Goal: Task Accomplishment & Management: Manage account settings

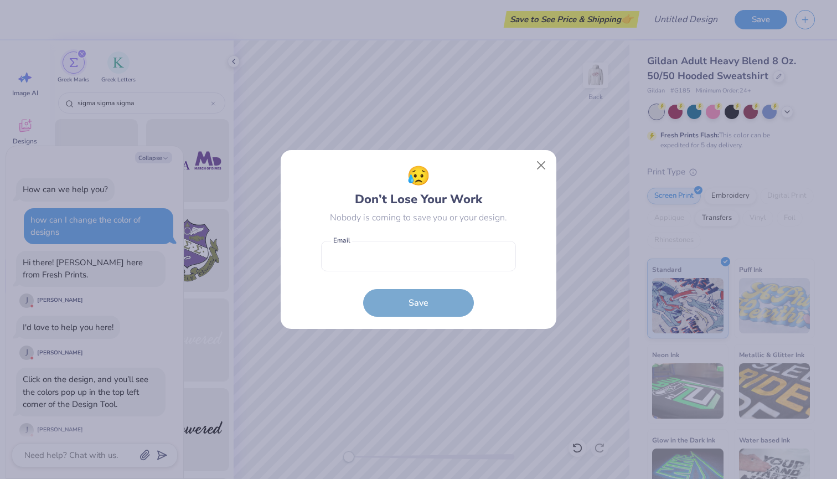
scroll to position [340, 0]
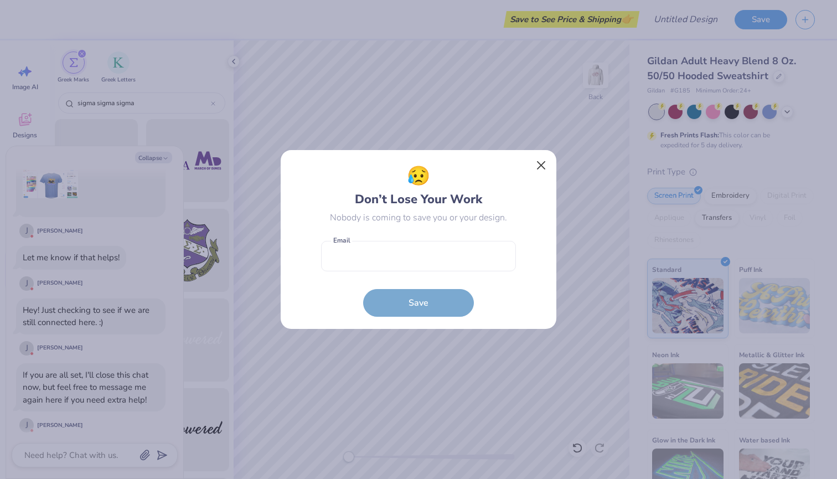
click at [538, 165] on button "Close" at bounding box center [541, 165] width 21 height 21
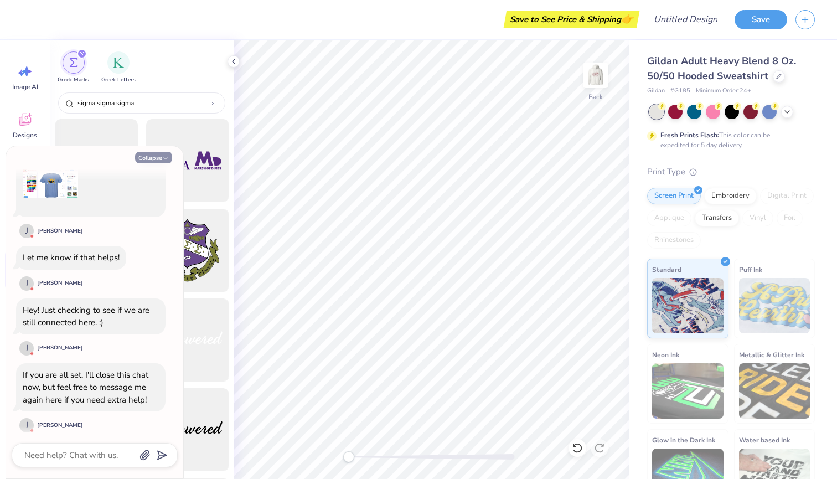
click at [158, 155] on button "Collapse" at bounding box center [153, 158] width 37 height 12
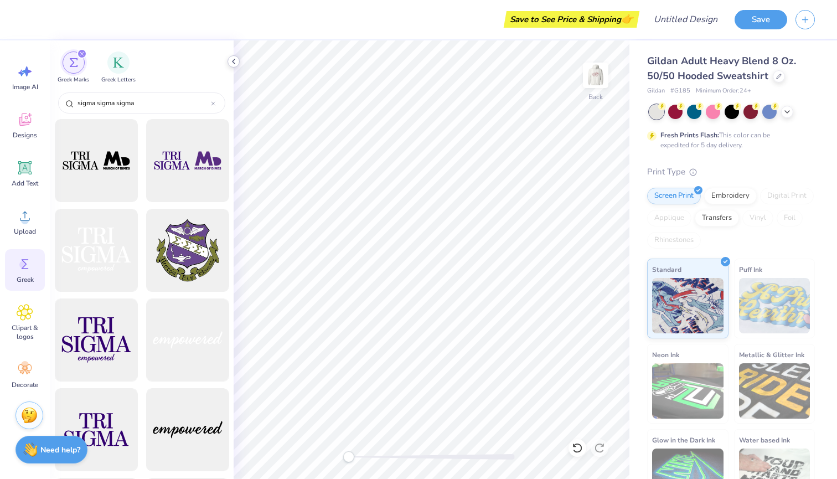
type textarea "x"
click at [233, 60] on icon at bounding box center [233, 61] width 9 height 9
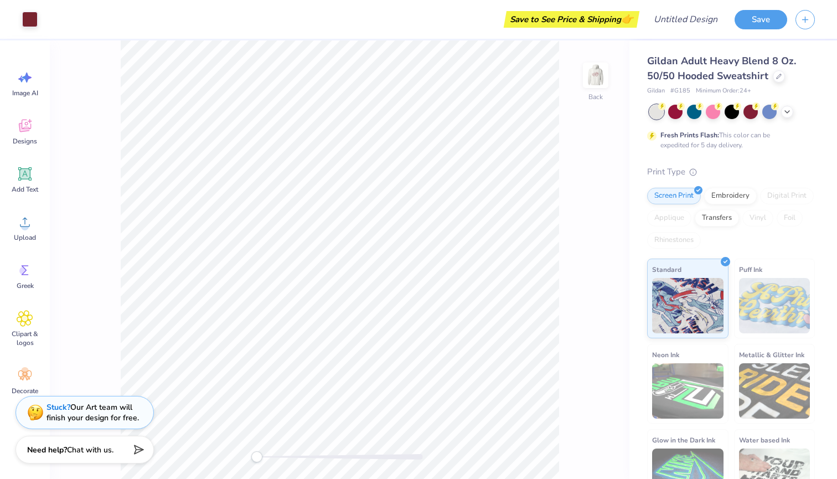
click at [10, 22] on div "Art colors" at bounding box center [19, 19] width 38 height 39
click at [22, 146] on div "Designs" at bounding box center [25, 132] width 40 height 42
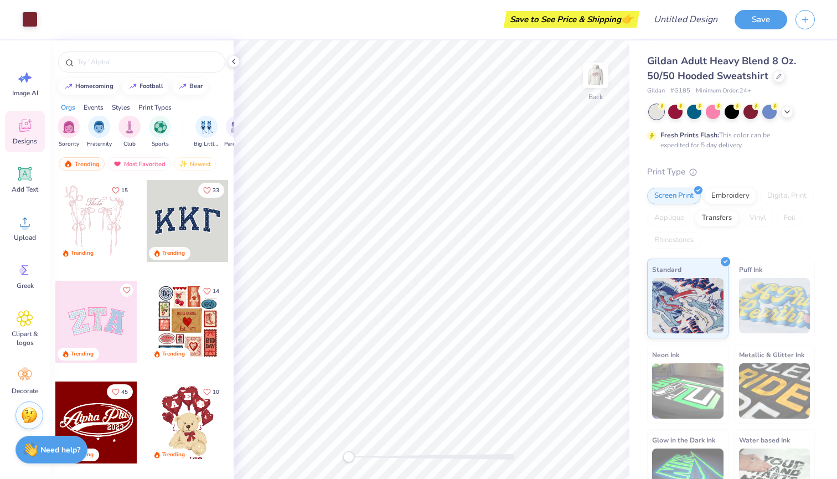
click at [90, 24] on div "Save to See Price & Shipping 👉" at bounding box center [341, 19] width 590 height 39
click at [233, 64] on icon at bounding box center [233, 61] width 9 height 9
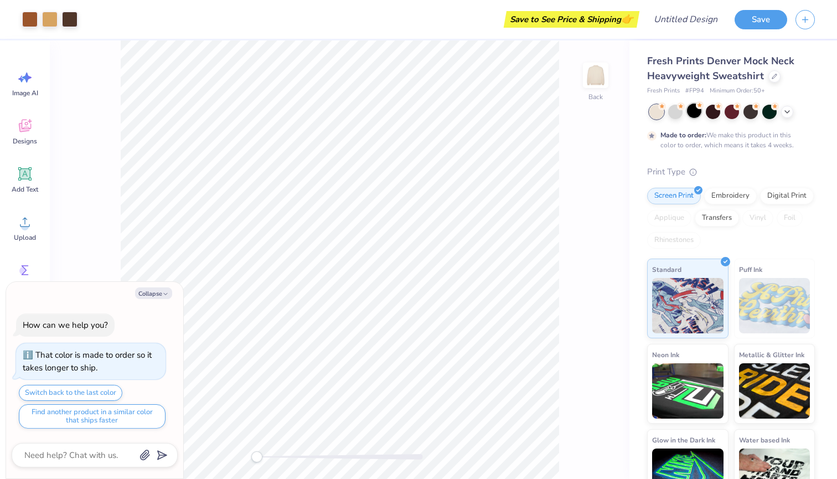
click at [695, 117] on div at bounding box center [694, 110] width 14 height 14
click at [167, 294] on icon "button" at bounding box center [165, 294] width 7 height 7
type textarea "x"
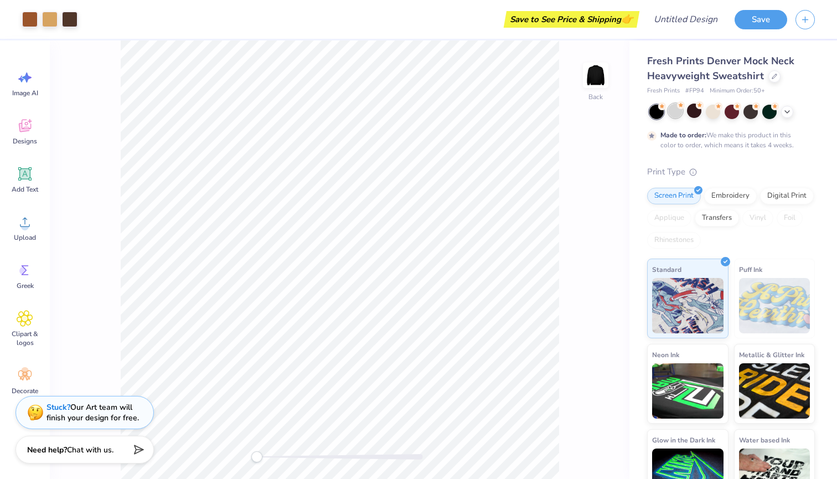
click at [677, 113] on div at bounding box center [675, 110] width 14 height 14
click at [694, 113] on div at bounding box center [694, 110] width 14 height 14
click at [714, 112] on div at bounding box center [713, 110] width 14 height 14
click at [694, 112] on div at bounding box center [694, 110] width 14 height 14
click at [719, 112] on div at bounding box center [713, 110] width 14 height 14
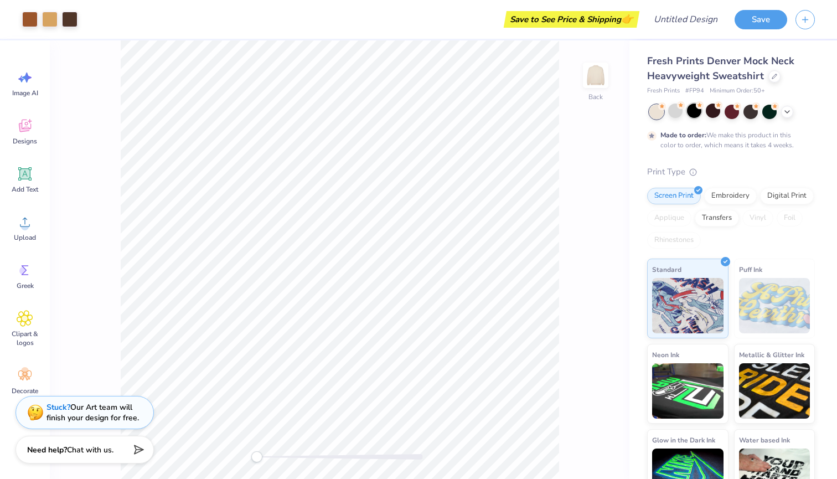
click at [697, 112] on div at bounding box center [694, 110] width 14 height 14
click at [710, 113] on div at bounding box center [713, 110] width 14 height 14
click at [732, 113] on div at bounding box center [731, 110] width 14 height 14
click at [755, 116] on div at bounding box center [750, 110] width 14 height 14
click at [765, 115] on div at bounding box center [769, 110] width 14 height 14
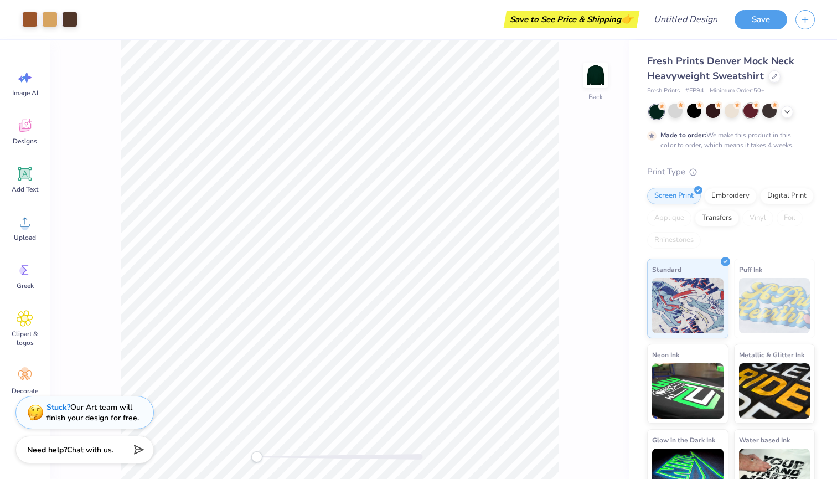
click at [750, 115] on div at bounding box center [750, 110] width 14 height 14
click at [769, 113] on div at bounding box center [769, 110] width 14 height 14
click at [751, 114] on div at bounding box center [750, 110] width 14 height 14
click at [713, 111] on div at bounding box center [713, 110] width 14 height 14
click at [597, 76] on img at bounding box center [595, 75] width 44 height 44
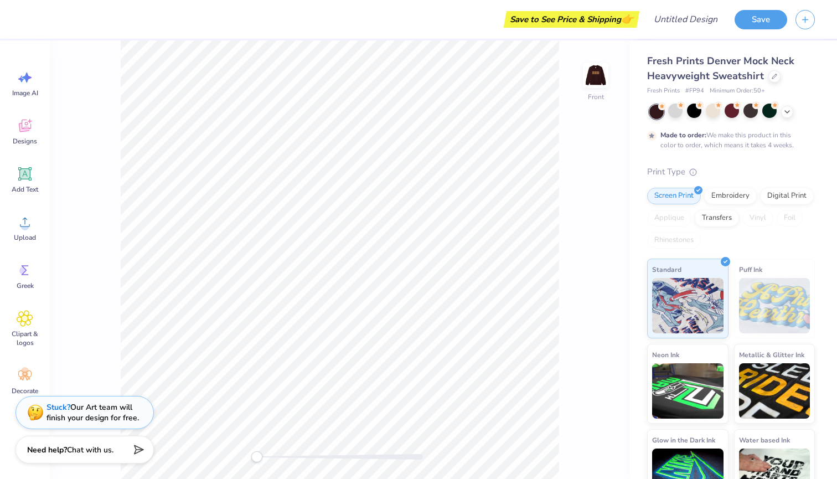
click at [597, 76] on img at bounding box center [595, 75] width 22 height 22
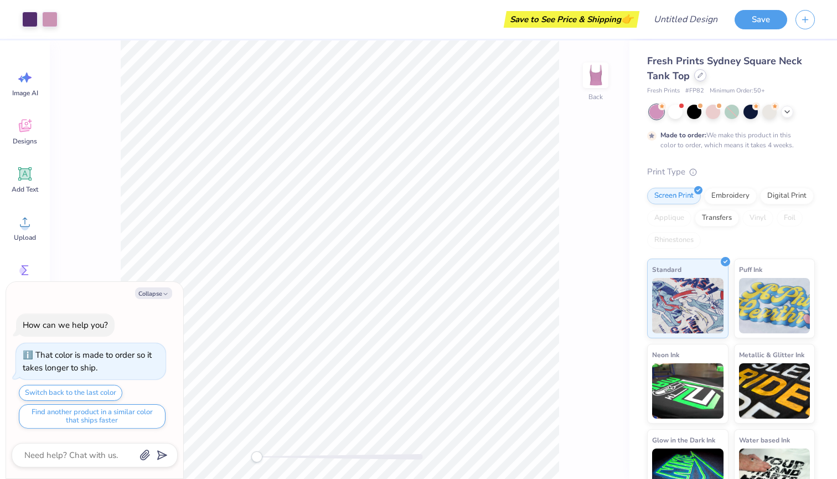
click at [696, 78] on div at bounding box center [700, 75] width 12 height 12
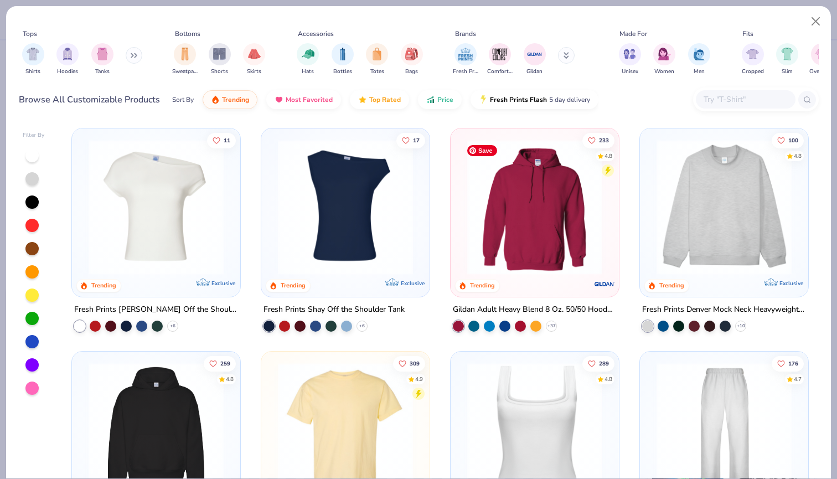
click at [481, 196] on img at bounding box center [534, 206] width 146 height 135
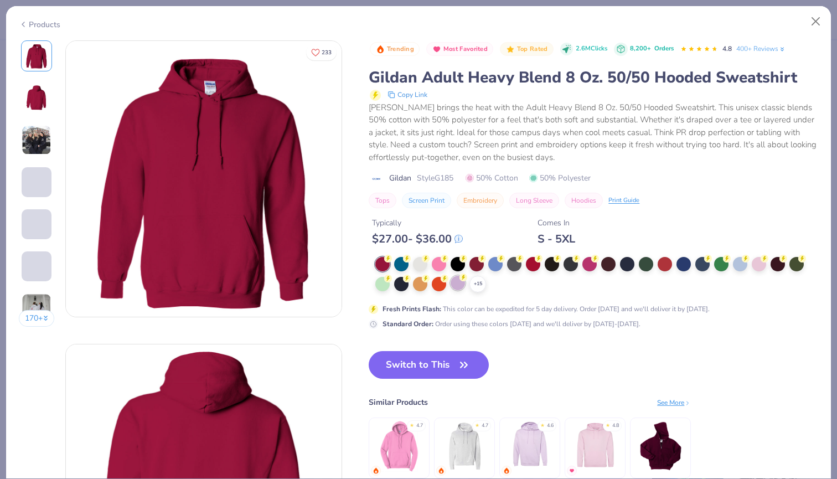
click at [463, 286] on div at bounding box center [457, 283] width 14 height 14
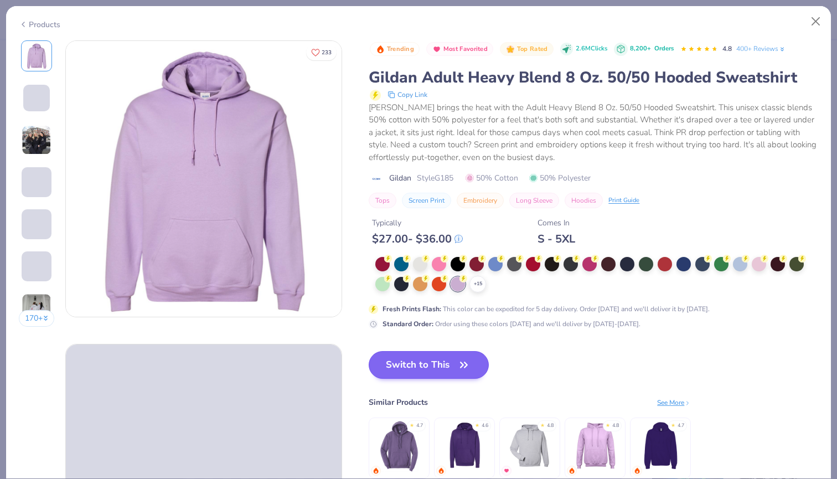
click at [455, 365] on button "Switch to This" at bounding box center [429, 365] width 120 height 28
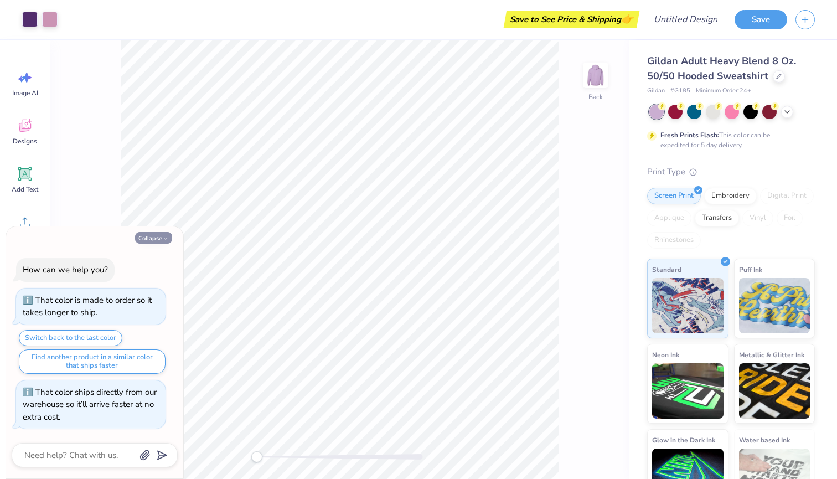
click at [154, 237] on button "Collapse" at bounding box center [153, 238] width 37 height 12
type textarea "x"
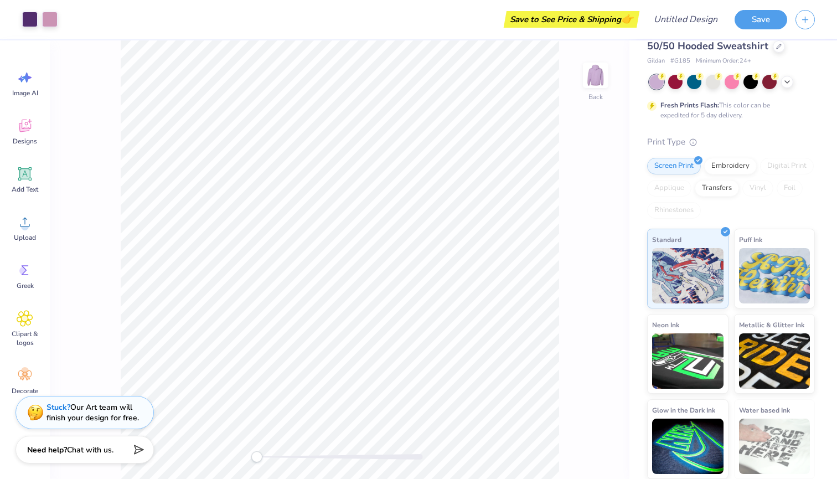
scroll to position [29, 0]
click at [596, 79] on div at bounding box center [595, 75] width 51 height 51
click at [596, 79] on img at bounding box center [595, 75] width 22 height 22
click at [43, 18] on div at bounding box center [49, 18] width 15 height 15
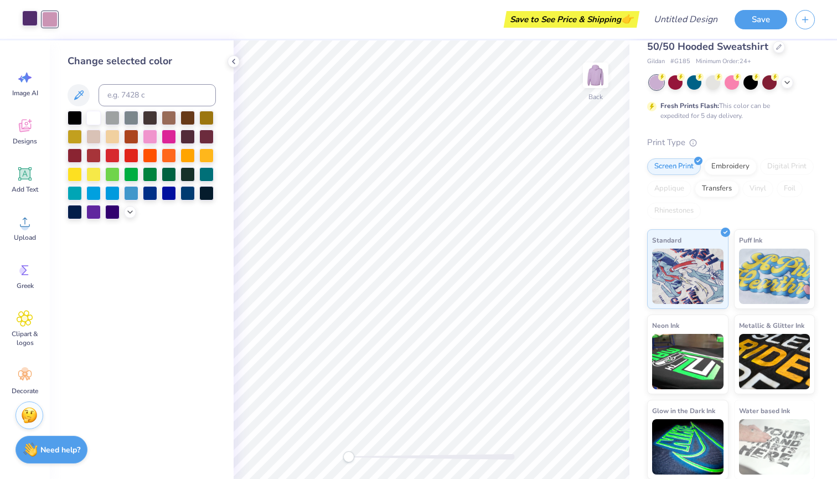
click at [27, 20] on div at bounding box center [29, 18] width 15 height 15
click at [46, 20] on div at bounding box center [49, 18] width 15 height 15
click at [233, 63] on icon at bounding box center [233, 61] width 9 height 9
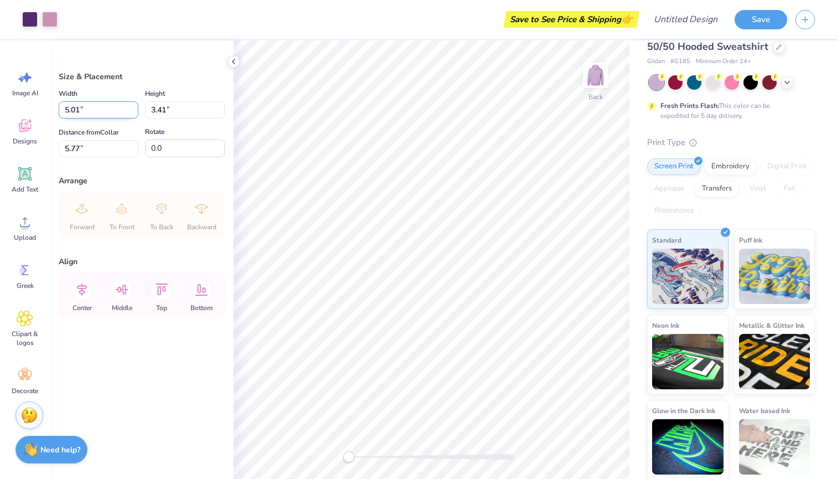
click at [132, 107] on input "5.01" at bounding box center [99, 109] width 80 height 17
click at [132, 107] on input "5.02" at bounding box center [99, 109] width 80 height 17
click at [132, 107] on input "5.03" at bounding box center [99, 109] width 80 height 17
click at [132, 107] on input "5.04" at bounding box center [99, 109] width 80 height 17
click at [132, 107] on input "5.05" at bounding box center [99, 109] width 80 height 17
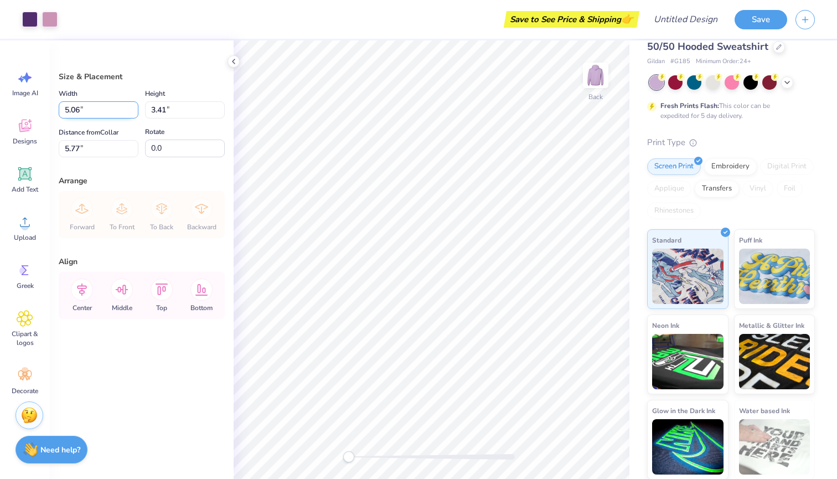
click at [132, 107] on input "5.06" at bounding box center [99, 109] width 80 height 17
click at [132, 107] on input "5.07" at bounding box center [99, 109] width 80 height 17
click at [132, 107] on input "5.08" at bounding box center [99, 109] width 80 height 17
click at [132, 107] on input "5.09" at bounding box center [99, 109] width 80 height 17
click at [132, 107] on input "5.1" at bounding box center [99, 109] width 80 height 17
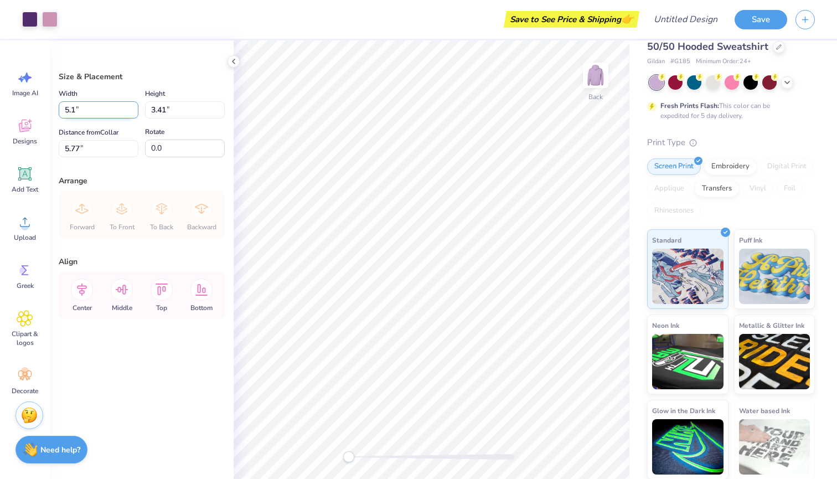
type input "5.11"
click at [132, 107] on input "5.11" at bounding box center [99, 109] width 80 height 17
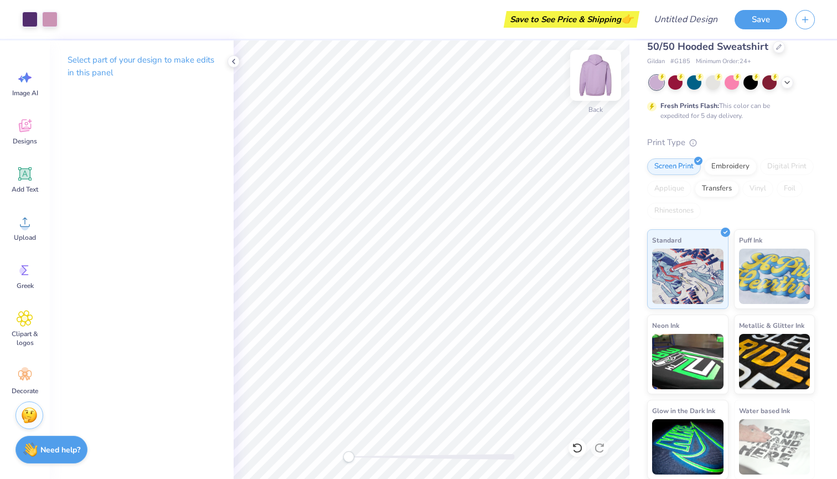
click at [605, 68] on img at bounding box center [595, 75] width 44 height 44
click at [596, 68] on img at bounding box center [595, 75] width 44 height 44
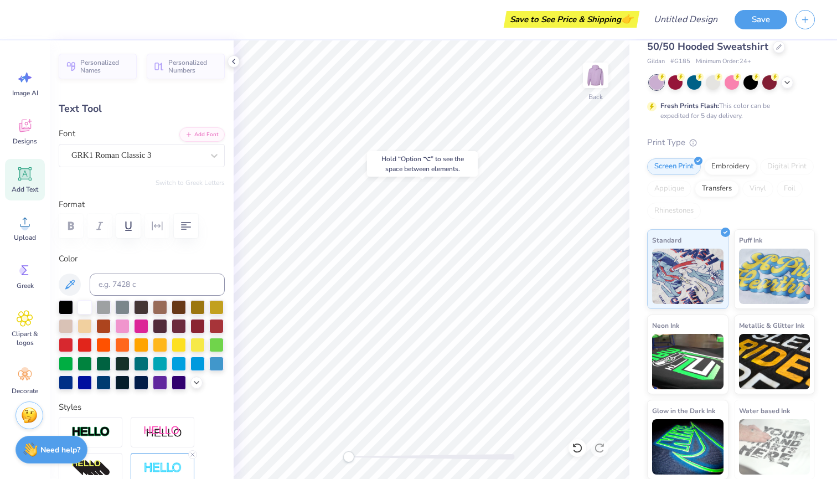
click at [382, 172] on div "Hold “Option ⌥” to see the space between elements." at bounding box center [422, 163] width 111 height 25
type input "5.00"
type input "1.20"
type input "2.29"
type input "2.50"
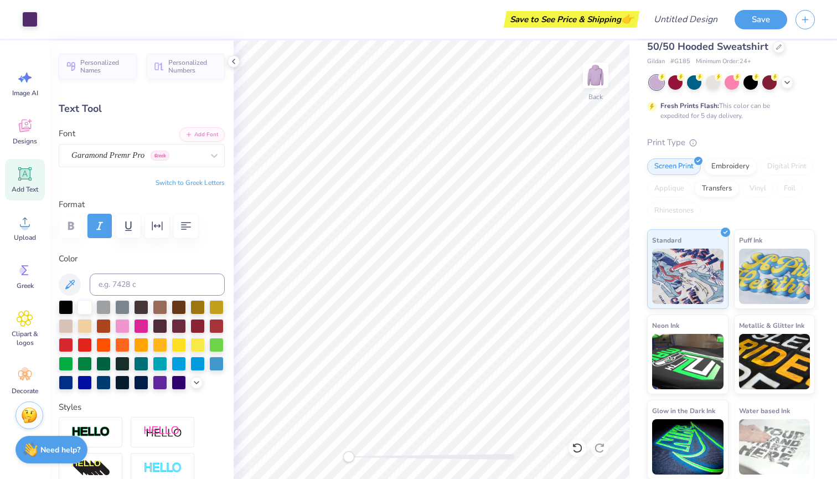
type input "0.43"
type input "5.28"
click at [717, 83] on div at bounding box center [713, 81] width 14 height 14
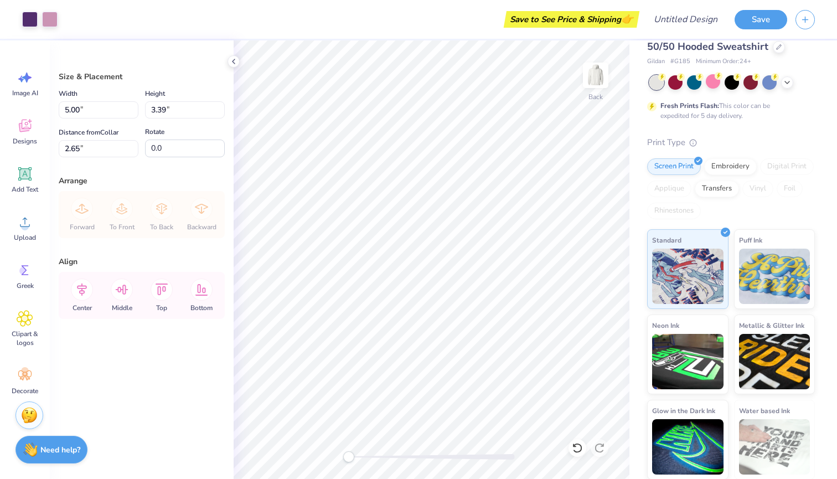
type input "3.00"
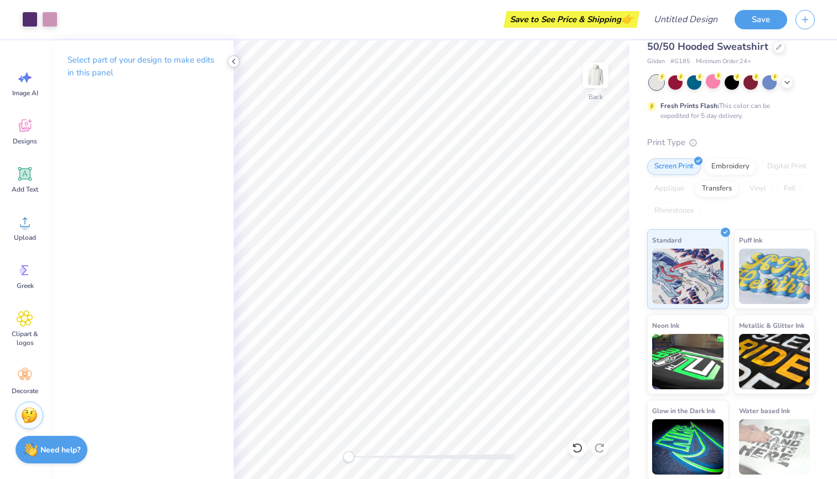
click at [234, 60] on polyline at bounding box center [233, 61] width 2 height 4
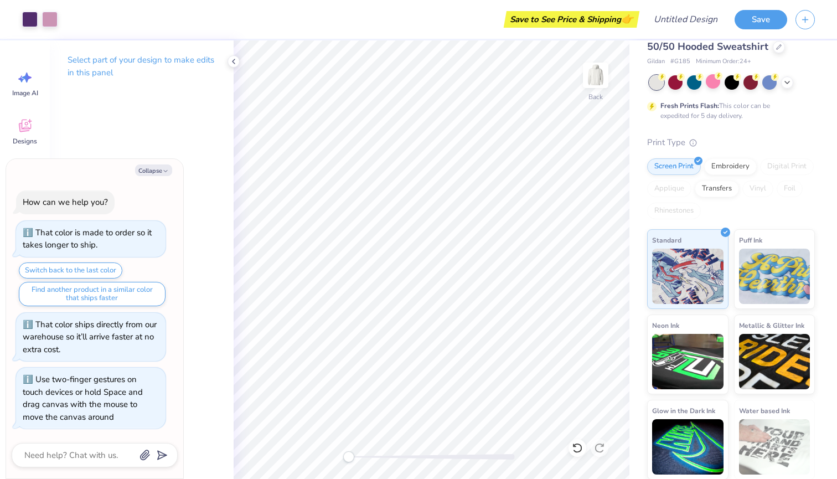
click at [346, 455] on div "Accessibility label" at bounding box center [348, 456] width 11 height 11
click at [598, 71] on img at bounding box center [595, 75] width 44 height 44
click at [163, 172] on icon "button" at bounding box center [165, 171] width 7 height 7
type textarea "x"
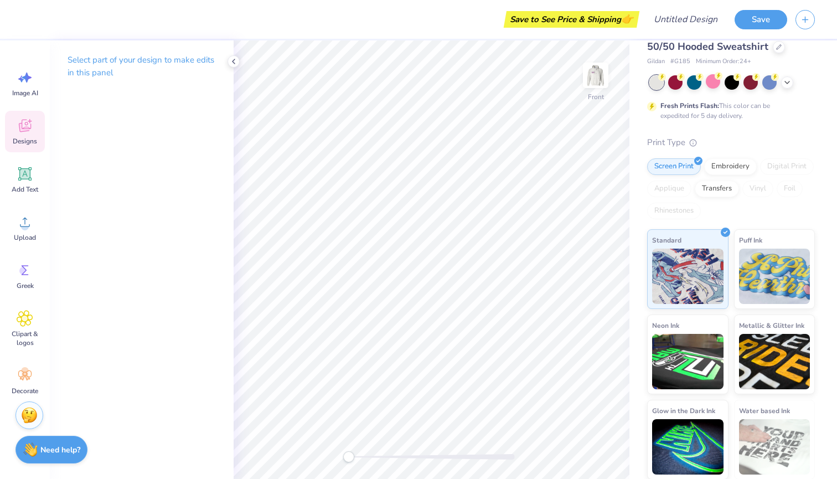
click at [28, 134] on div "Designs" at bounding box center [25, 132] width 40 height 42
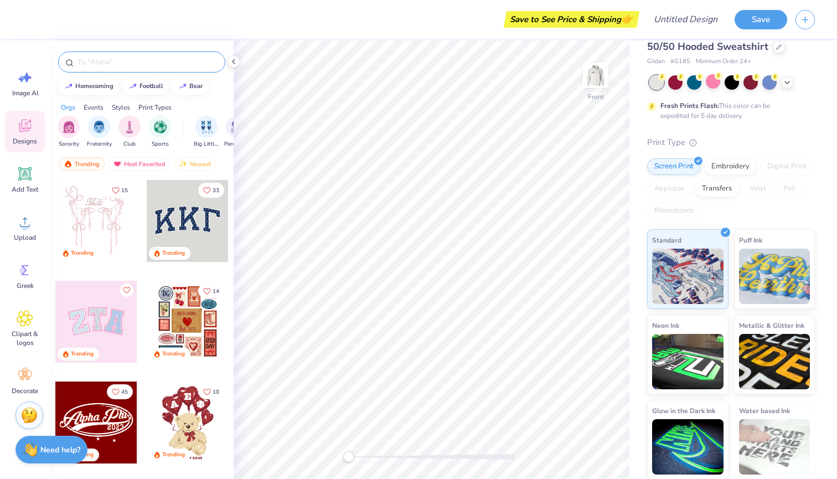
click at [150, 62] on input "text" at bounding box center [147, 61] width 142 height 11
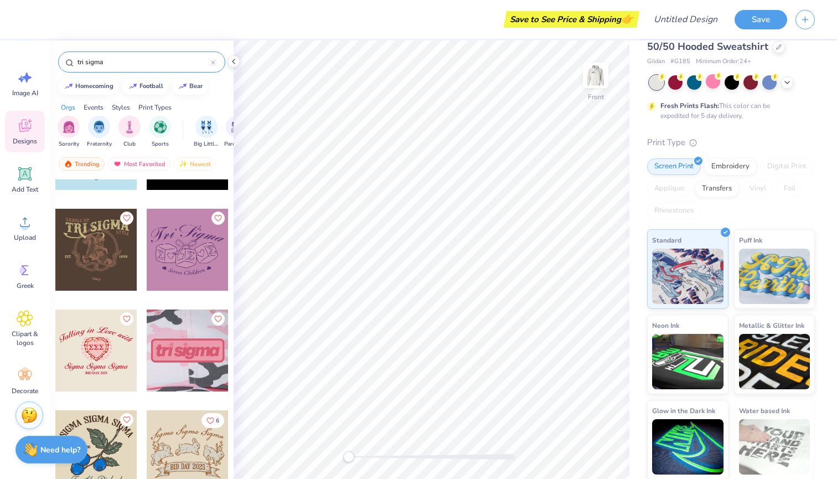
scroll to position [576, 0]
type input "tri sigma"
click at [599, 84] on img at bounding box center [595, 75] width 44 height 44
click at [335, 455] on div "Back" at bounding box center [432, 259] width 396 height 438
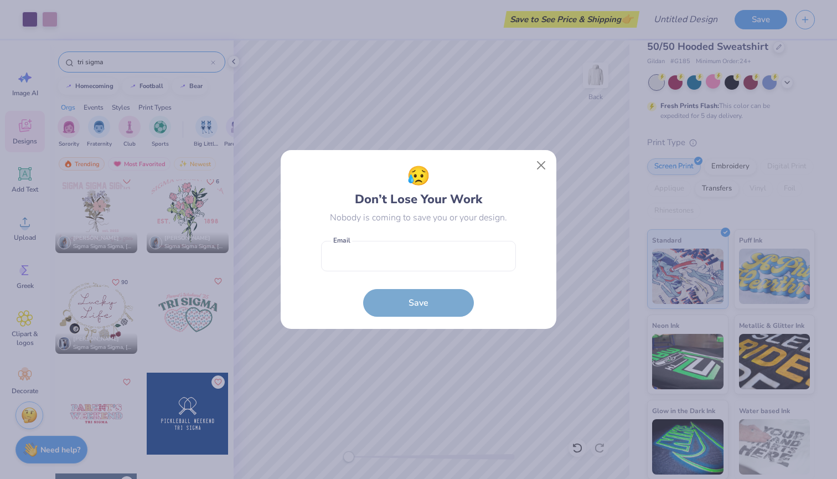
scroll to position [1813, 0]
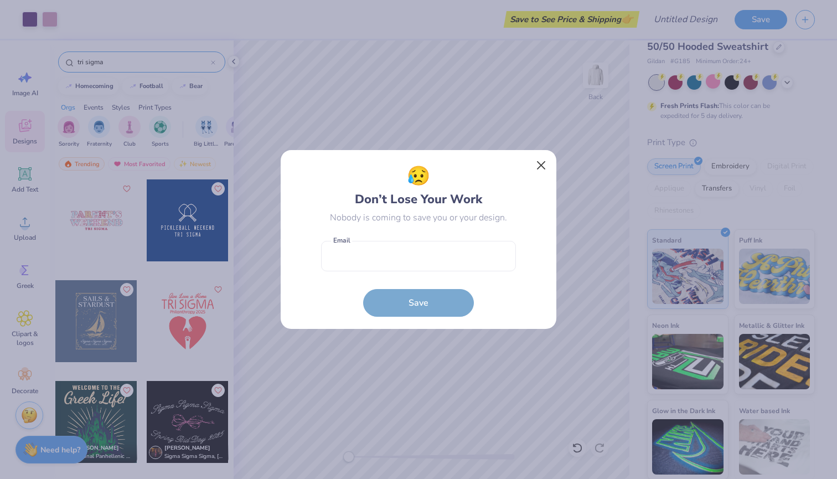
click at [541, 166] on button "Close" at bounding box center [541, 165] width 21 height 21
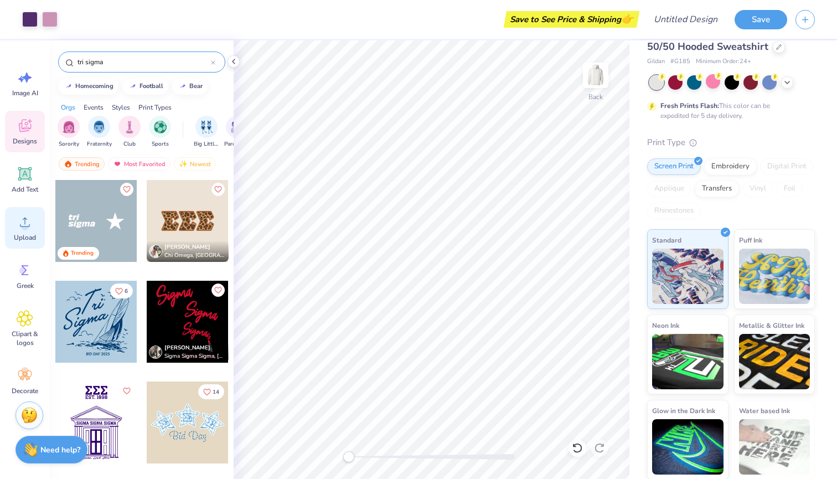
scroll to position [0, 0]
click at [22, 261] on div "Greek" at bounding box center [25, 276] width 40 height 42
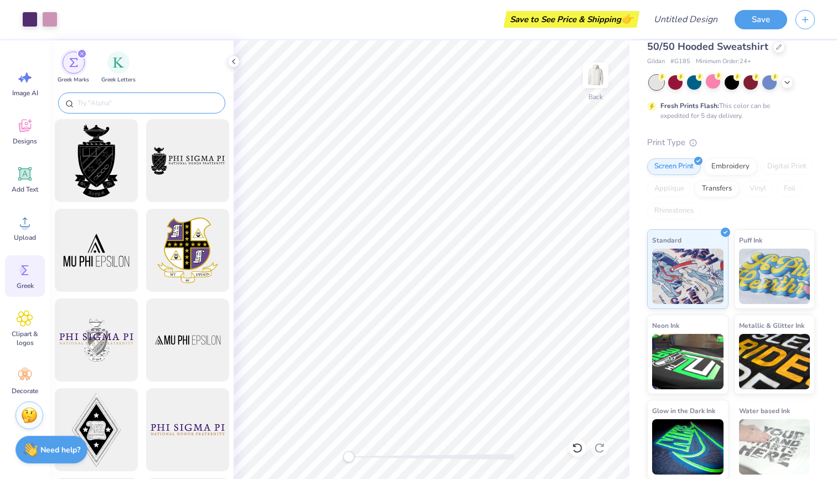
click at [102, 106] on input "text" at bounding box center [147, 102] width 142 height 11
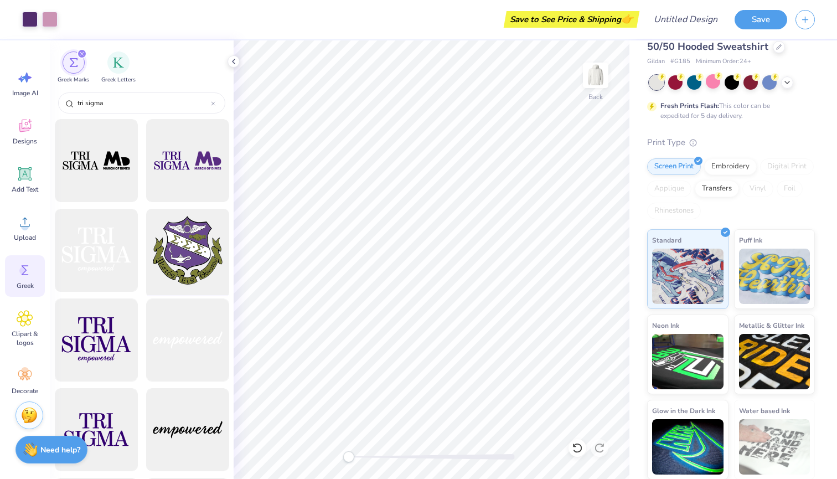
type input "tri sigma"
click at [232, 63] on icon at bounding box center [233, 61] width 9 height 9
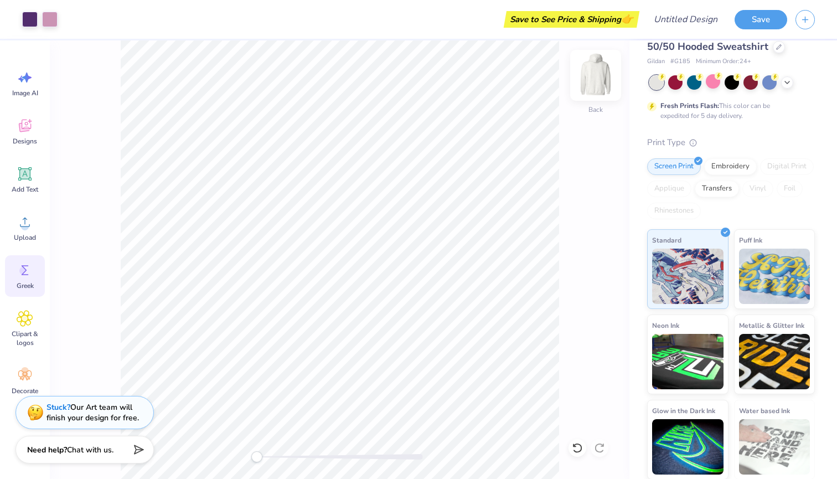
click at [597, 72] on img at bounding box center [595, 75] width 44 height 44
click at [597, 72] on img at bounding box center [595, 75] width 22 height 22
click at [672, 79] on div at bounding box center [675, 81] width 14 height 14
click at [710, 85] on div at bounding box center [713, 81] width 14 height 14
click at [731, 85] on div at bounding box center [731, 81] width 14 height 14
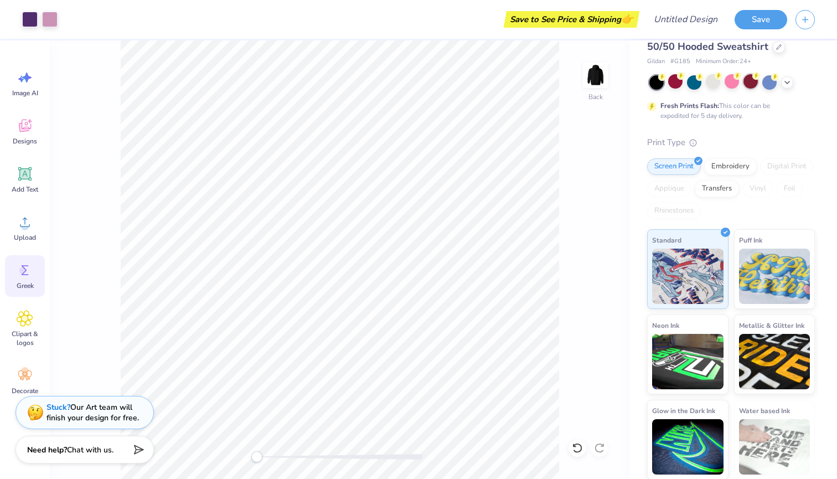
click at [755, 84] on div at bounding box center [750, 81] width 14 height 14
click at [772, 82] on div at bounding box center [769, 81] width 14 height 14
click at [787, 81] on icon at bounding box center [786, 81] width 9 height 9
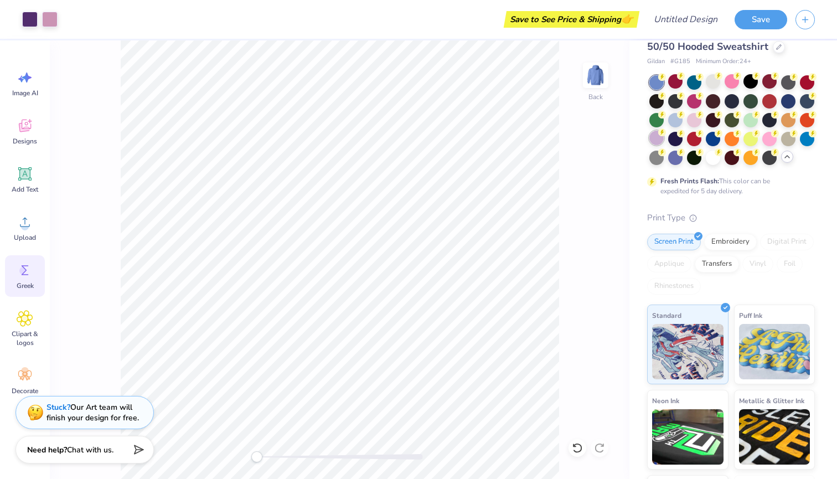
click at [657, 139] on div at bounding box center [656, 138] width 14 height 14
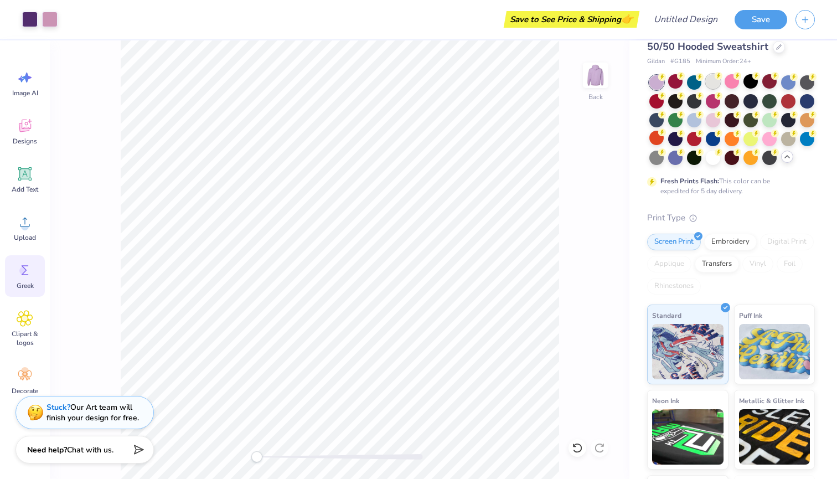
click at [712, 84] on div at bounding box center [713, 81] width 14 height 14
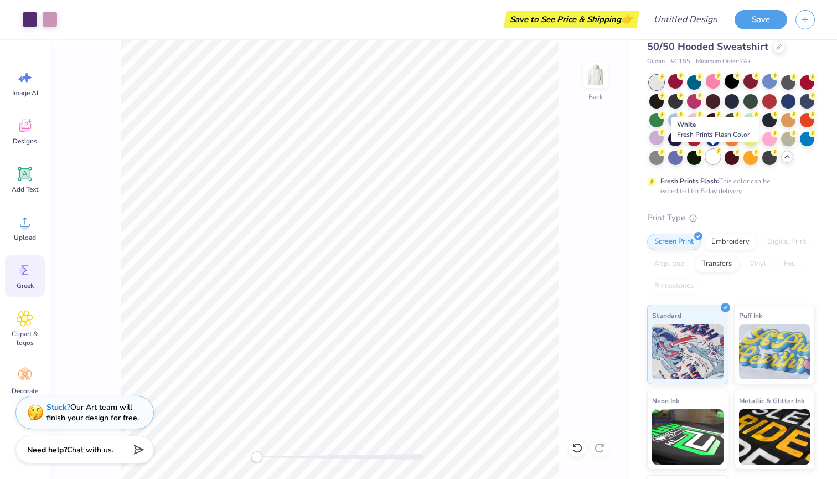
click at [713, 158] on div at bounding box center [713, 156] width 14 height 14
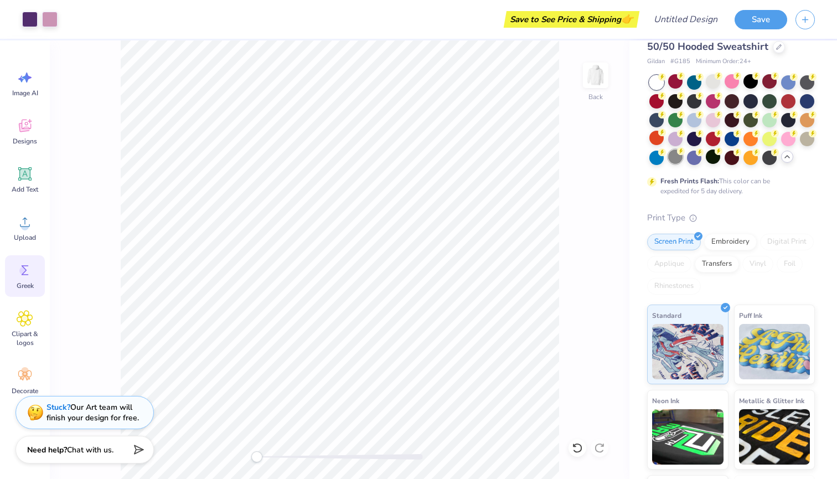
click at [670, 157] on div at bounding box center [675, 156] width 14 height 14
click at [714, 82] on div at bounding box center [713, 81] width 14 height 14
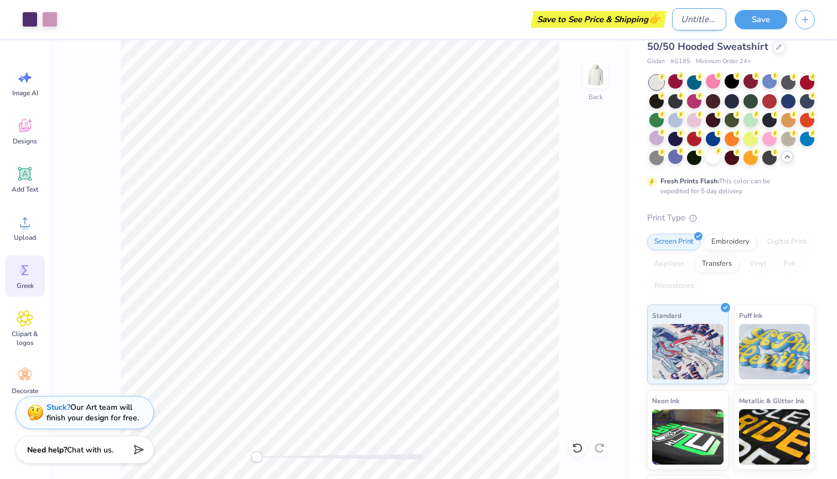
click at [682, 19] on input "Design Title" at bounding box center [699, 19] width 54 height 22
type input "H"
type input "sigma serves children"
click at [761, 15] on button "Save" at bounding box center [760, 17] width 53 height 19
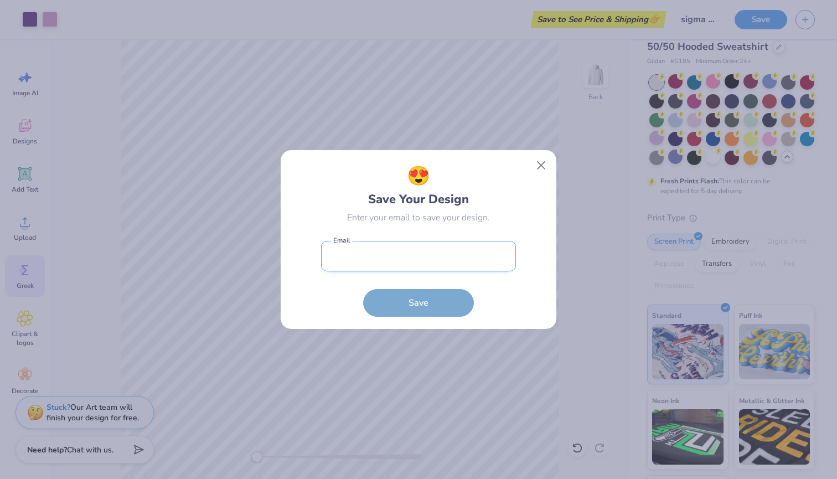
click at [407, 257] on input "email" at bounding box center [418, 256] width 195 height 30
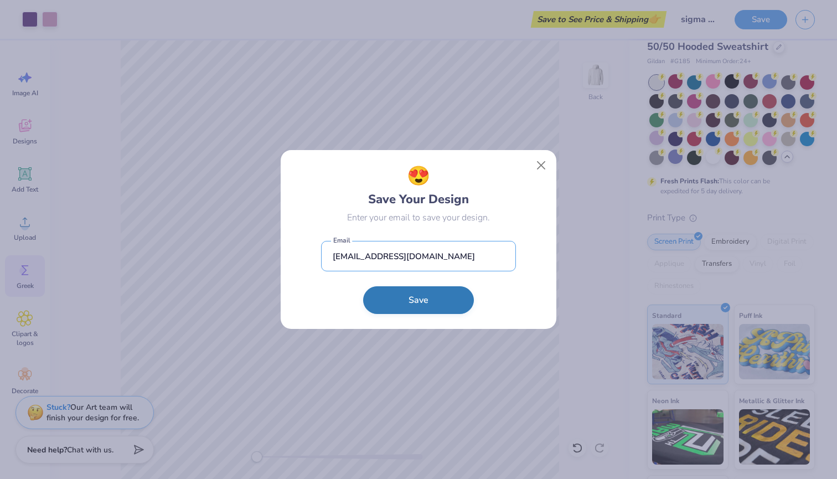
type input "milastoj811@gmail.com"
click at [401, 298] on button "Save" at bounding box center [418, 300] width 111 height 28
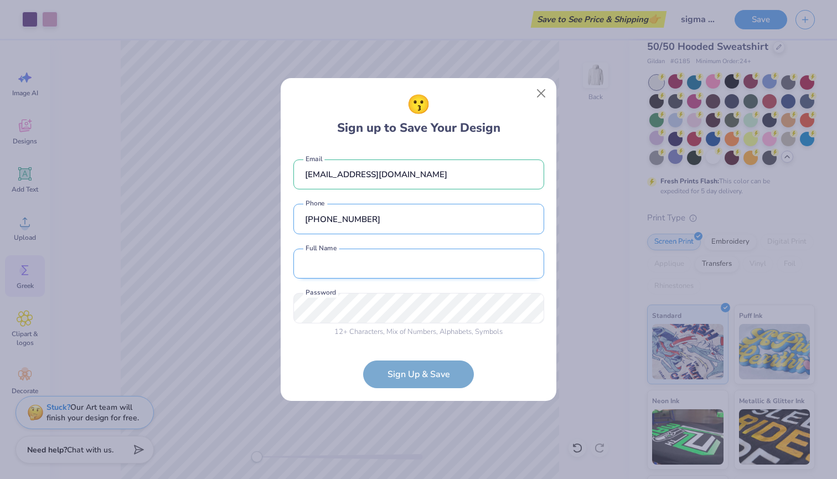
type input "(414) 239-2949"
type input "mila stojsavljevic"
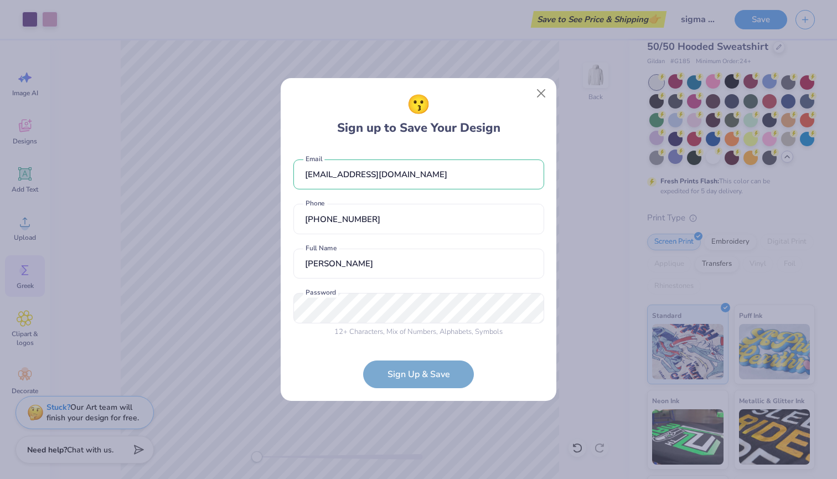
click at [403, 313] on div "12 + Characters , Mix of Numbers , Alphabets , Symbols Password is a required f…" at bounding box center [418, 315] width 251 height 44
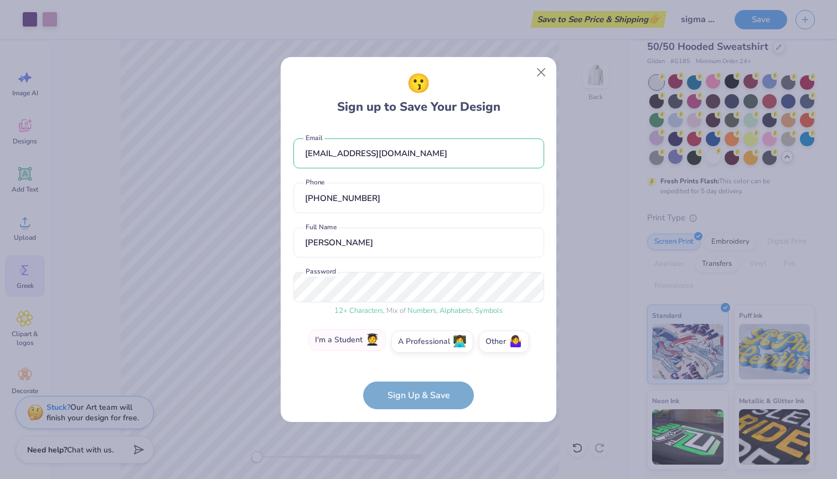
click at [369, 334] on span "🧑‍🎓" at bounding box center [372, 340] width 14 height 13
click at [415, 341] on input "I'm a Student 🧑‍🎓" at bounding box center [418, 344] width 7 height 7
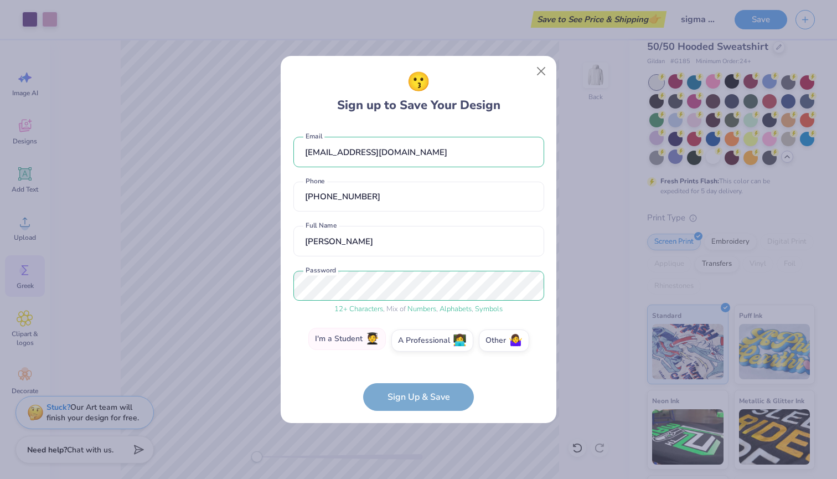
scroll to position [36, 0]
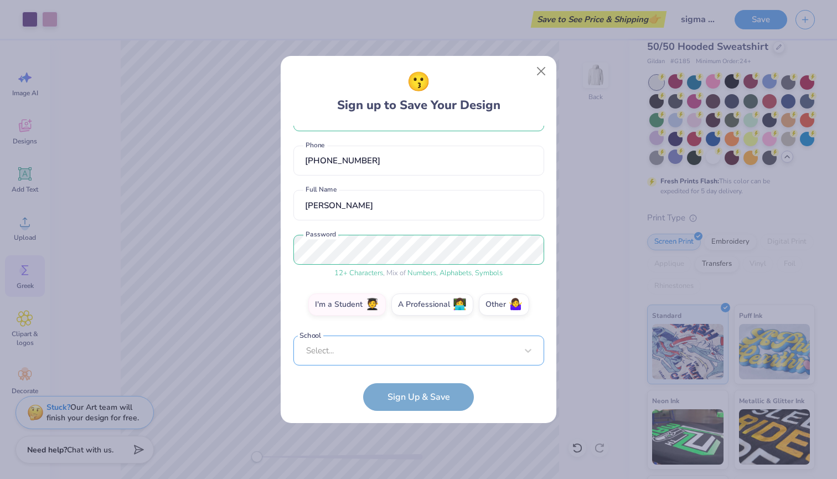
click at [411, 346] on div "Select..." at bounding box center [418, 350] width 251 height 30
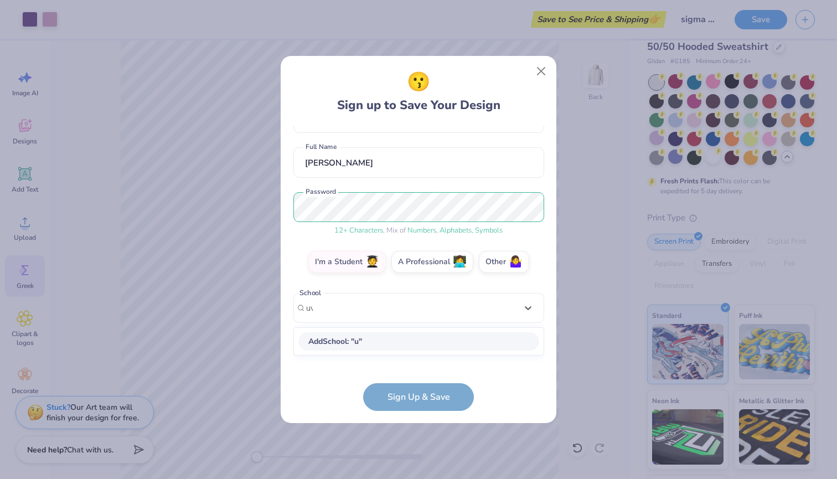
scroll to position [69, 0]
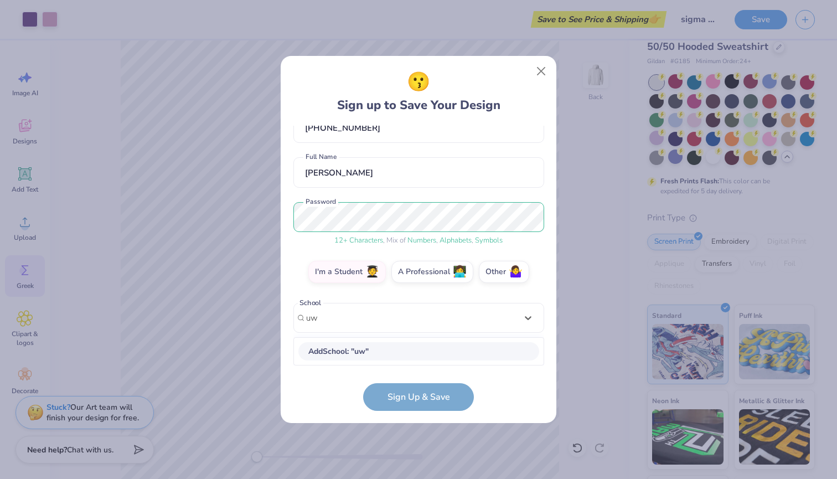
type input "u"
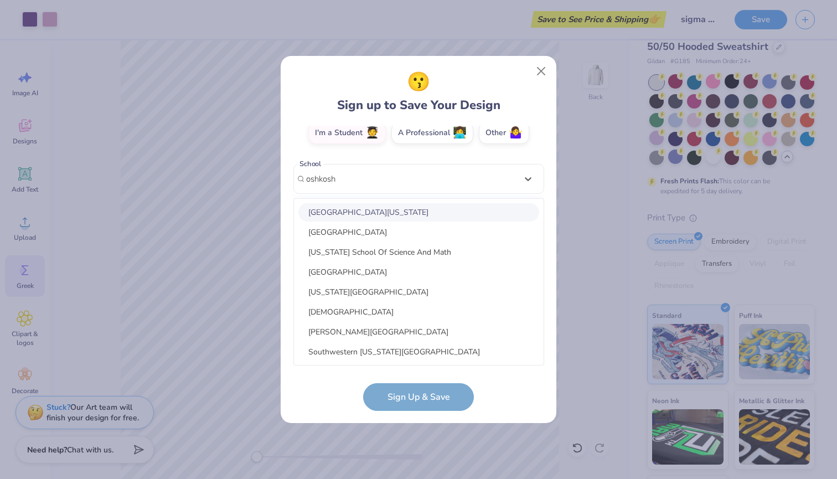
click at [401, 215] on div "University of Wisconsin-Oshkosh" at bounding box center [418, 212] width 241 height 18
type input "oshkosh"
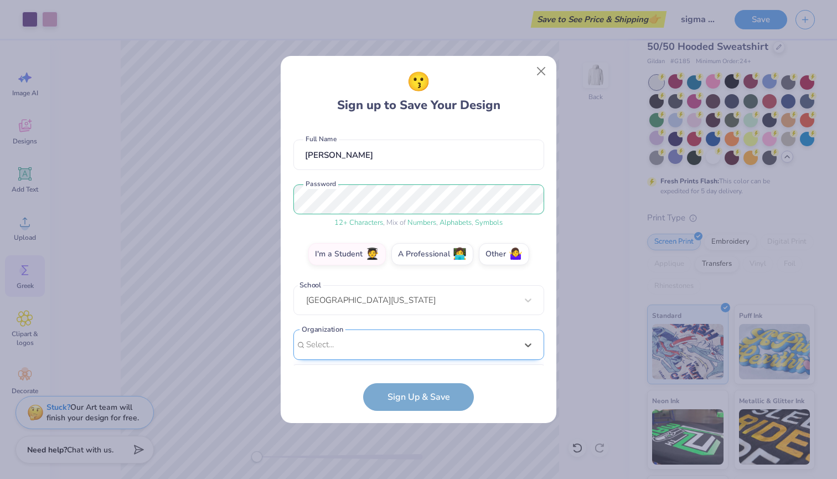
click at [370, 346] on div "option focused, 8 of 15. 15 results available. Use Up and Down to choose option…" at bounding box center [418, 430] width 251 height 202
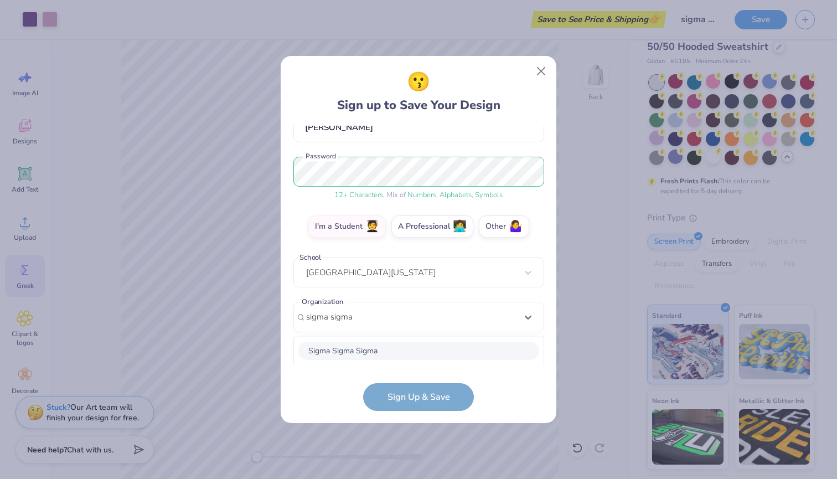
scroll to position [252, 0]
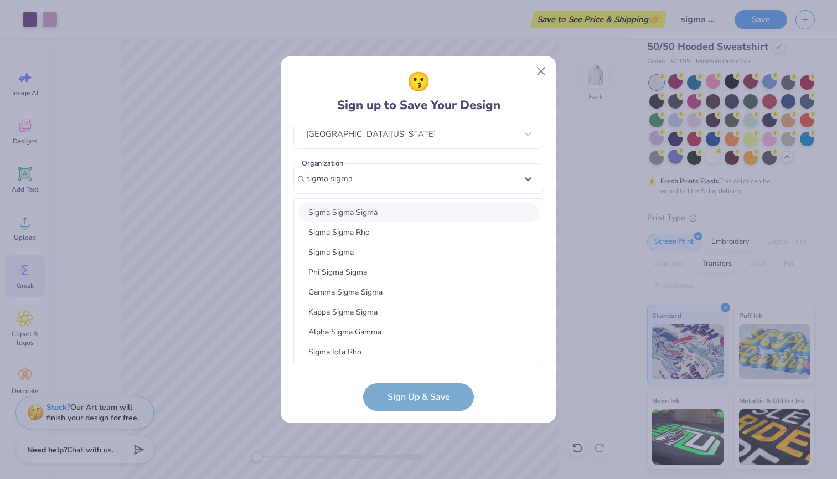
click at [401, 215] on div "Sigma Sigma Sigma" at bounding box center [418, 212] width 241 height 18
type input "sigma sigma"
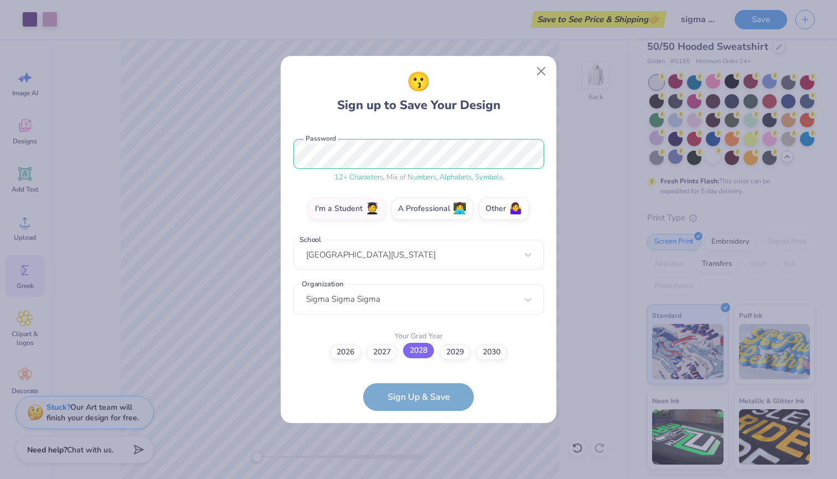
click at [422, 350] on label "2028" at bounding box center [418, 350] width 31 height 15
click at [422, 478] on input "2028" at bounding box center [418, 483] width 7 height 7
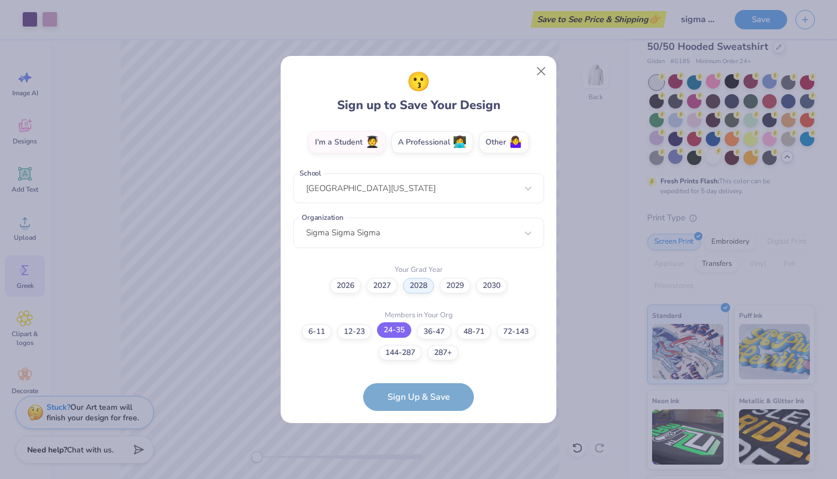
click at [404, 328] on label "24-35" at bounding box center [394, 329] width 34 height 15
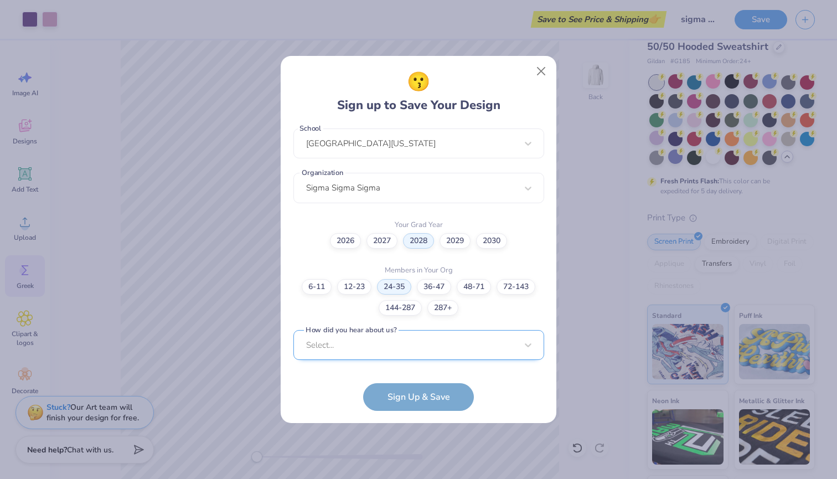
click at [392, 344] on div "Select..." at bounding box center [418, 345] width 251 height 30
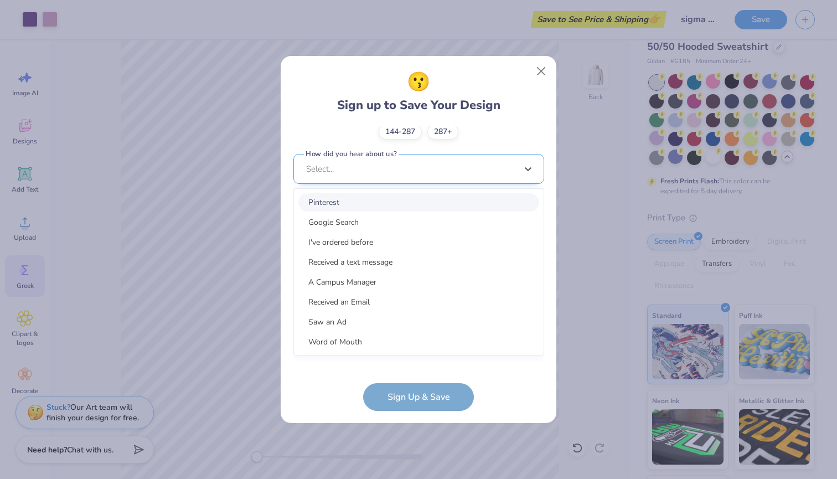
scroll to position [408, 0]
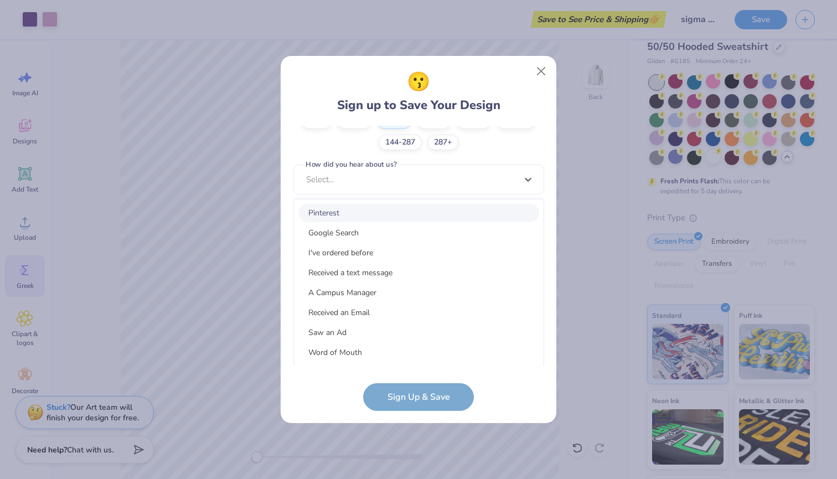
click at [398, 217] on div "Pinterest" at bounding box center [418, 213] width 241 height 18
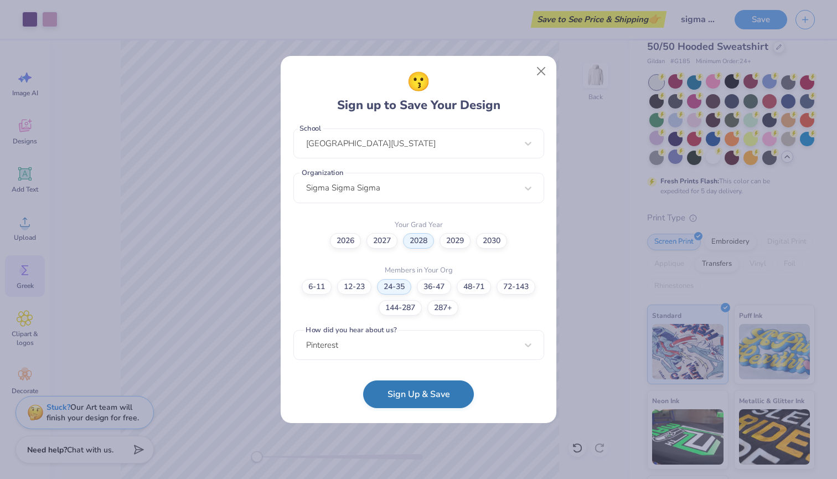
click at [403, 394] on button "Sign Up & Save" at bounding box center [418, 394] width 111 height 28
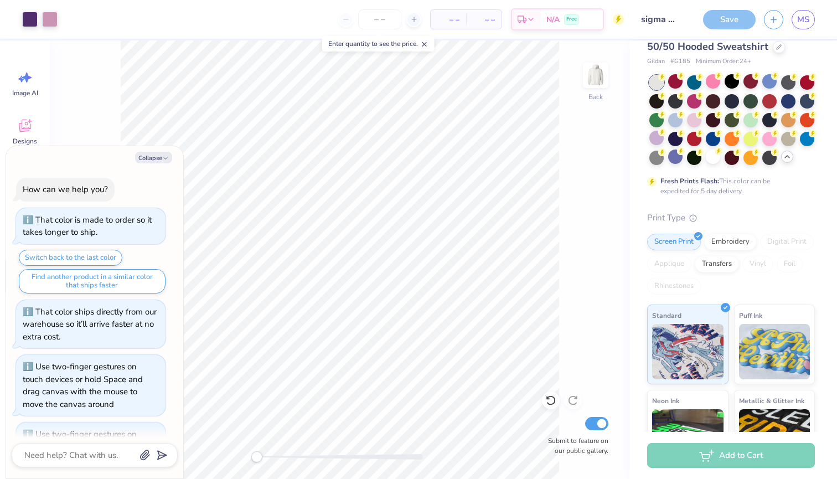
scroll to position [51, 0]
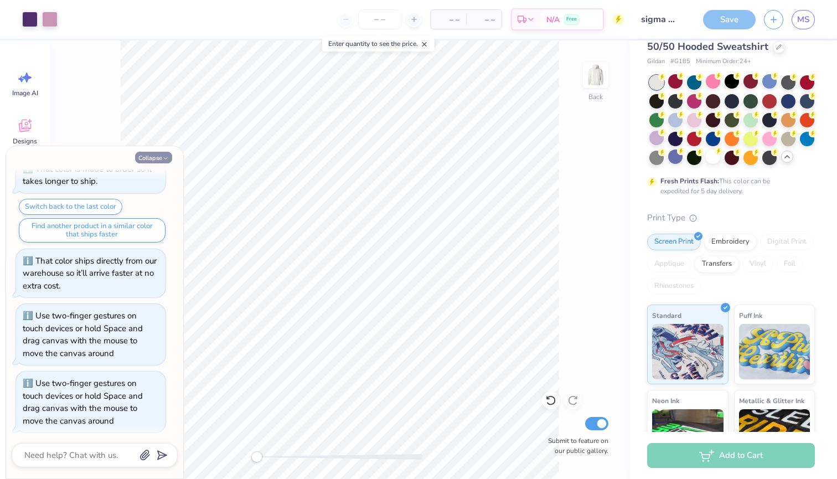
click at [166, 154] on button "Collapse" at bounding box center [153, 158] width 37 height 12
type textarea "x"
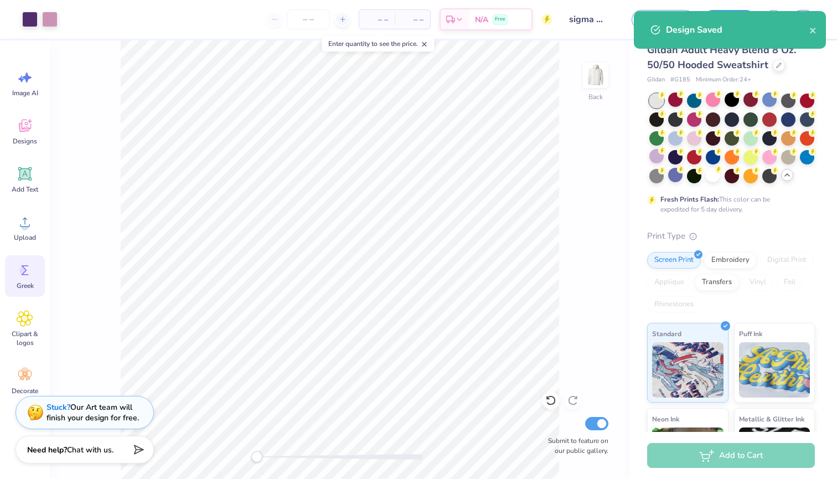
click at [734, 20] on div "Design Saved" at bounding box center [729, 34] width 196 height 50
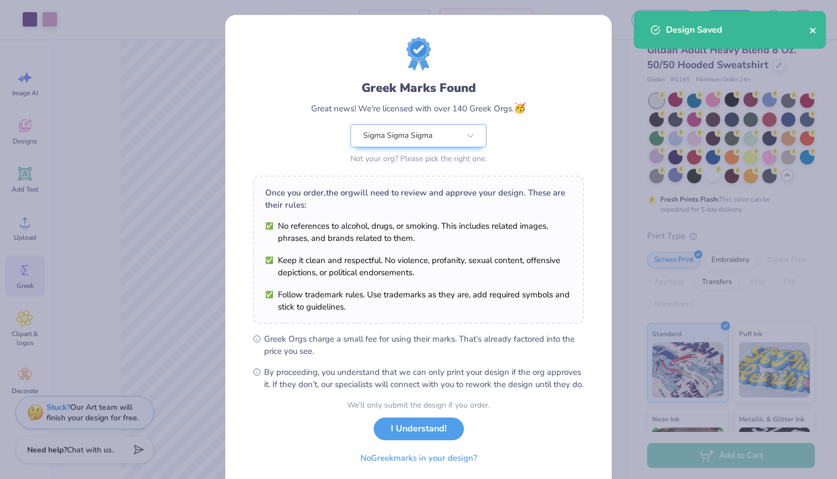
click at [812, 30] on icon "close" at bounding box center [813, 31] width 6 height 6
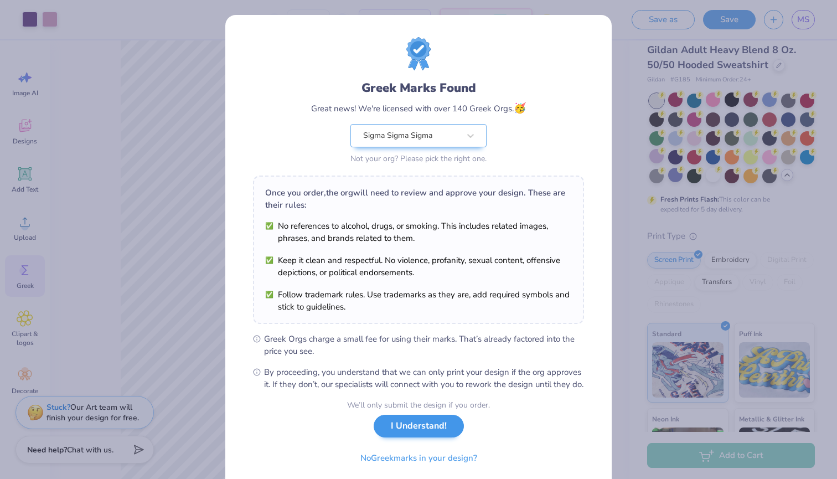
click at [402, 437] on button "I Understand!" at bounding box center [419, 425] width 90 height 23
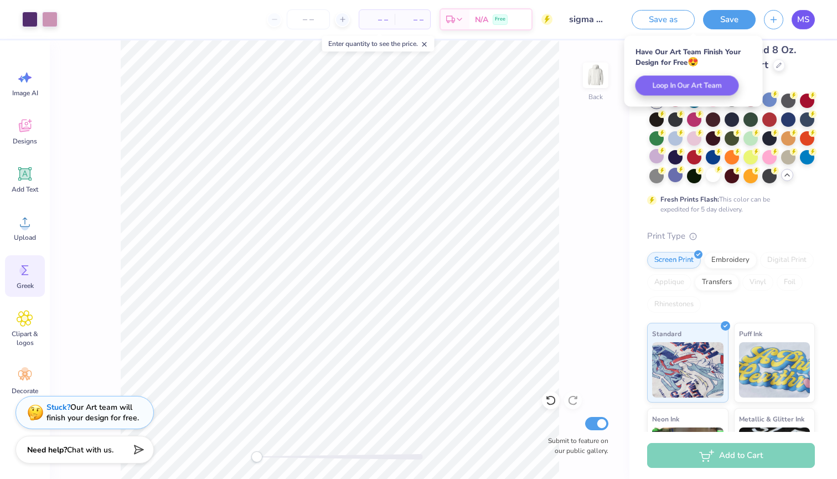
click at [804, 18] on span "MS" at bounding box center [803, 19] width 12 height 13
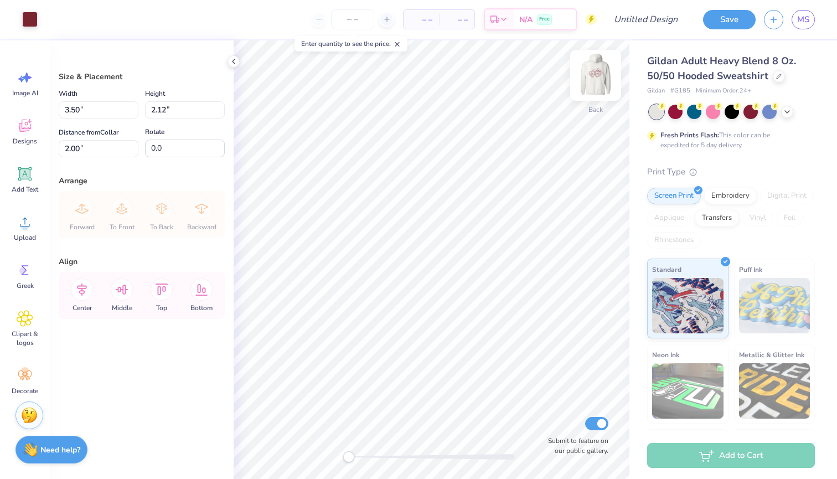
click at [593, 71] on img at bounding box center [595, 75] width 44 height 44
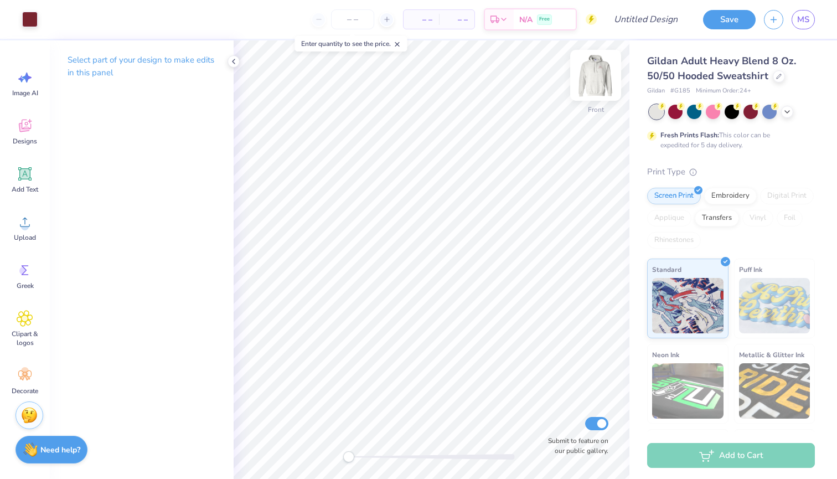
click at [599, 77] on img at bounding box center [595, 75] width 44 height 44
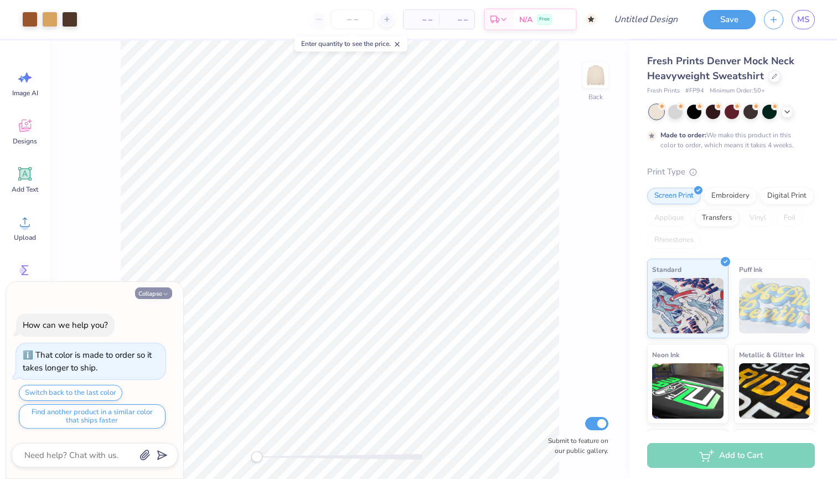
click at [150, 295] on button "Collapse" at bounding box center [153, 293] width 37 height 12
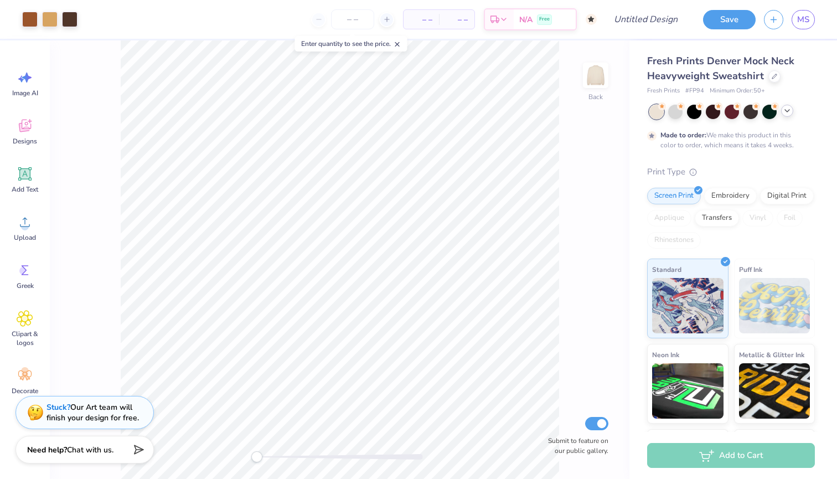
click at [787, 111] on icon at bounding box center [786, 110] width 9 height 9
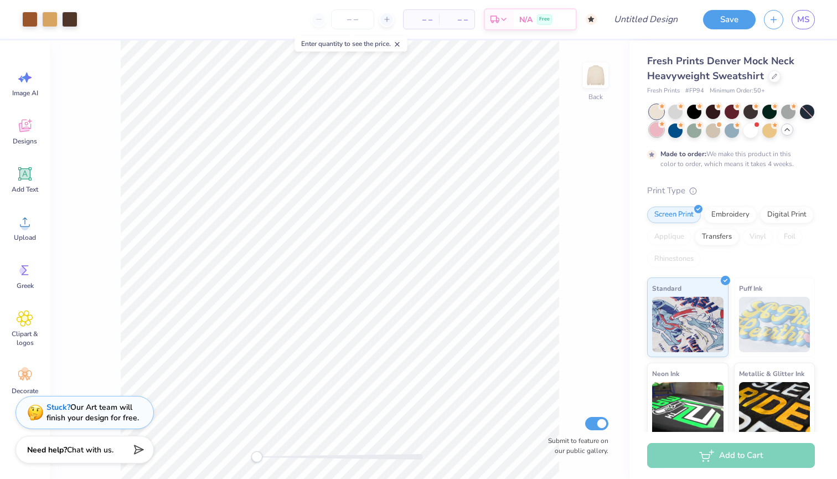
click at [658, 132] on div at bounding box center [656, 129] width 14 height 14
click at [673, 132] on div at bounding box center [675, 129] width 14 height 14
click at [692, 132] on div at bounding box center [694, 129] width 14 height 14
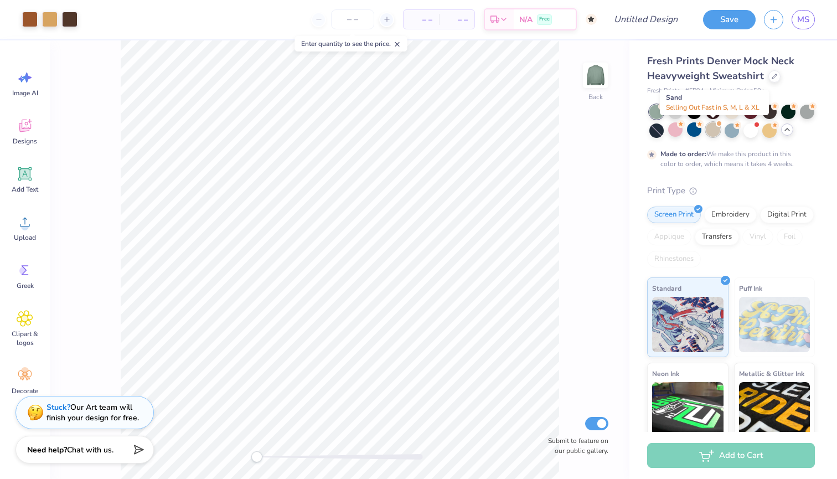
click at [718, 134] on div at bounding box center [713, 129] width 14 height 14
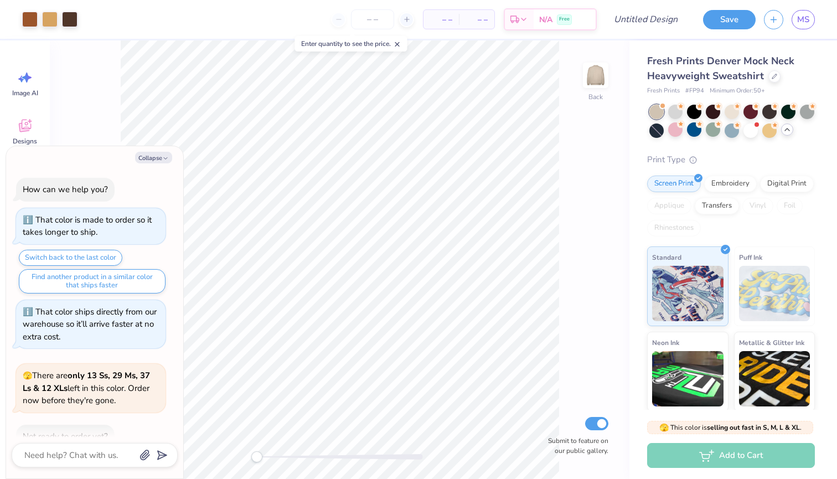
scroll to position [204, 0]
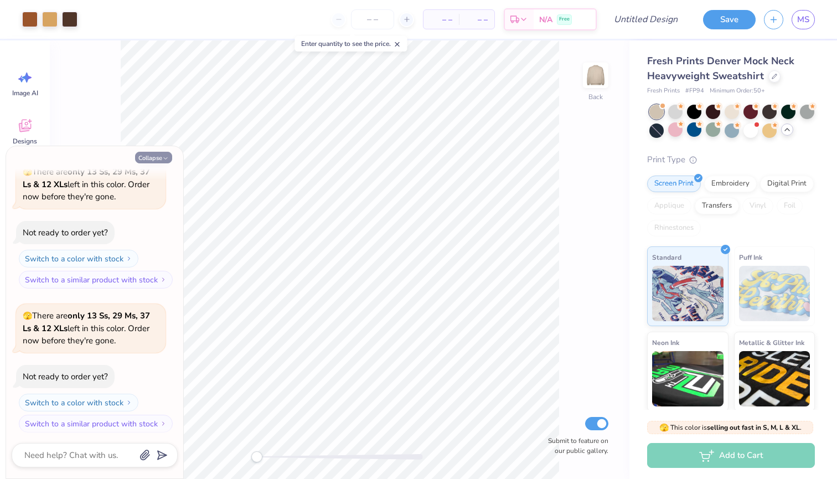
click at [164, 155] on icon "button" at bounding box center [165, 158] width 7 height 7
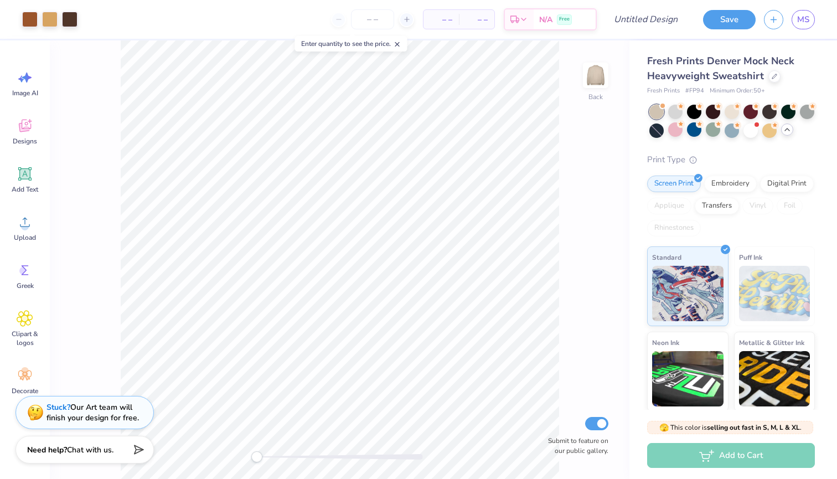
click at [656, 110] on div at bounding box center [656, 112] width 14 height 14
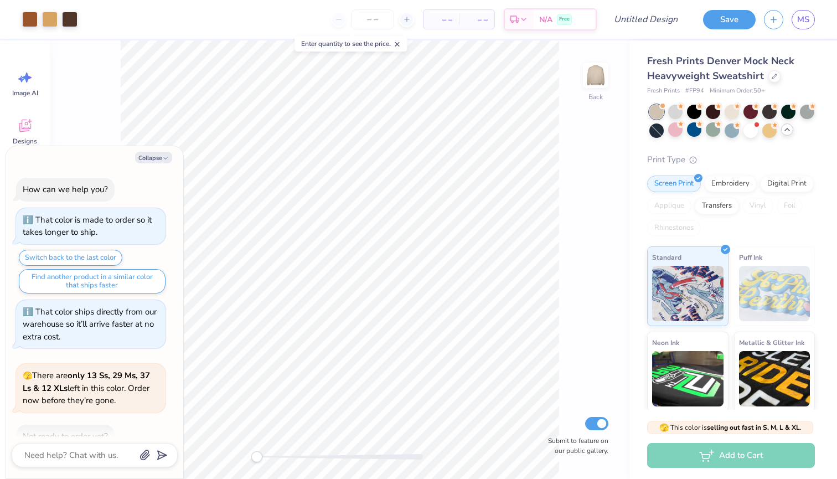
scroll to position [346, 0]
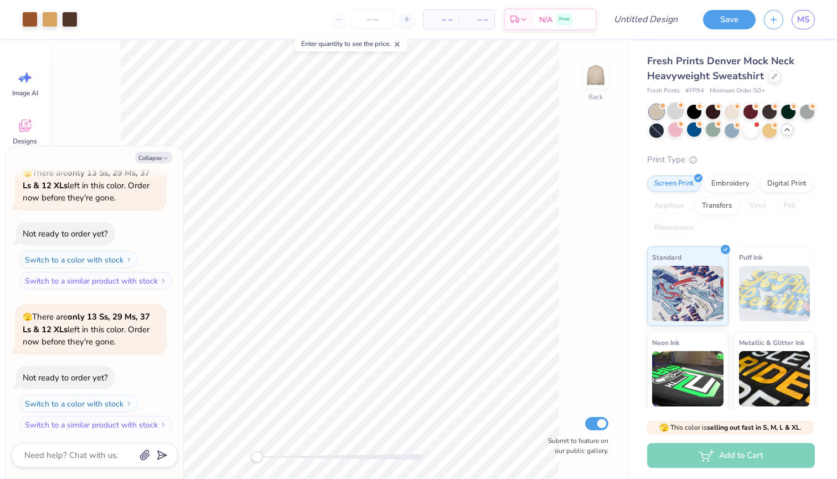
click at [674, 115] on div at bounding box center [675, 110] width 14 height 14
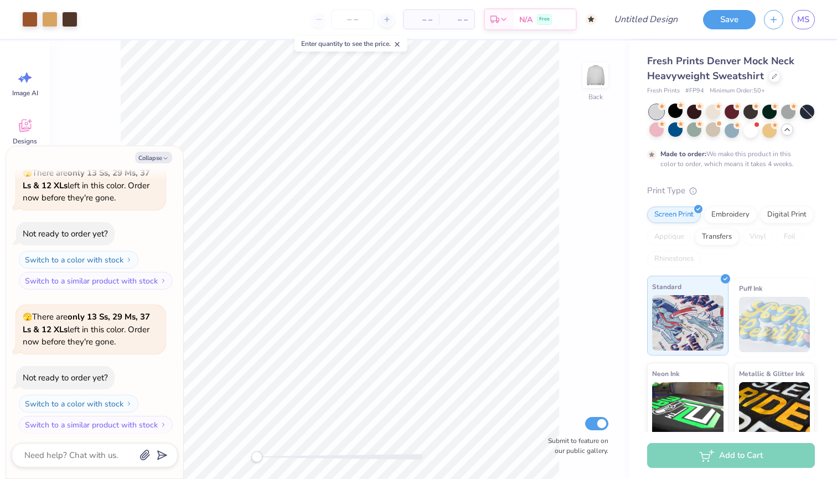
scroll to position [438, 0]
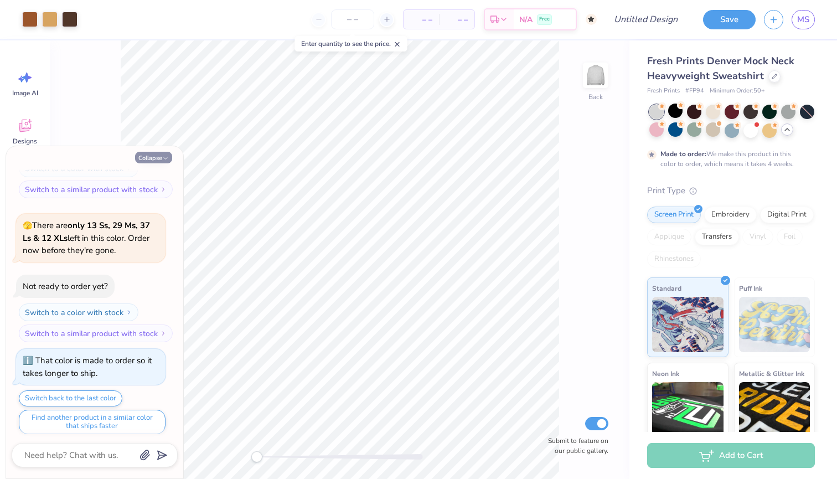
click at [166, 155] on icon "button" at bounding box center [165, 158] width 7 height 7
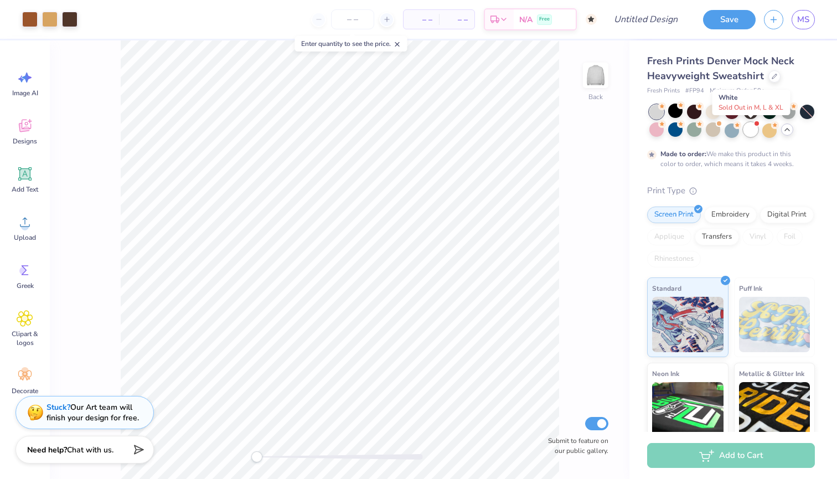
click at [750, 134] on div at bounding box center [750, 129] width 14 height 14
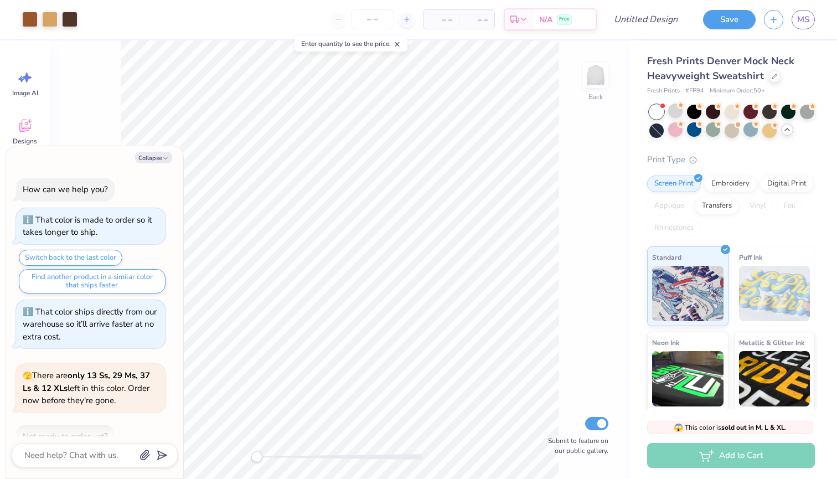
scroll to position [659, 0]
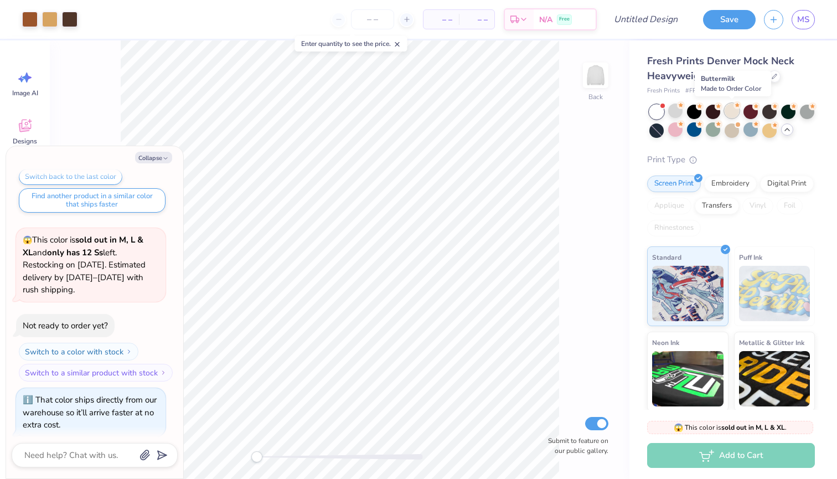
click at [730, 113] on div at bounding box center [731, 110] width 14 height 14
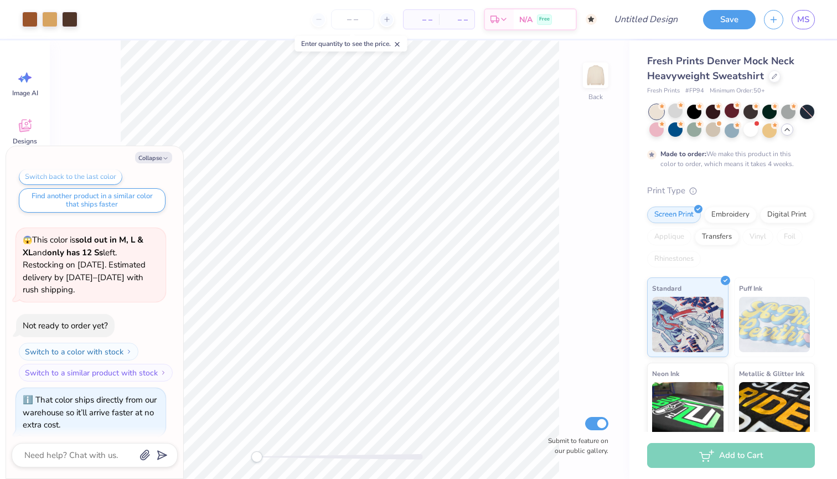
scroll to position [750, 0]
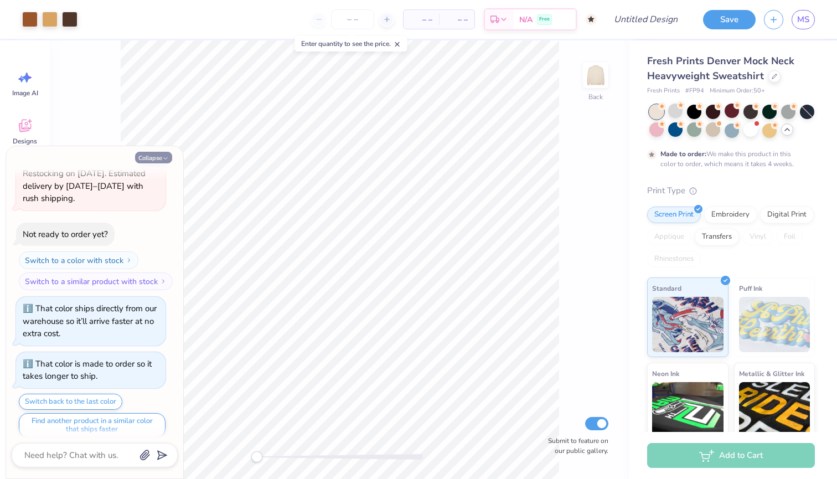
click at [152, 157] on button "Collapse" at bounding box center [153, 158] width 37 height 12
type textarea "x"
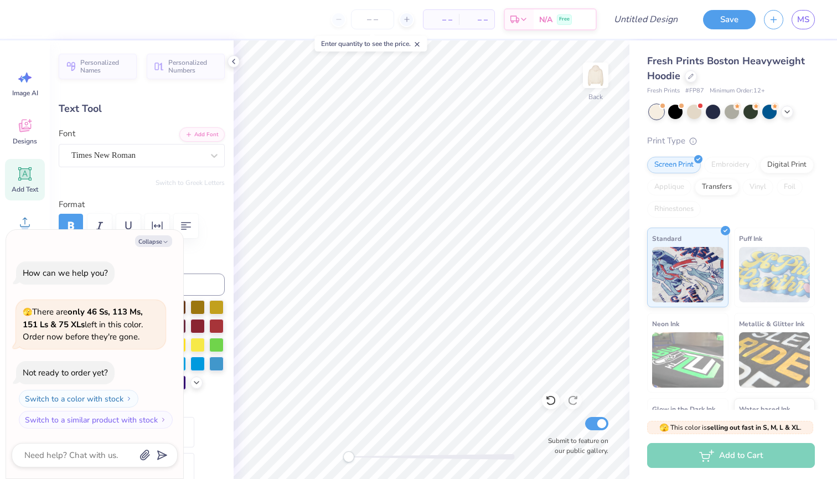
type textarea "x"
type textarea "BID DAY 202"
type textarea "x"
type textarea "BID DAY 20"
type textarea "x"
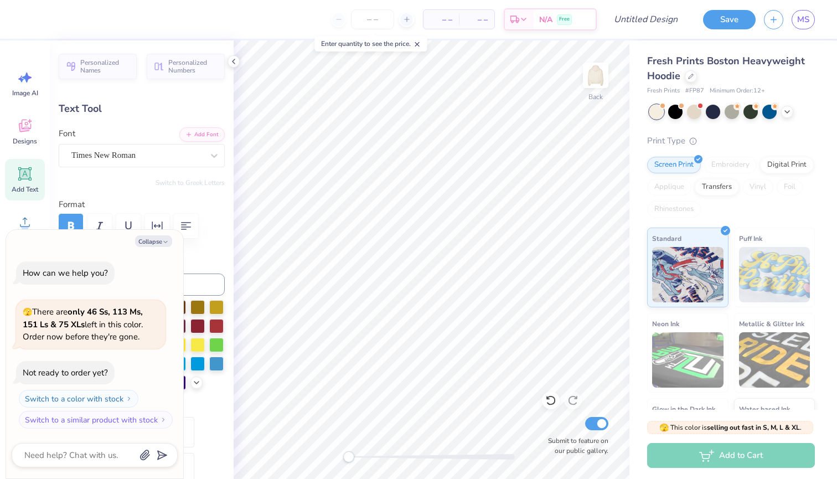
type textarea "BID DAY 2"
type textarea "x"
type textarea "BID DAY"
type textarea "x"
type textarea "BID DAY"
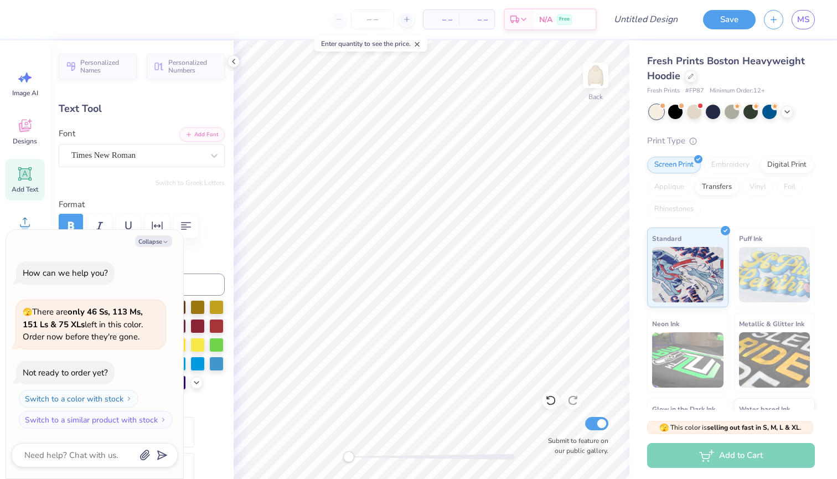
type textarea "x"
type textarea "BID DA"
type textarea "x"
type textarea "BID D"
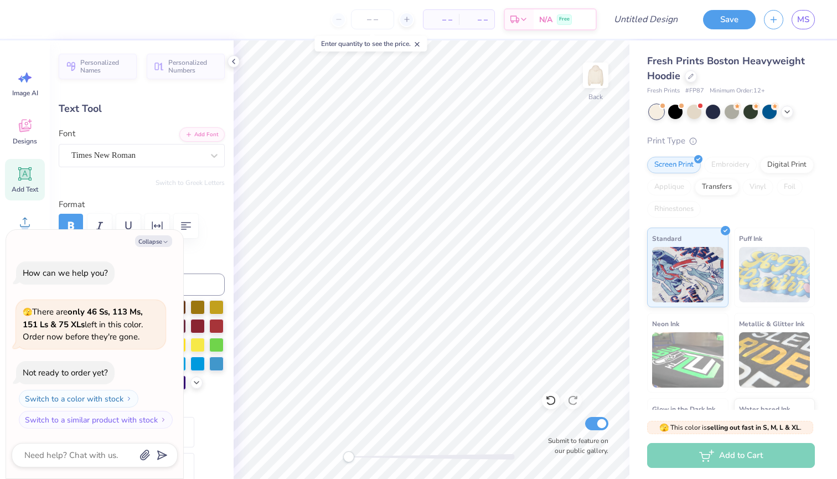
type textarea "x"
type textarea "BID"
type textarea "x"
type textarea "BID"
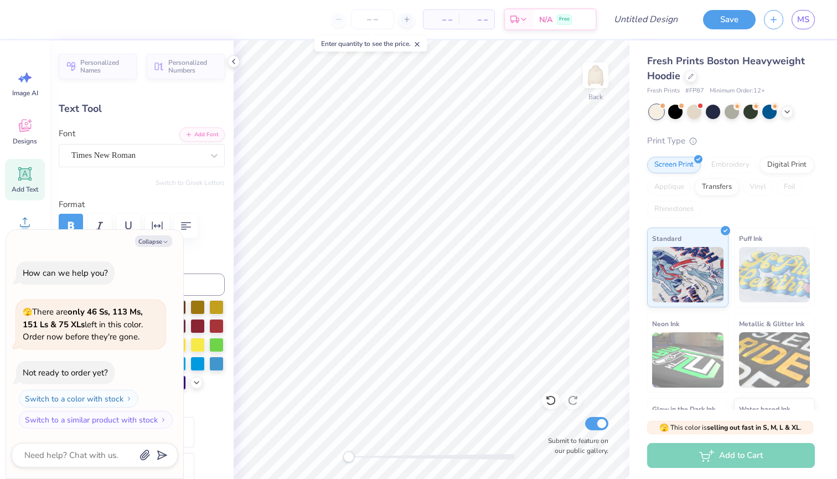
type textarea "x"
type textarea "BI"
type textarea "x"
type textarea "B"
type textarea "x"
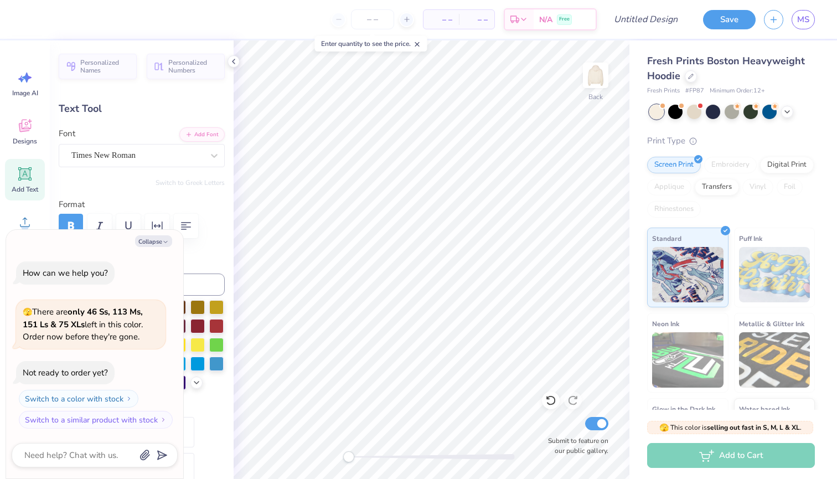
type textarea "x"
type textarea "E"
type textarea "x"
type textarea "ES"
type textarea "x"
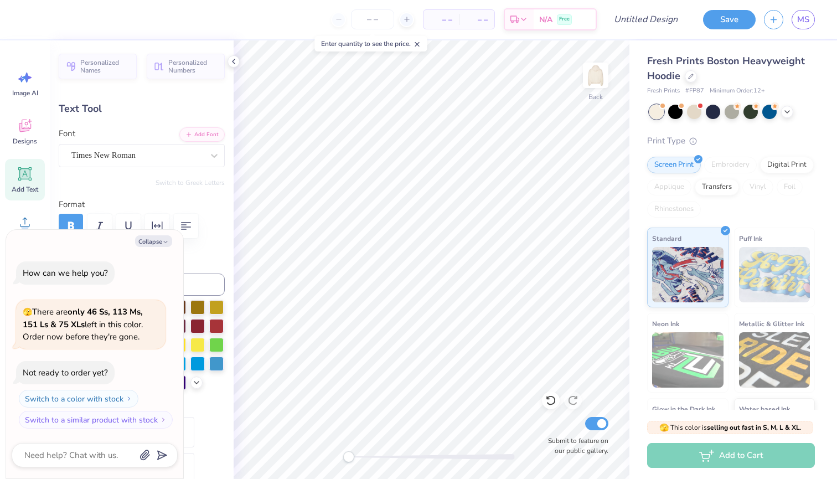
type textarea "E"
type textarea "x"
type textarea "Es"
type textarea "x"
type textarea "Est"
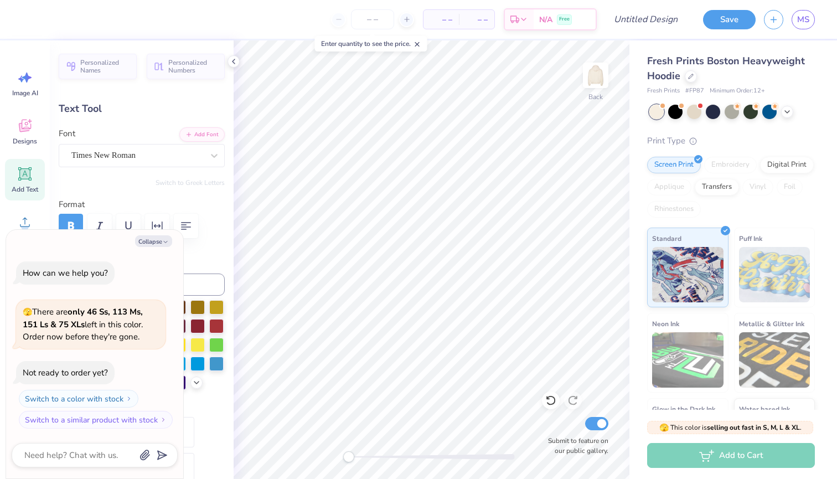
type textarea "x"
type textarea "Est."
type textarea "x"
type textarea "Est."
type textarea "x"
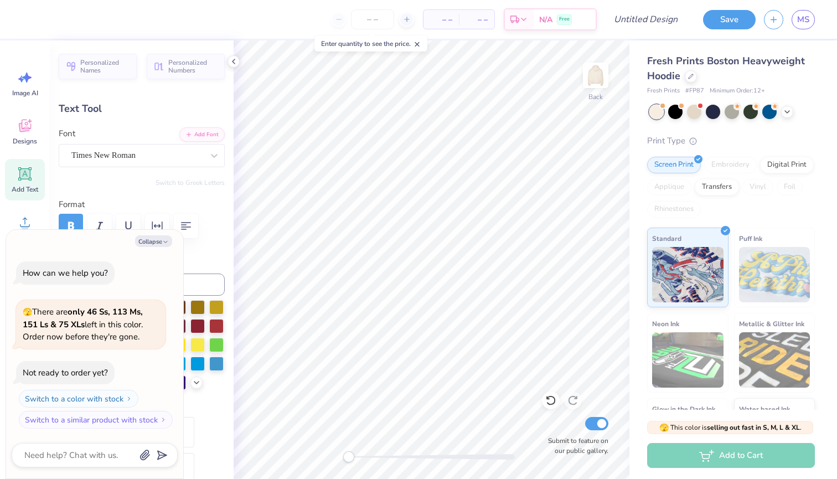
type textarea "Est."
type textarea "x"
type textarea "Est. 1"
type textarea "x"
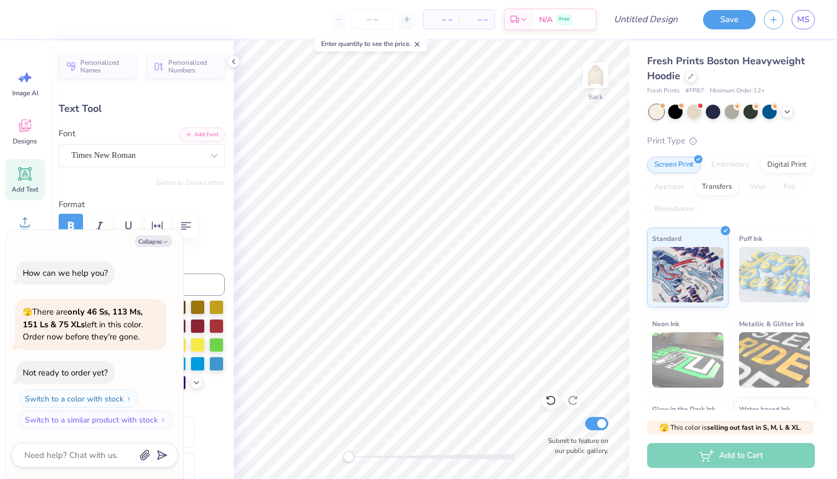
type textarea "Est. 18"
type textarea "x"
type textarea "Est. 189"
type textarea "x"
type textarea "Est. 1898"
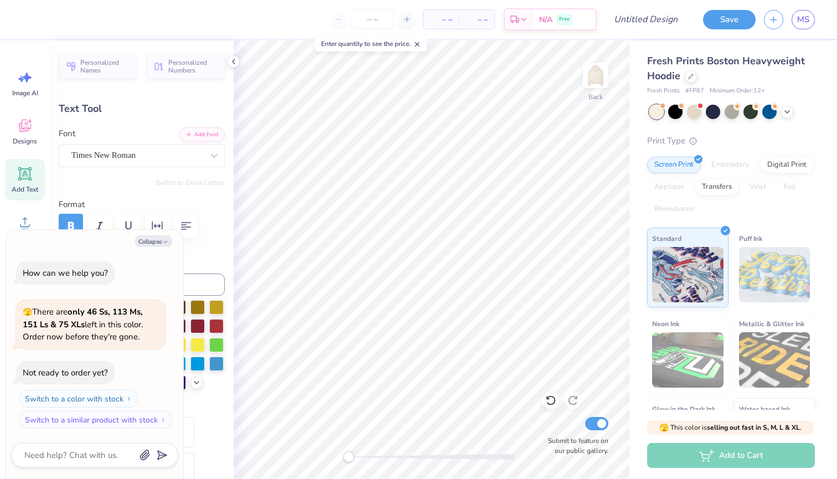
scroll to position [0, 2]
click at [634, 258] on div "Fresh Prints Boston Heavyweight Hoodie Fresh Prints # FP87 Minimum Order: 12 + …" at bounding box center [733, 258] width 208 height 437
click at [232, 62] on icon at bounding box center [233, 61] width 9 height 9
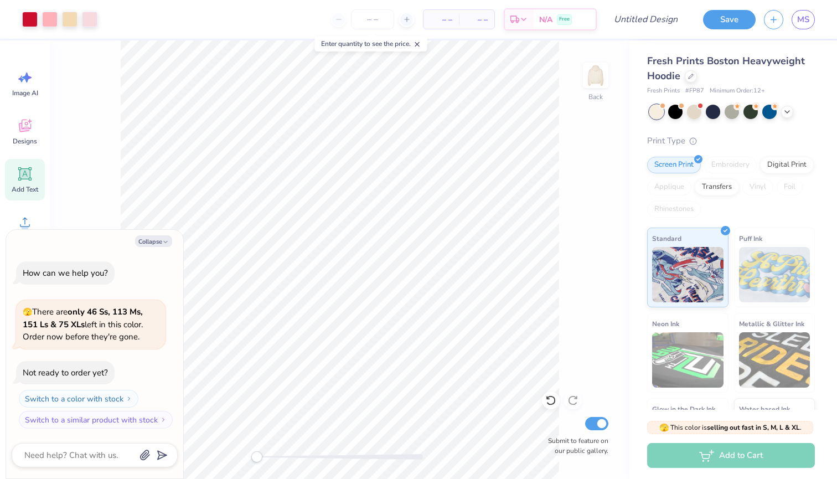
scroll to position [0, 0]
click at [786, 111] on icon at bounding box center [786, 110] width 9 height 9
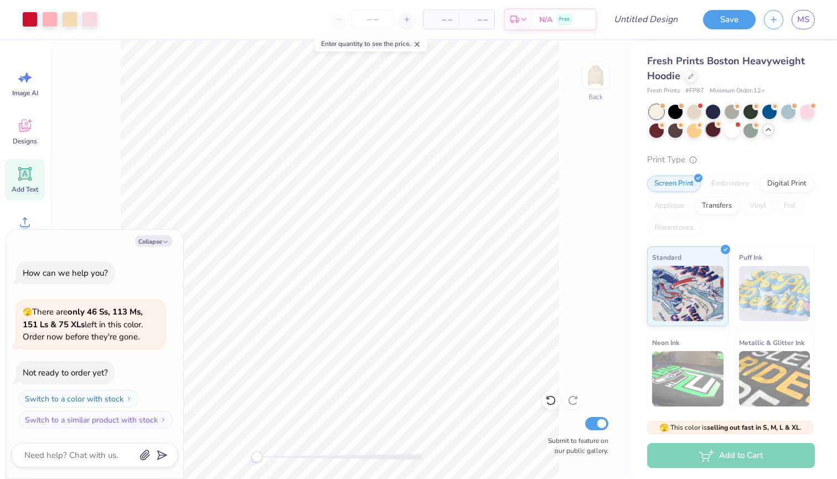
click at [713, 136] on div at bounding box center [713, 129] width 14 height 14
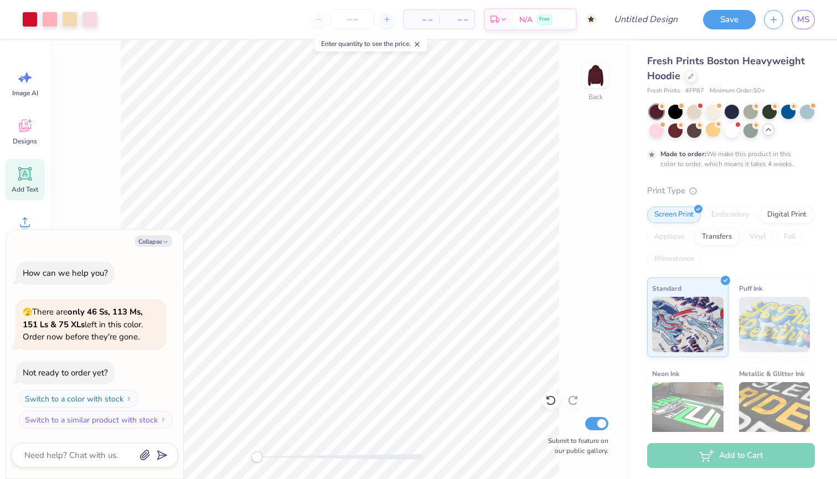
scroll to position [7, 0]
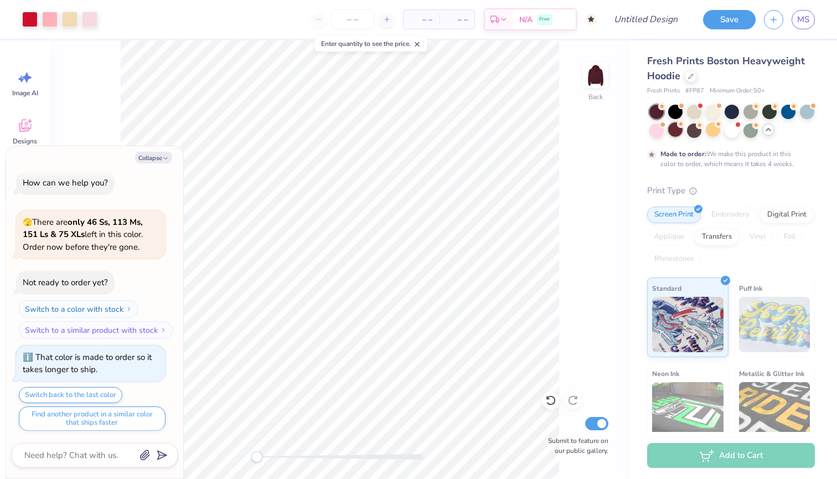
click at [676, 133] on div at bounding box center [675, 129] width 14 height 14
click at [659, 127] on div at bounding box center [656, 129] width 14 height 14
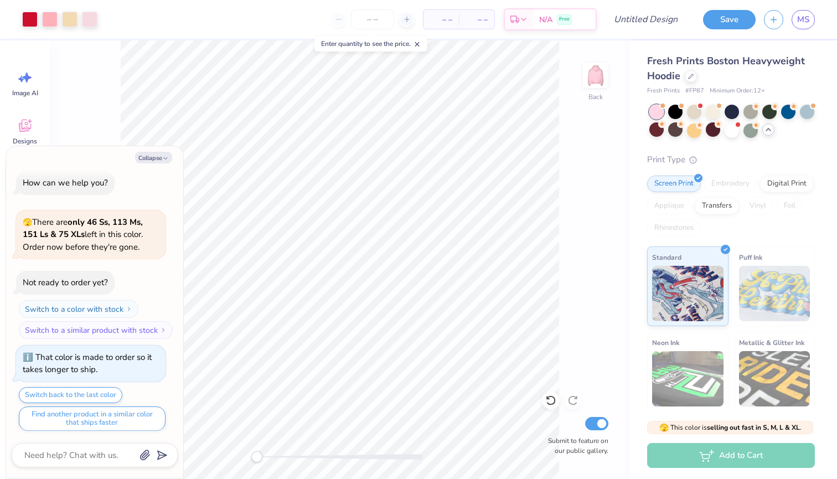
scroll to position [204, 0]
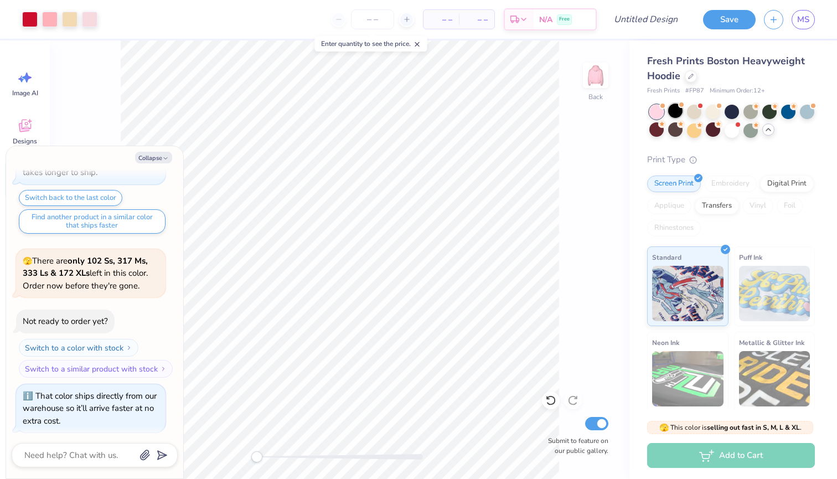
click at [673, 111] on div at bounding box center [675, 110] width 14 height 14
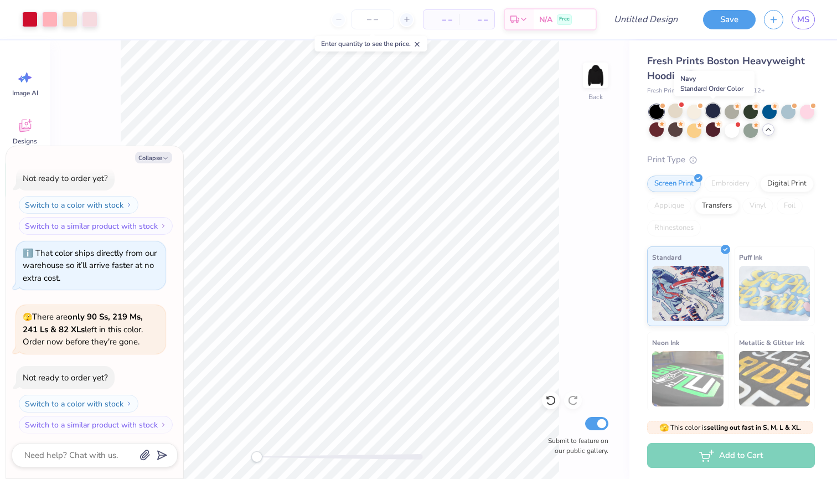
click at [712, 112] on div at bounding box center [713, 110] width 14 height 14
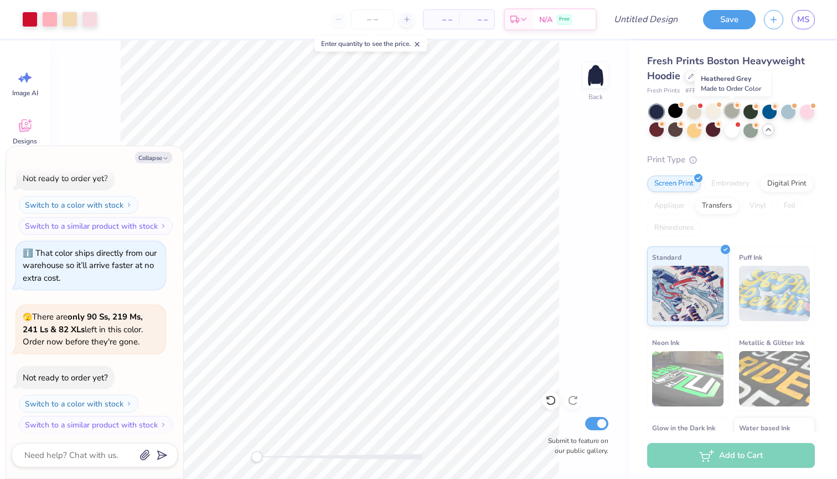
click at [728, 112] on div at bounding box center [731, 110] width 14 height 14
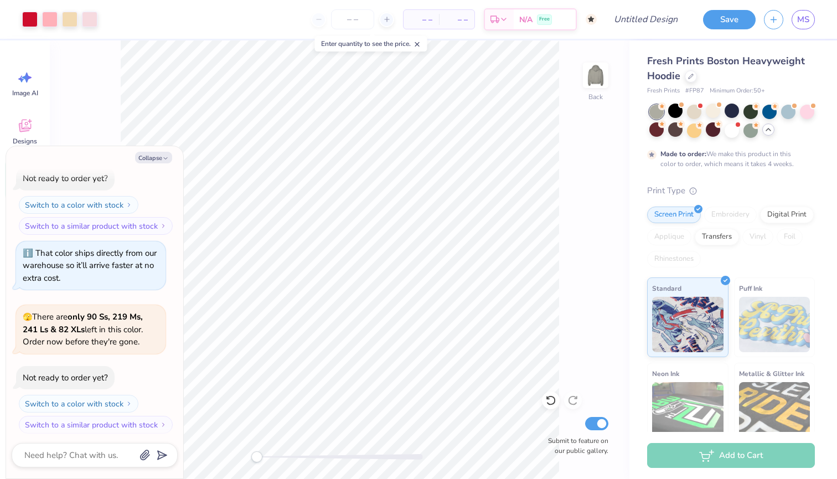
scroll to position [438, 0]
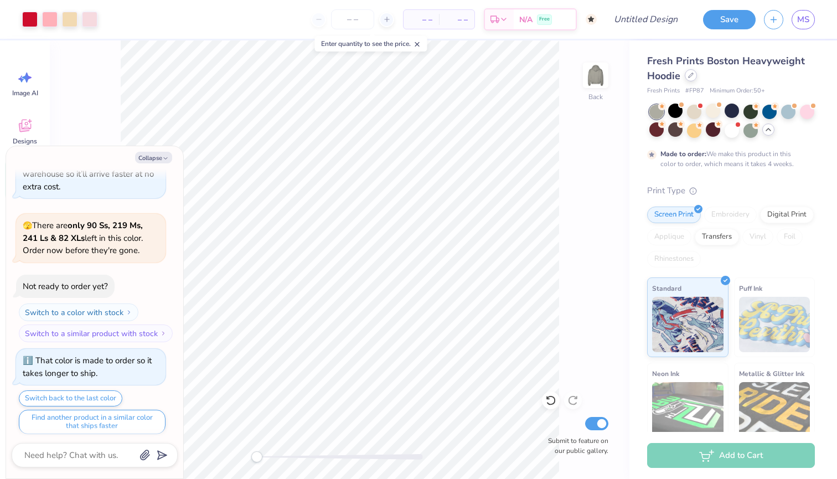
click at [691, 76] on icon at bounding box center [690, 75] width 4 height 4
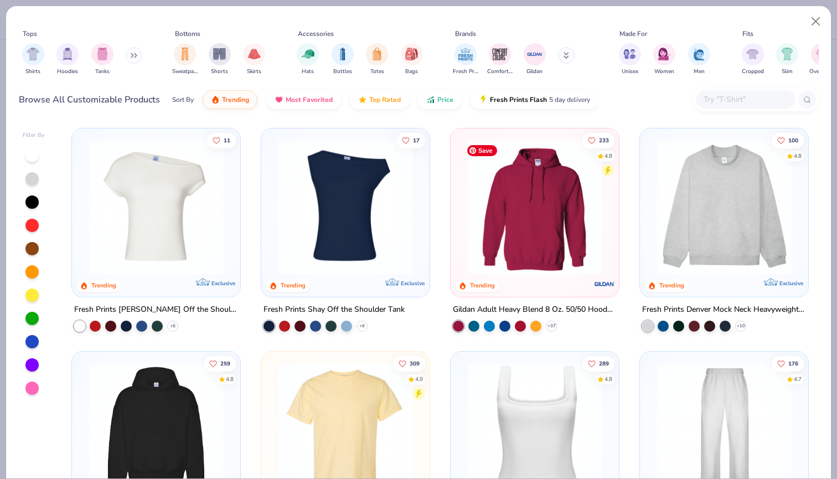
click at [550, 229] on img at bounding box center [534, 206] width 146 height 135
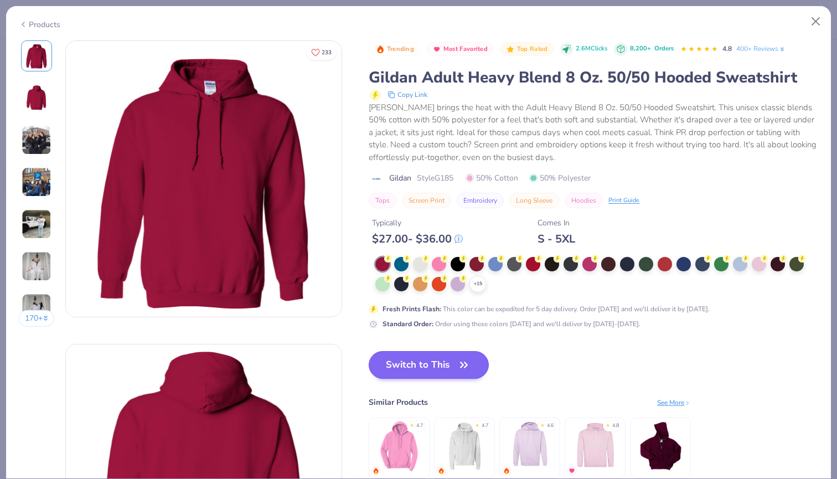
click at [443, 365] on button "Switch to This" at bounding box center [429, 365] width 120 height 28
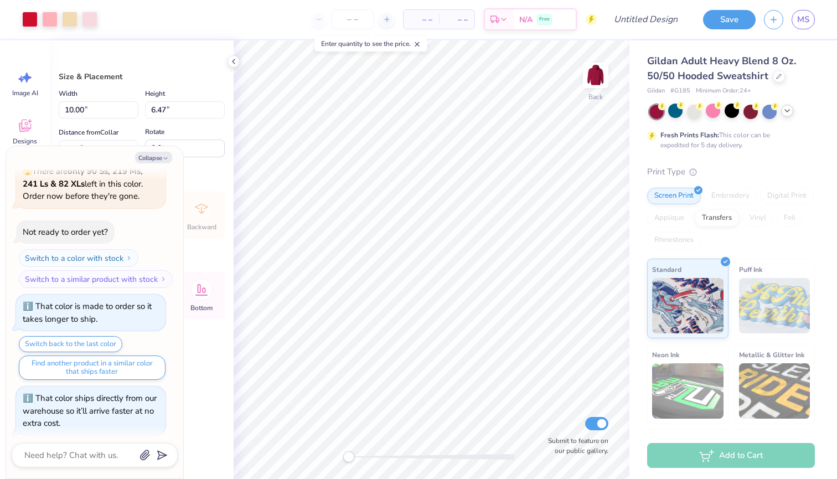
type textarea "x"
type input "3.00"
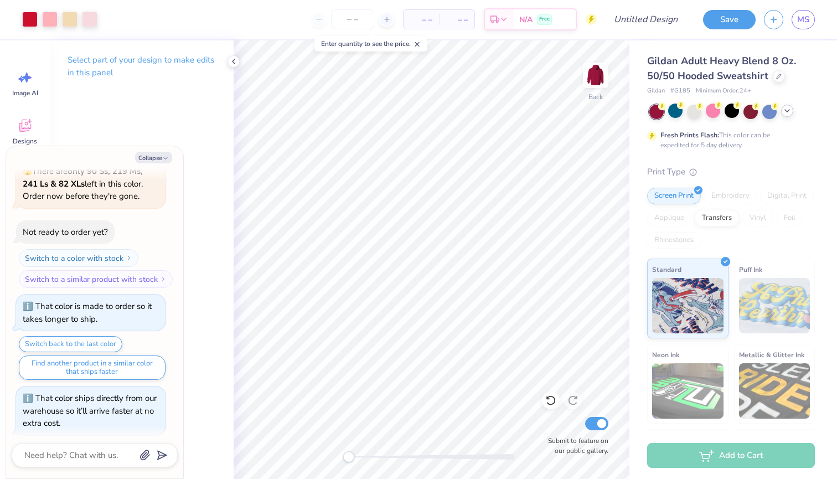
click at [788, 111] on icon at bounding box center [786, 110] width 9 height 9
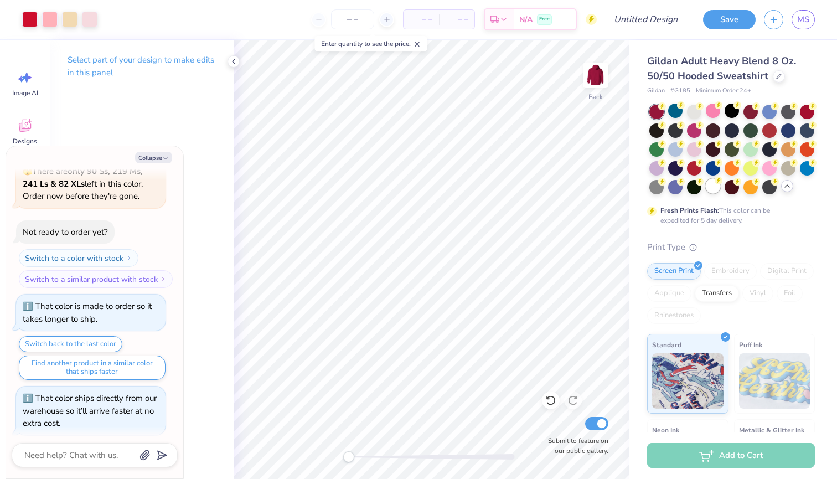
click at [713, 189] on div at bounding box center [713, 186] width 14 height 14
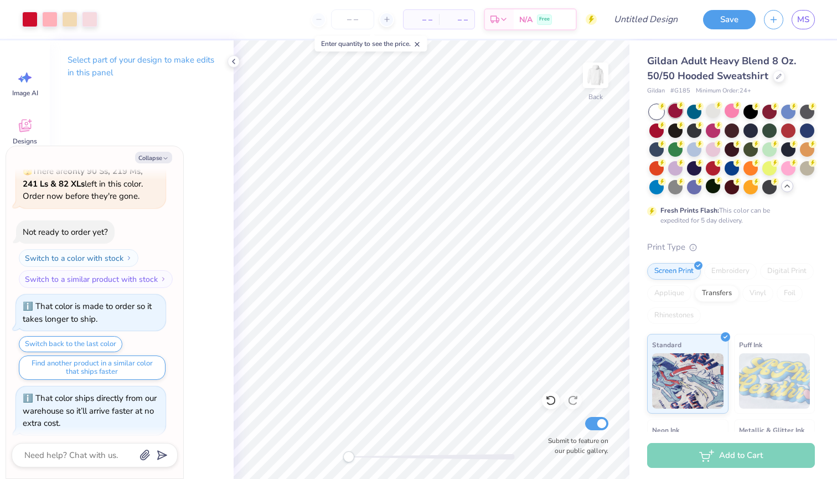
click at [675, 109] on div at bounding box center [675, 110] width 14 height 14
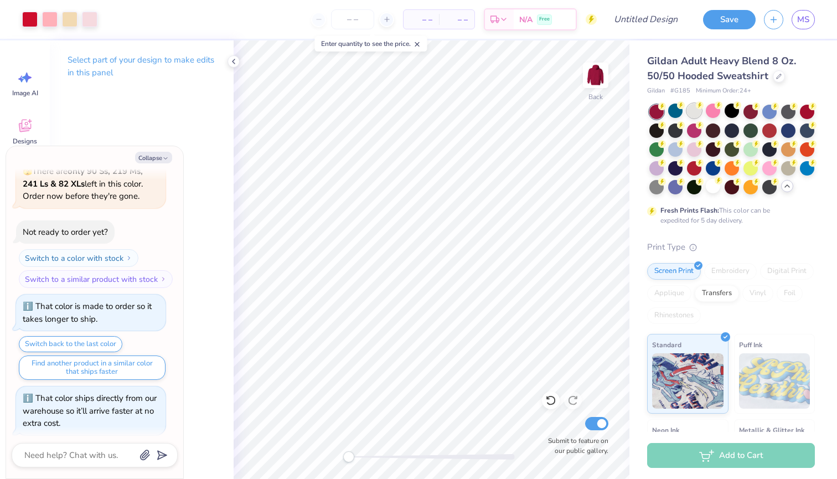
click at [698, 111] on div at bounding box center [694, 110] width 14 height 14
click at [766, 114] on div at bounding box center [769, 110] width 14 height 14
click at [654, 168] on div at bounding box center [656, 167] width 14 height 14
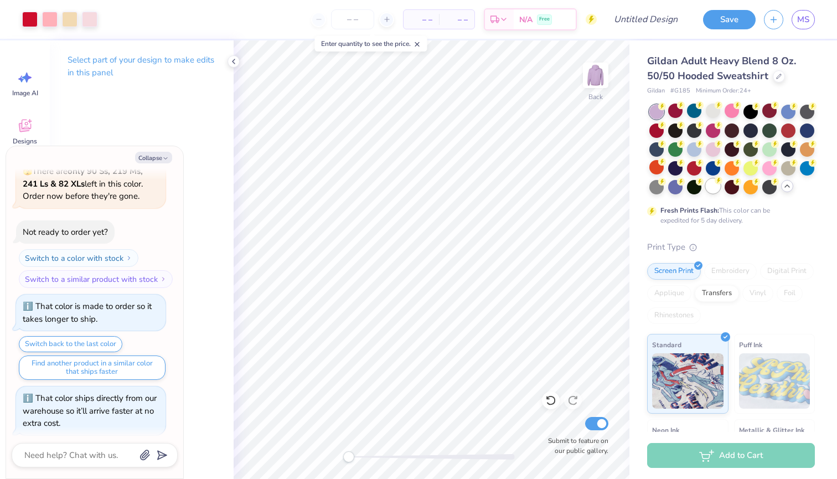
click at [713, 186] on div at bounding box center [713, 186] width 14 height 14
click at [771, 189] on div at bounding box center [769, 186] width 14 height 14
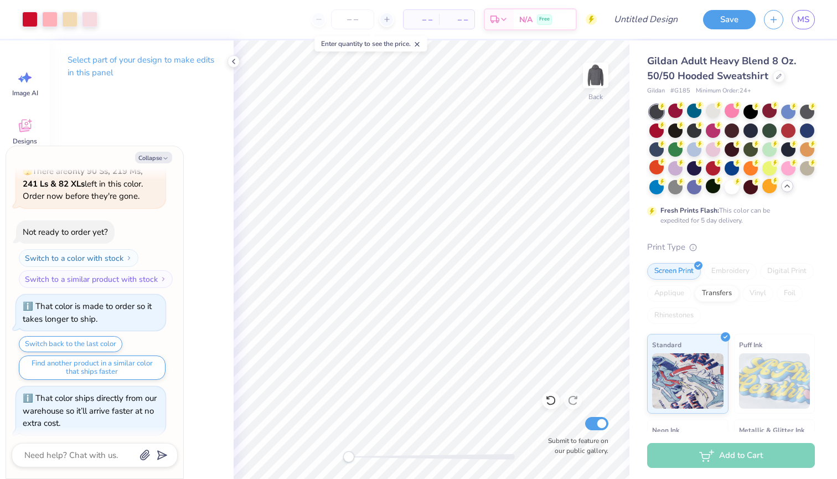
click at [745, 194] on div "Fresh Prints Flash: This color can be expedited for 5 day delivery." at bounding box center [731, 165] width 168 height 121
click at [750, 190] on div at bounding box center [750, 186] width 14 height 14
click at [730, 186] on div at bounding box center [731, 186] width 14 height 14
click at [715, 112] on div at bounding box center [713, 110] width 14 height 14
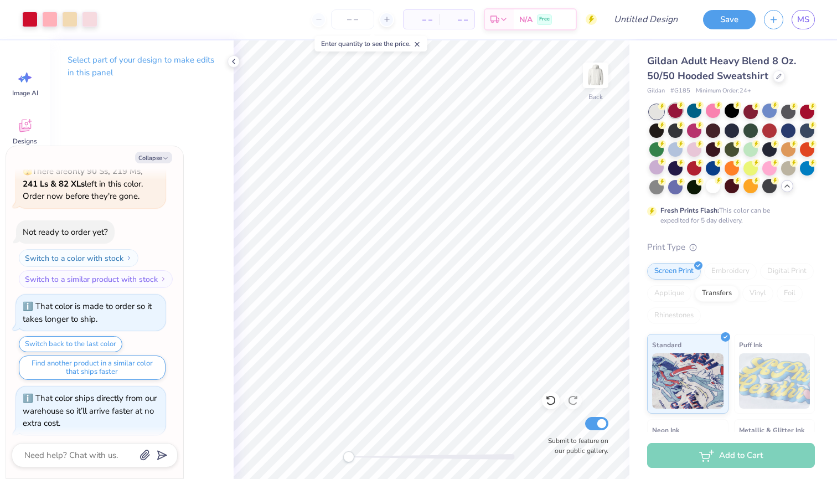
click at [678, 113] on div at bounding box center [675, 110] width 14 height 14
click at [804, 113] on div at bounding box center [807, 110] width 14 height 14
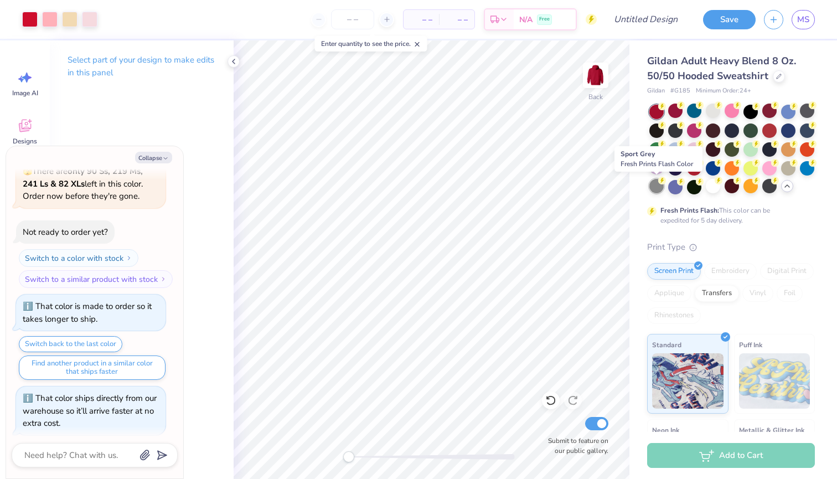
click at [661, 188] on div at bounding box center [656, 186] width 14 height 14
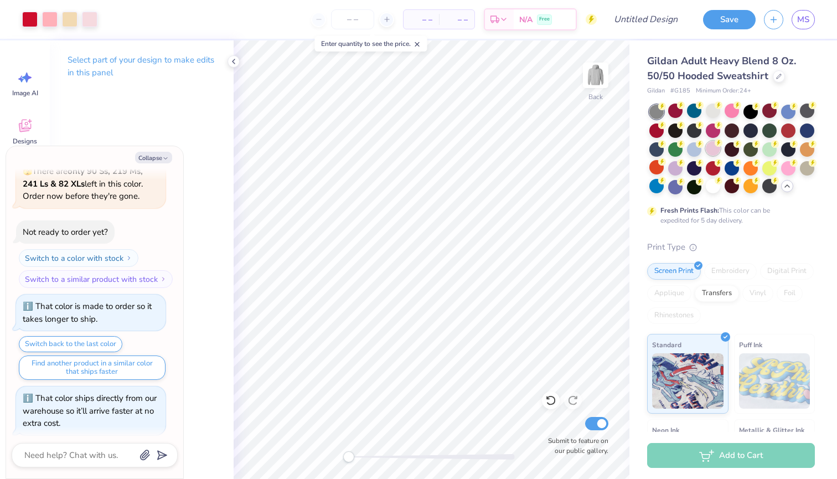
click at [710, 150] on div at bounding box center [713, 148] width 14 height 14
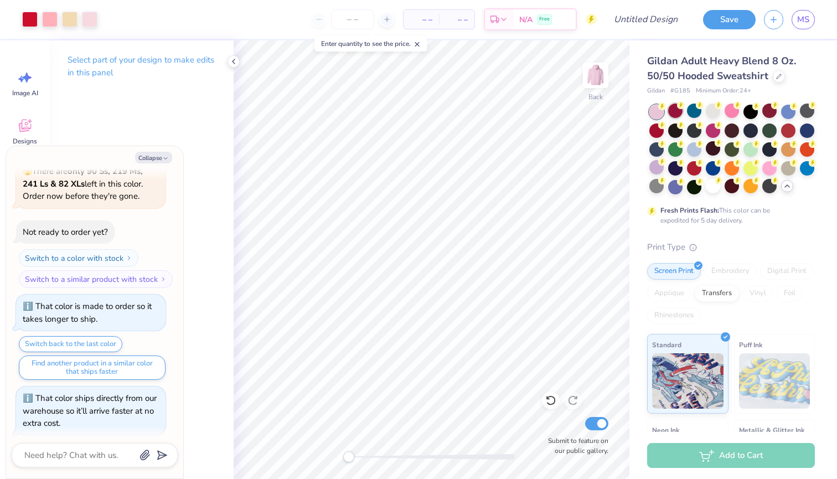
click at [680, 112] on div at bounding box center [675, 110] width 14 height 14
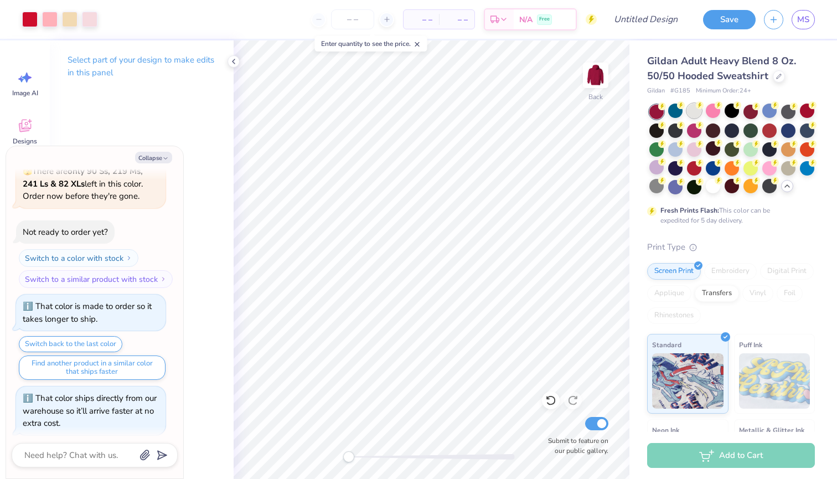
click at [696, 117] on div at bounding box center [694, 110] width 14 height 14
click at [601, 76] on img at bounding box center [595, 75] width 44 height 44
click at [601, 76] on img at bounding box center [595, 75] width 22 height 22
click at [163, 155] on icon "button" at bounding box center [165, 158] width 7 height 7
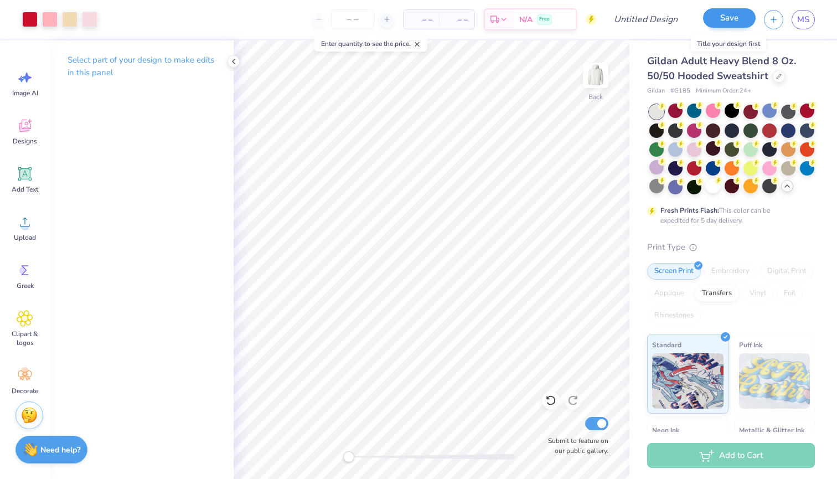
click at [717, 22] on button "Save" at bounding box center [729, 17] width 53 height 19
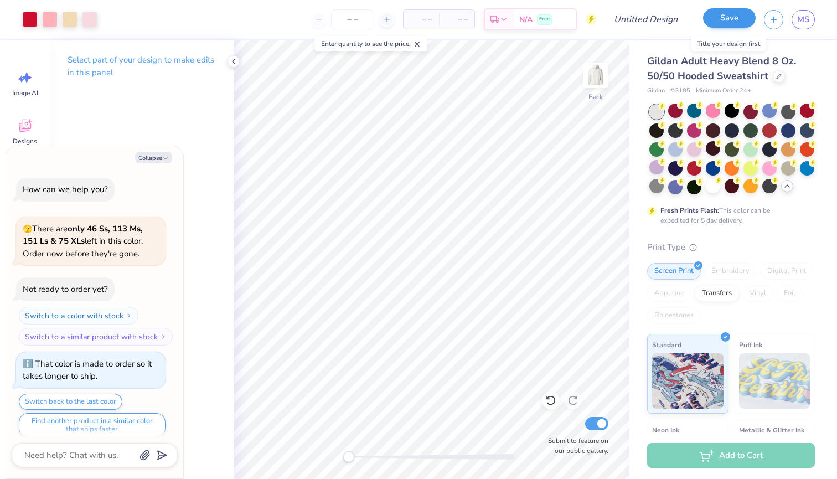
scroll to position [522, 0]
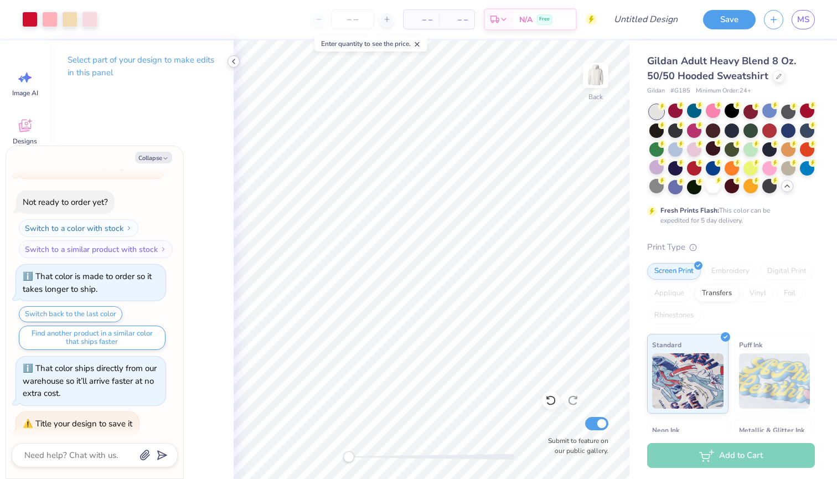
click at [232, 63] on icon at bounding box center [233, 61] width 9 height 9
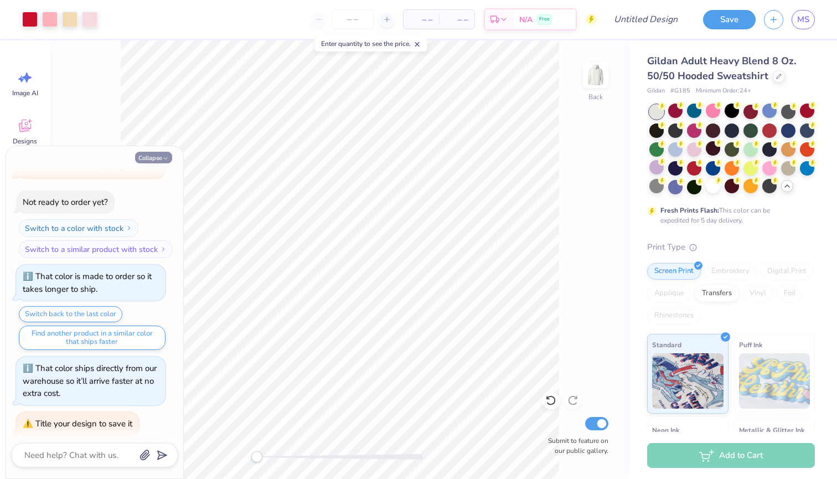
click at [152, 156] on button "Collapse" at bounding box center [153, 158] width 37 height 12
type textarea "x"
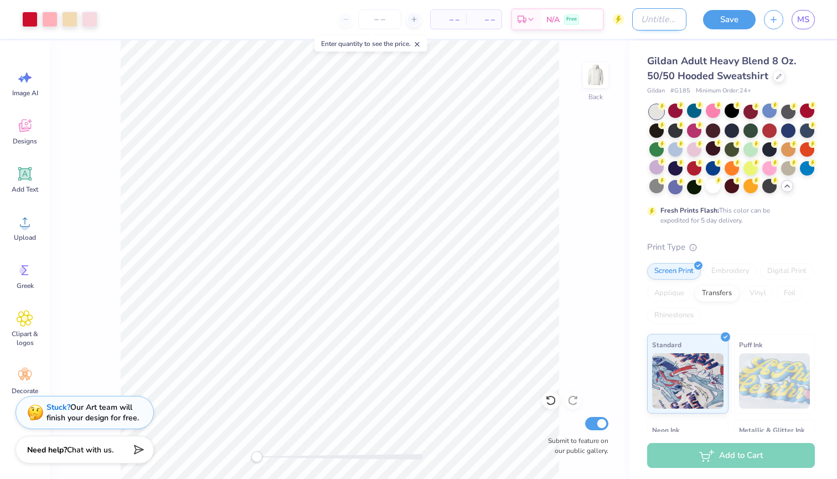
click at [646, 18] on input "Design Title" at bounding box center [659, 19] width 54 height 22
type input "Faliing in love with sigma"
click at [727, 16] on button "Save" at bounding box center [729, 17] width 53 height 19
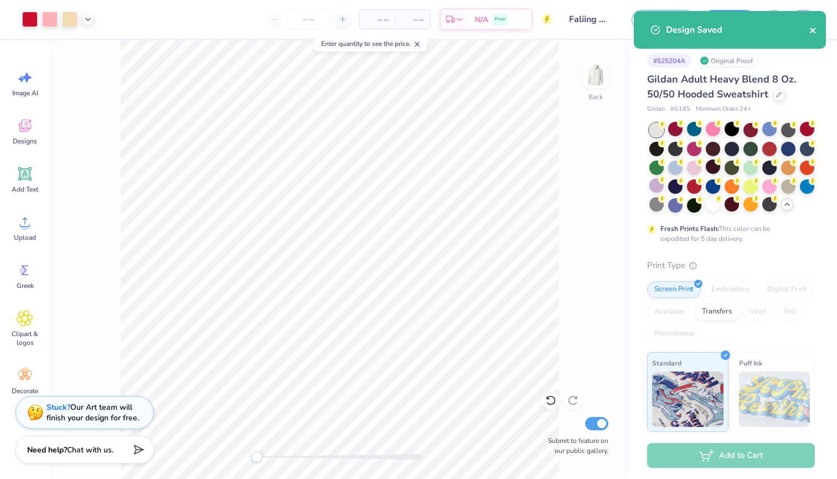
click at [812, 32] on icon "close" at bounding box center [813, 30] width 8 height 9
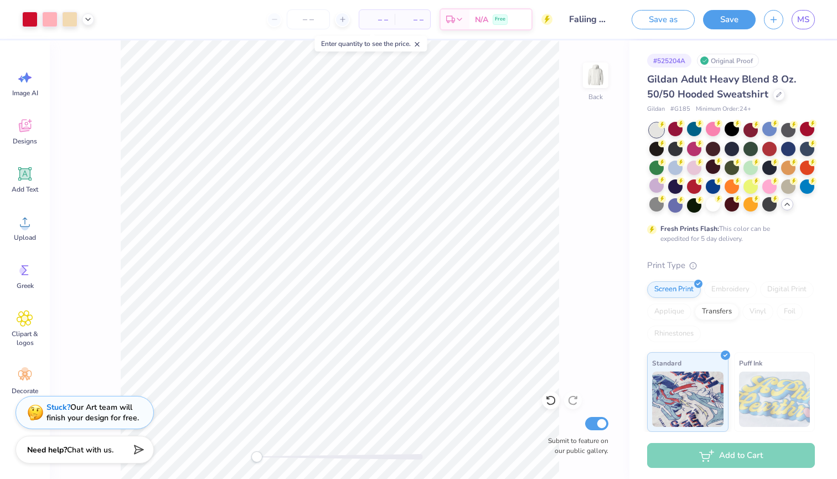
click at [805, 20] on div "Art colors – – Per Item – – Total Est. Delivery N/A Free Design Title Faliing i…" at bounding box center [418, 239] width 837 height 479
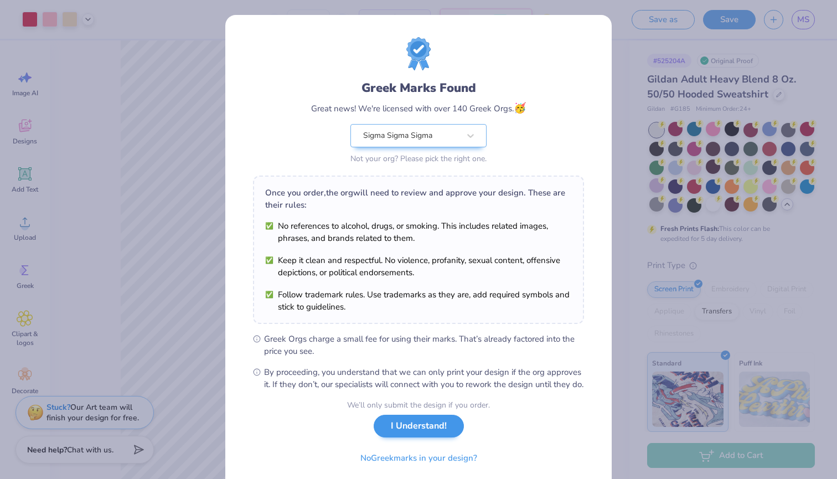
click at [397, 437] on button "I Understand!" at bounding box center [419, 425] width 90 height 23
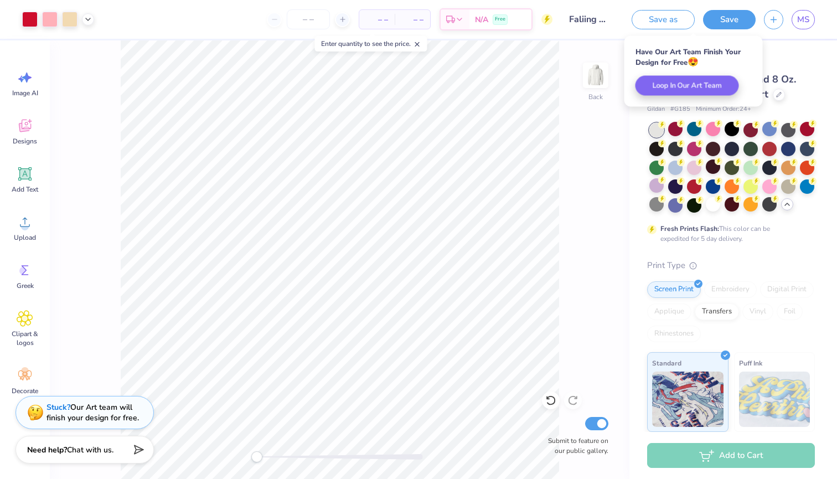
click at [609, 151] on div "Back Submit to feature on our public gallery." at bounding box center [339, 259] width 579 height 438
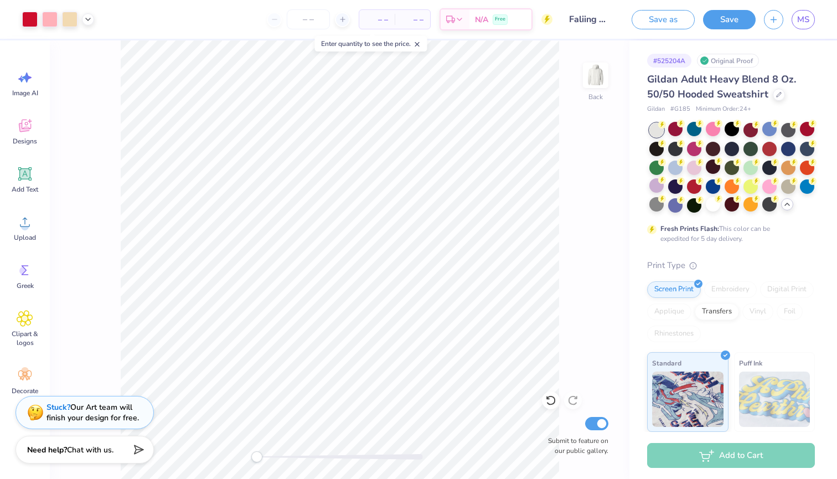
click at [595, 131] on div "Back Submit to feature on our public gallery." at bounding box center [339, 259] width 579 height 438
click at [805, 15] on span "MS" at bounding box center [803, 19] width 12 height 13
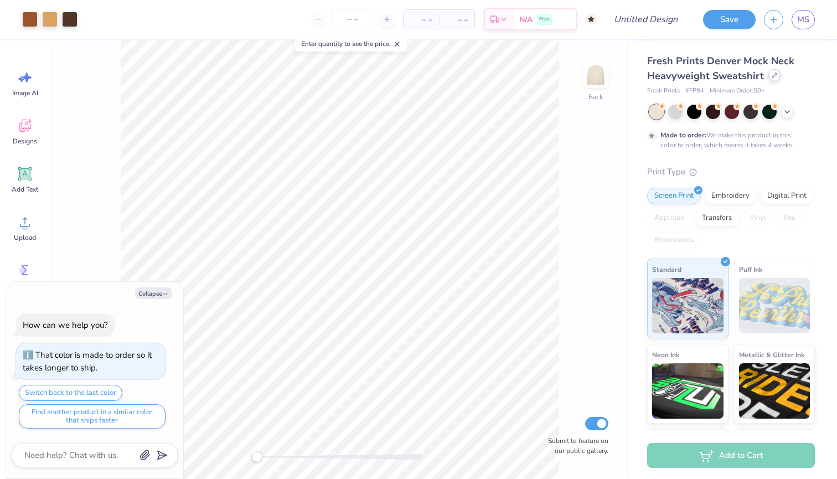
click at [774, 74] on icon at bounding box center [774, 75] width 6 height 6
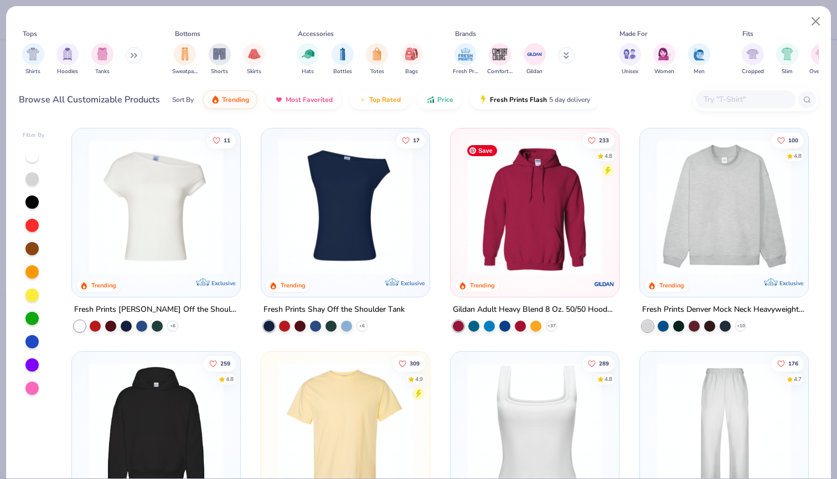
click at [523, 230] on img at bounding box center [534, 206] width 146 height 135
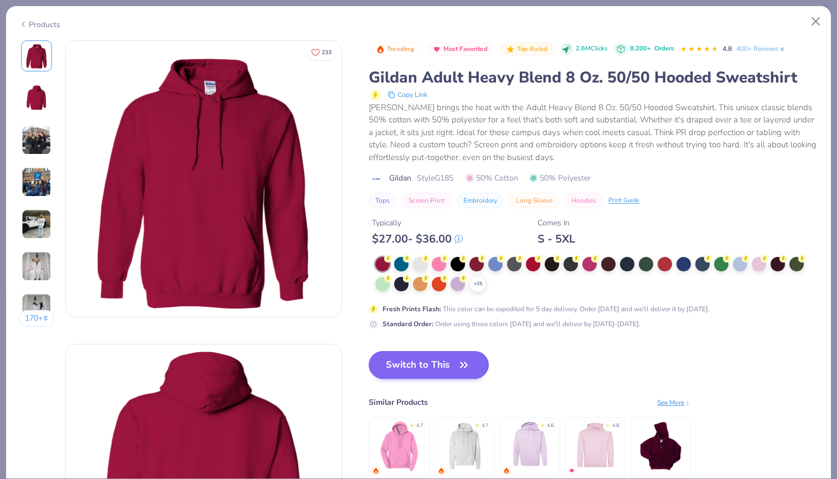
click at [416, 352] on button "Switch to This" at bounding box center [429, 365] width 120 height 28
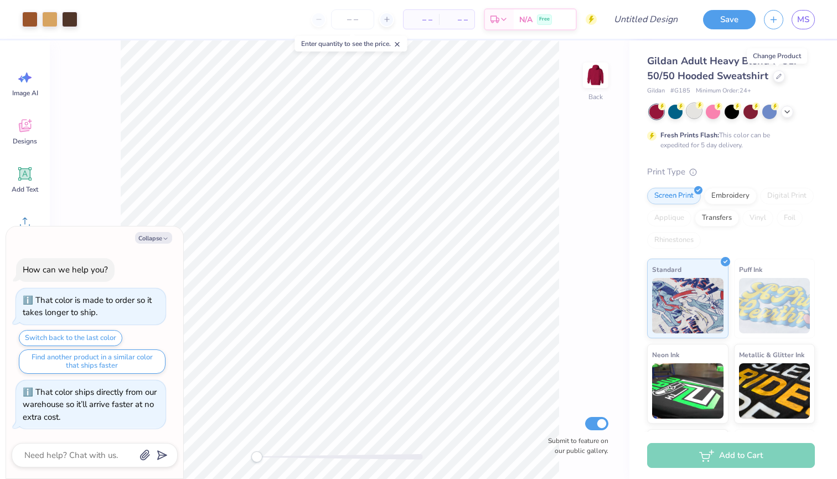
click at [692, 112] on div at bounding box center [694, 110] width 14 height 14
click at [678, 110] on div at bounding box center [675, 110] width 14 height 14
click at [696, 111] on div at bounding box center [694, 110] width 14 height 14
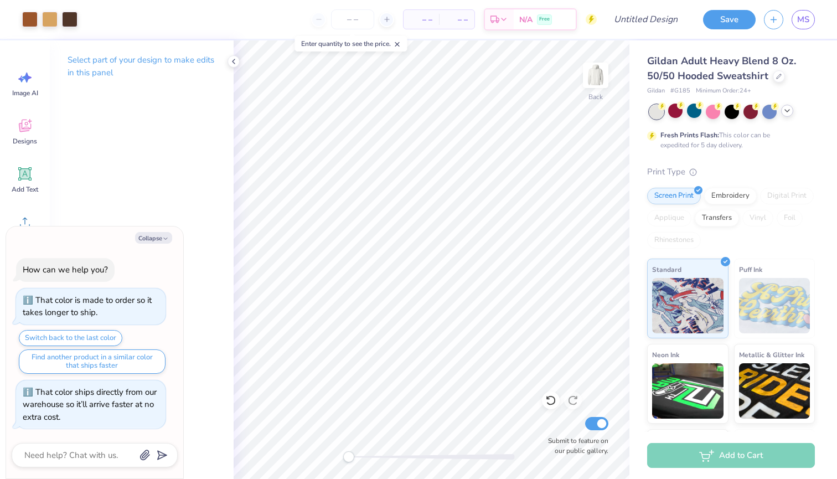
click at [785, 112] on icon at bounding box center [786, 110] width 9 height 9
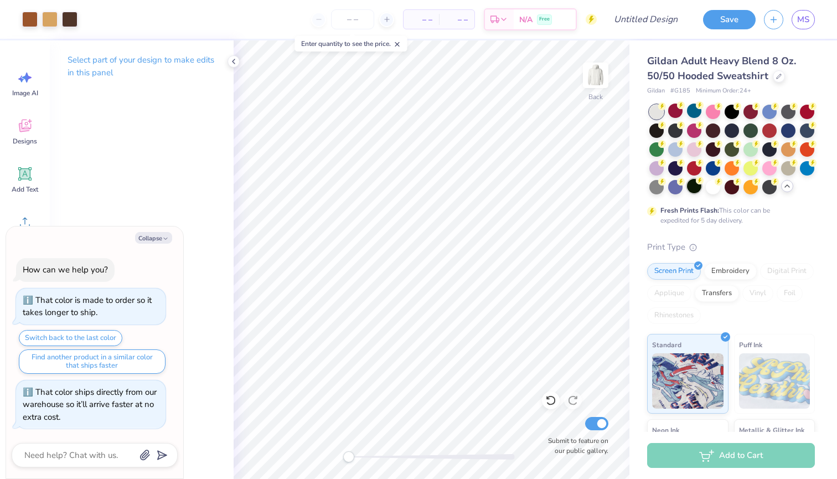
click at [691, 189] on div at bounding box center [694, 186] width 14 height 14
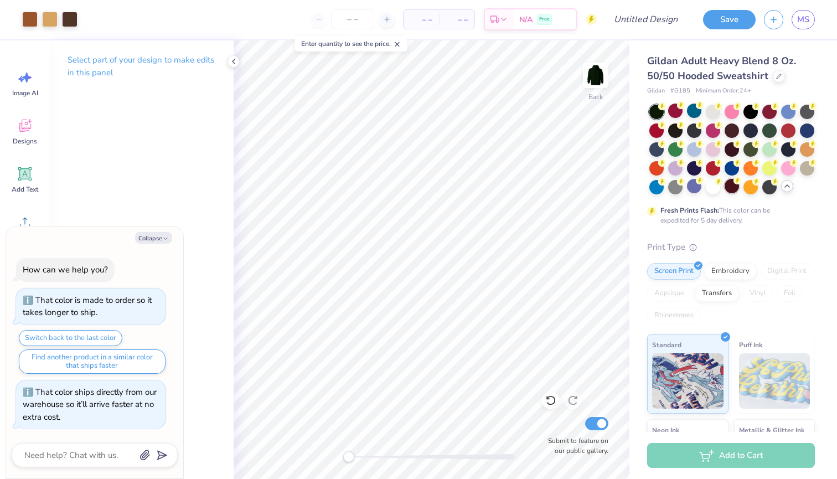
click at [732, 189] on div at bounding box center [731, 186] width 14 height 14
click at [751, 188] on div at bounding box center [750, 186] width 14 height 14
click at [766, 188] on div at bounding box center [769, 186] width 14 height 14
click at [675, 193] on div at bounding box center [675, 186] width 14 height 14
click at [653, 187] on div at bounding box center [656, 186] width 14 height 14
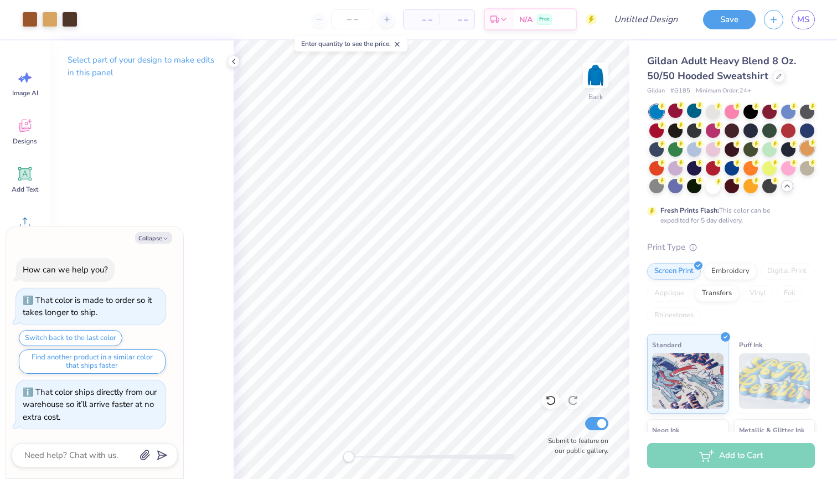
click at [806, 148] on div at bounding box center [807, 148] width 14 height 14
click at [766, 170] on div at bounding box center [769, 167] width 14 height 14
click at [729, 128] on div at bounding box center [731, 129] width 14 height 14
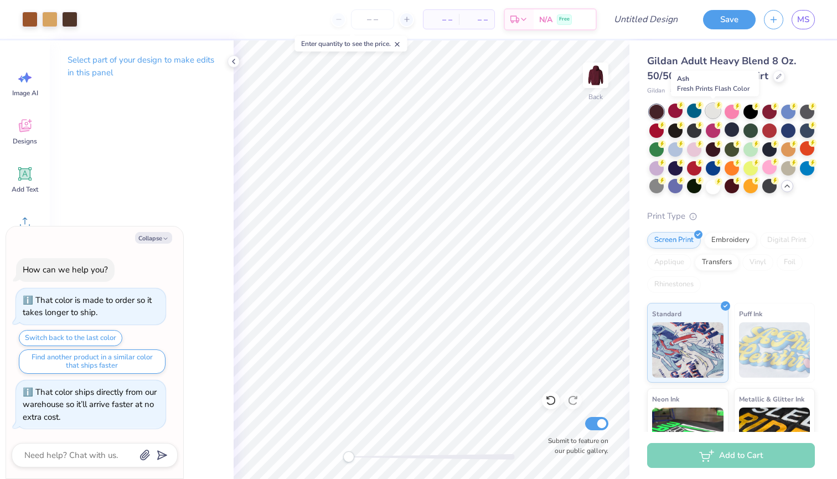
click at [715, 114] on div at bounding box center [713, 110] width 14 height 14
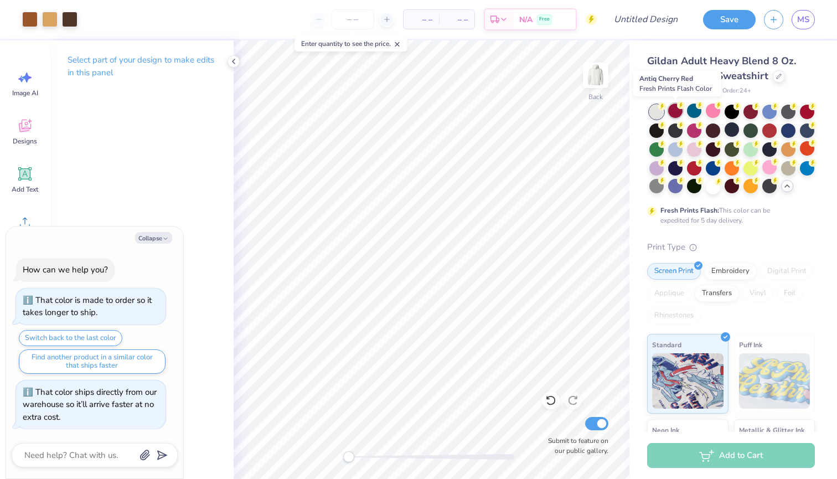
click at [677, 114] on div at bounding box center [675, 110] width 14 height 14
click at [812, 109] on div at bounding box center [807, 110] width 14 height 14
click at [660, 127] on icon at bounding box center [662, 124] width 8 height 8
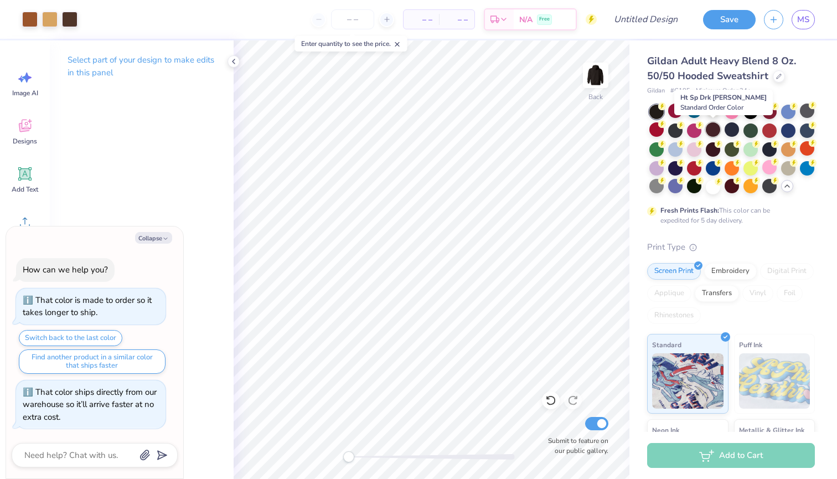
click at [714, 129] on div at bounding box center [713, 129] width 14 height 14
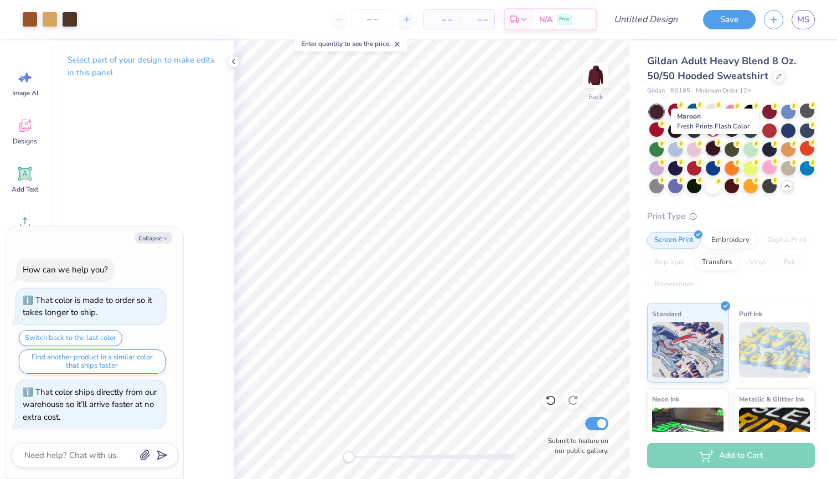
click at [713, 151] on div at bounding box center [713, 148] width 14 height 14
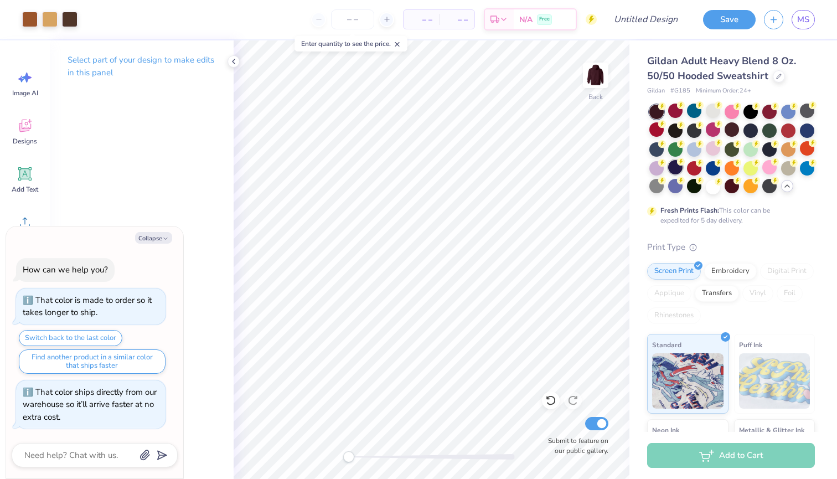
click at [677, 166] on div at bounding box center [675, 167] width 14 height 14
click at [673, 186] on div at bounding box center [675, 186] width 14 height 14
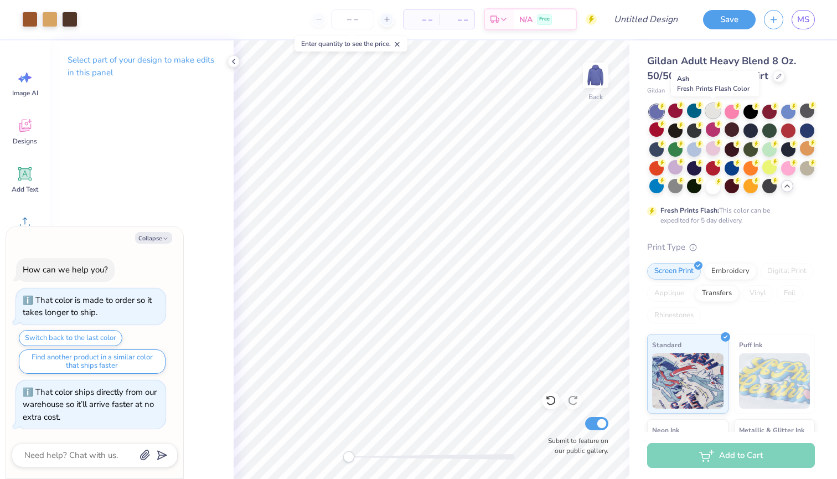
click at [708, 112] on div at bounding box center [713, 110] width 14 height 14
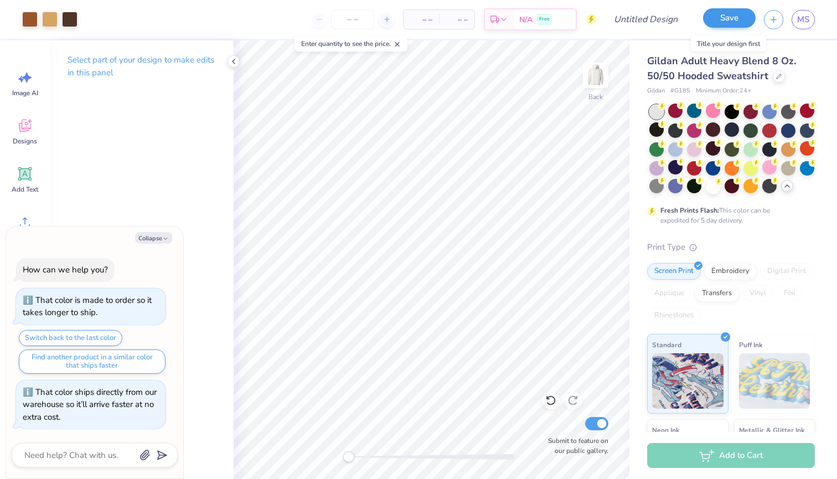
click at [727, 17] on button "Save" at bounding box center [729, 17] width 53 height 19
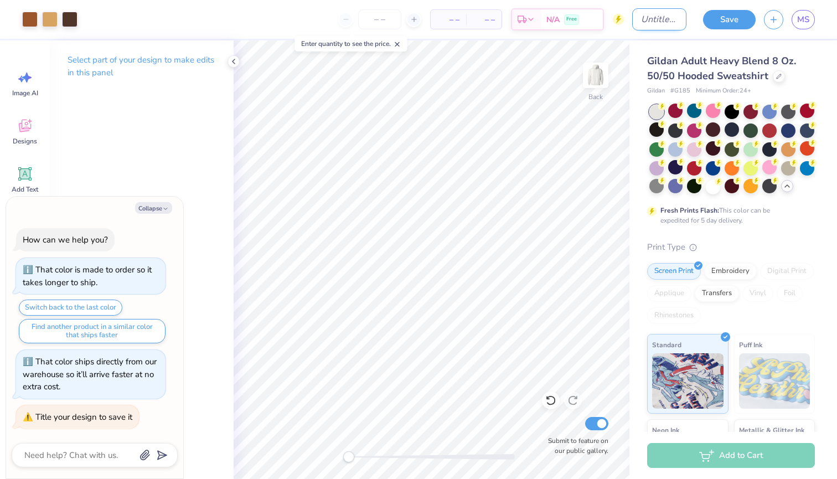
click at [647, 20] on input "Design Title" at bounding box center [659, 19] width 54 height 22
type textarea "x"
type input "C"
type textarea "x"
type input "Ch"
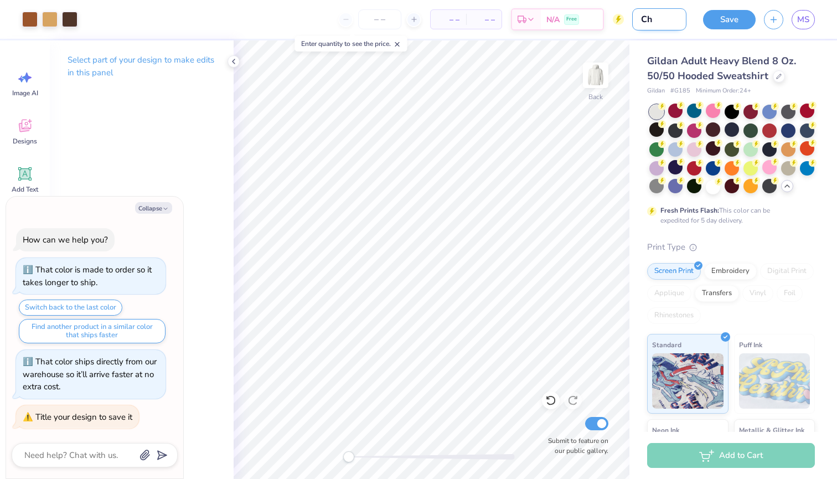
type textarea "x"
type input "Che"
type textarea "x"
type input "Chee"
type textarea "x"
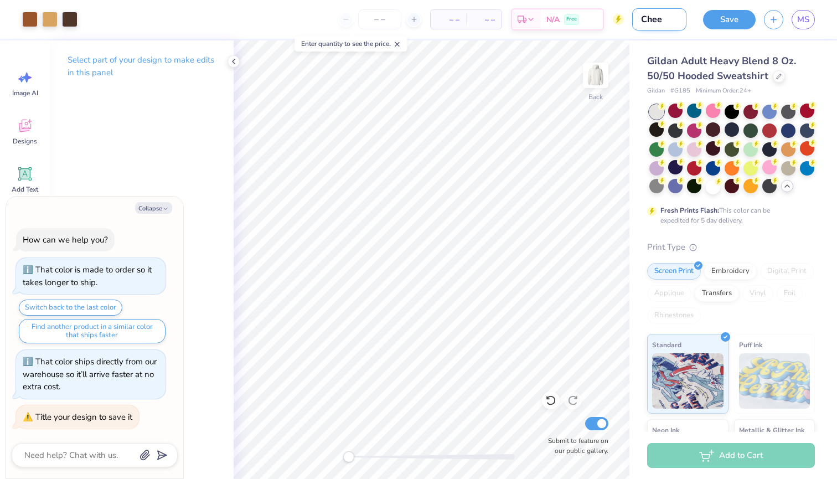
type input "Cheet"
type textarea "x"
type input "Cheeta"
type textarea "x"
type input "Cheetah"
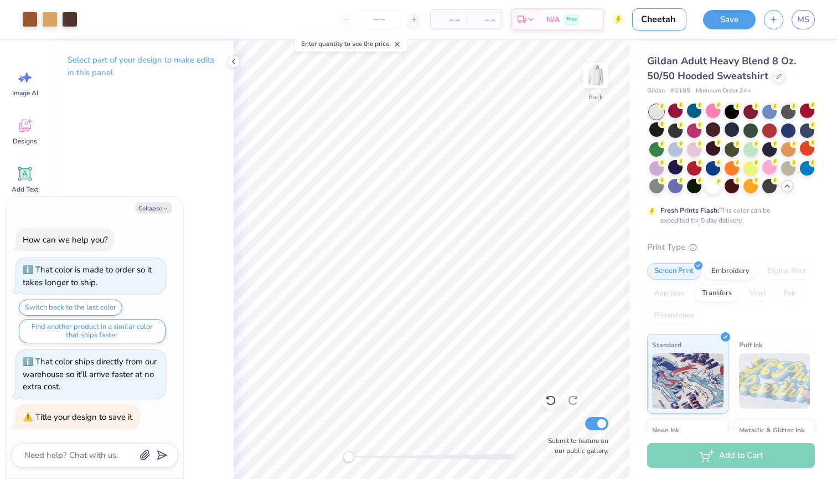
type textarea "x"
type input "Cheetah"
type textarea "x"
type input "Cheetah s"
type textarea "x"
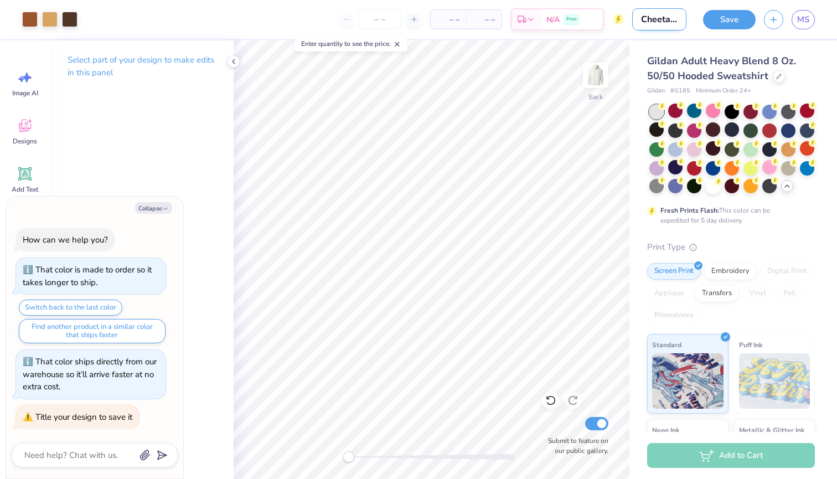
type input "Cheetah si"
type textarea "x"
type input "Cheetah sig"
type textarea "x"
type input "Cheetah sigm"
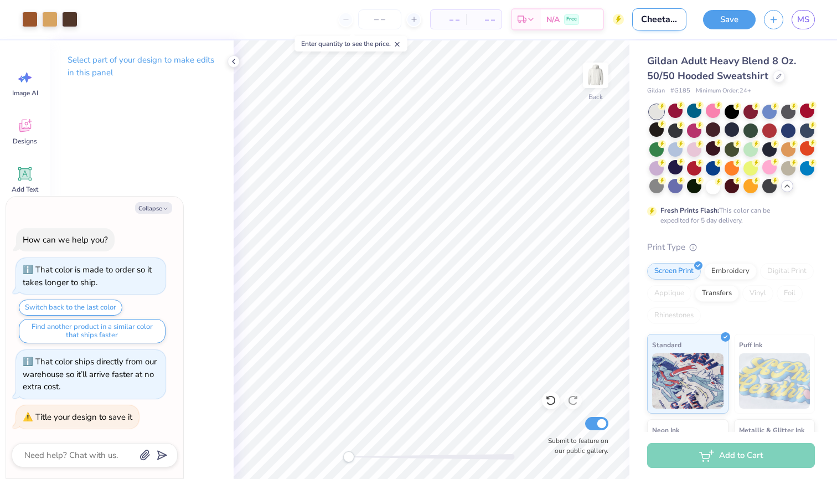
type textarea "x"
type input "Cheetah sigma"
type textarea "x"
type input "Cheetah sigma"
type textarea "x"
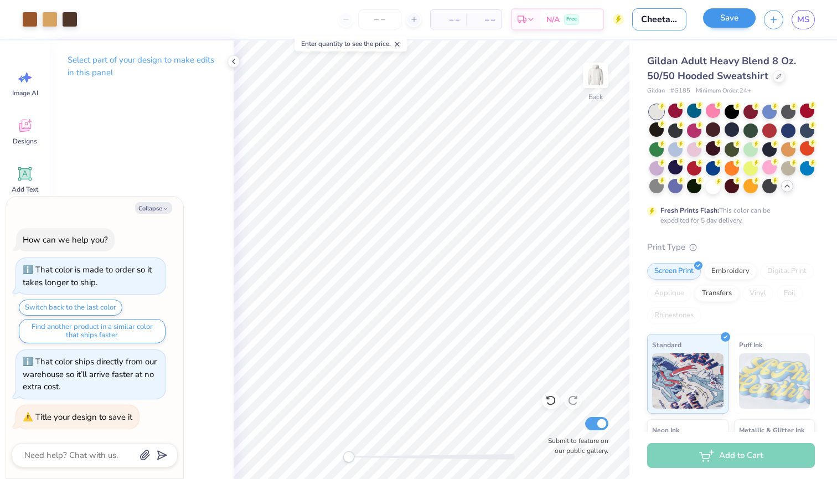
type input "Cheetah sigma"
click at [730, 16] on button "Save" at bounding box center [729, 17] width 53 height 19
click at [235, 63] on icon at bounding box center [233, 61] width 9 height 9
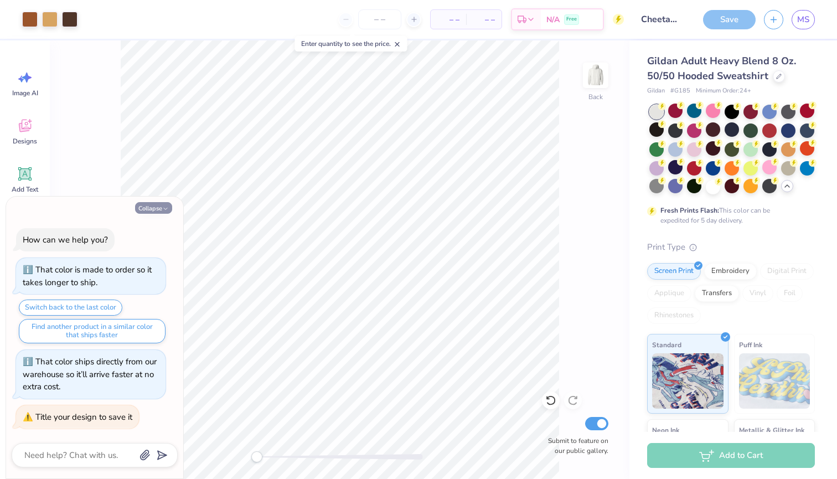
click at [160, 209] on button "Collapse" at bounding box center [153, 208] width 37 height 12
type textarea "x"
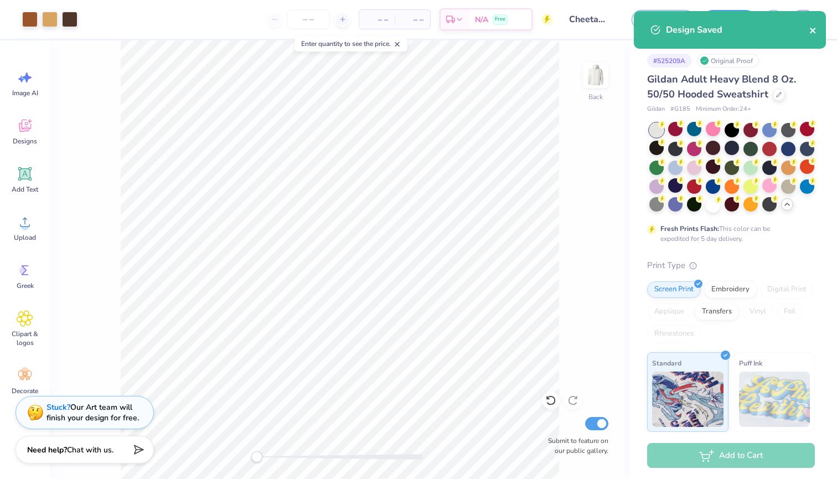
click at [814, 30] on icon "close" at bounding box center [813, 30] width 8 height 9
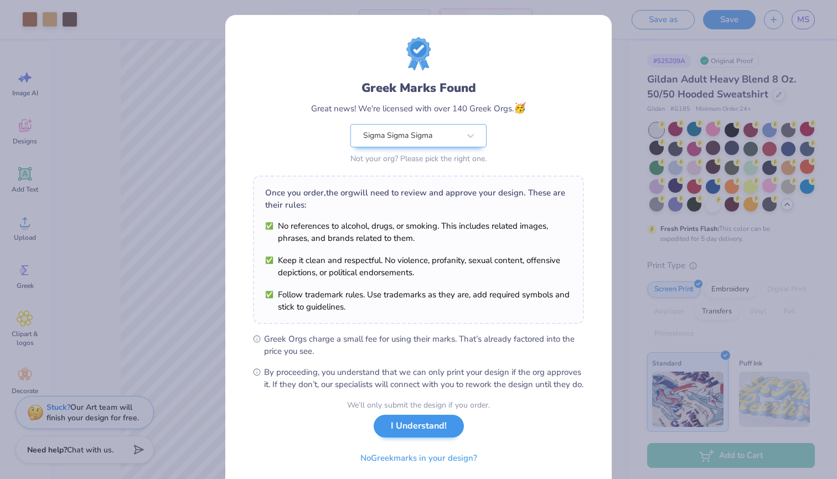
click at [397, 437] on button "I Understand!" at bounding box center [419, 425] width 90 height 23
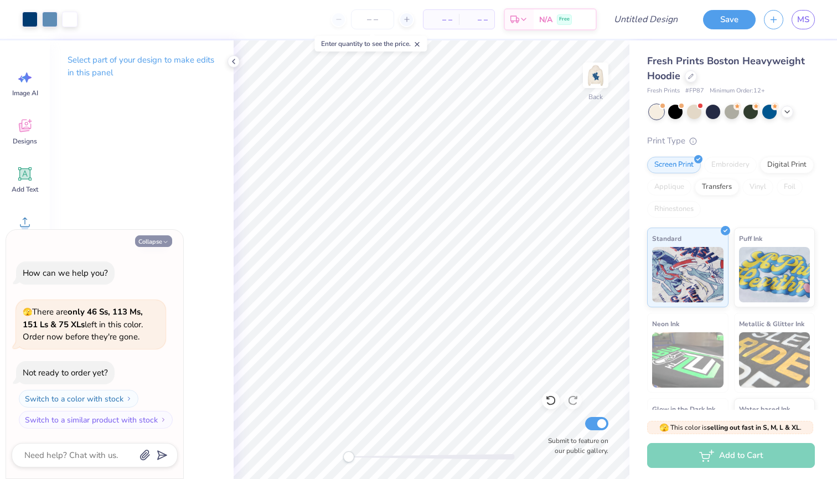
click at [162, 241] on icon "button" at bounding box center [165, 241] width 7 height 7
type textarea "x"
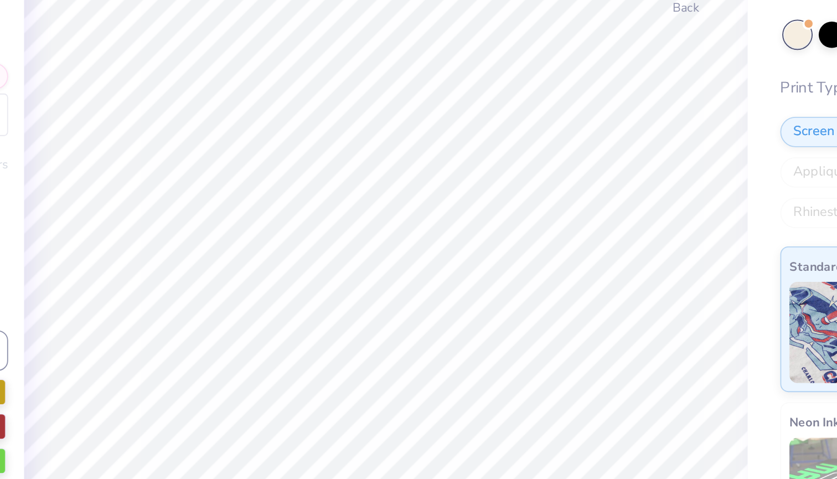
type input "0.96"
type input "0.58"
type input "4.59"
type textarea "S"
type textarea "Tri"
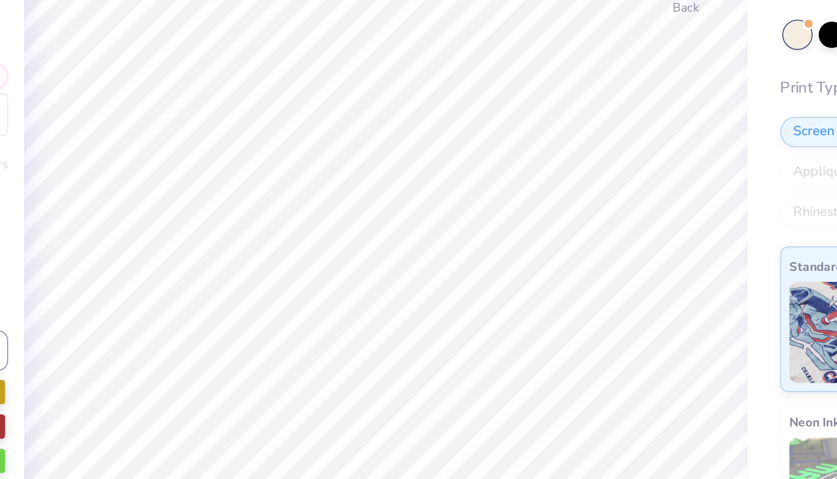
type input "1.23"
type input "0.79"
type input "4.92"
type textarea "D"
type textarea "Sigma"
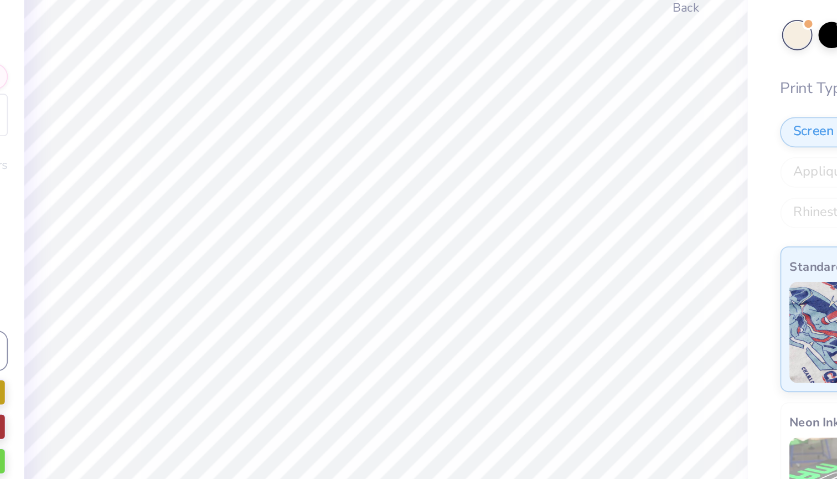
scroll to position [0, 1]
type input "0.0"
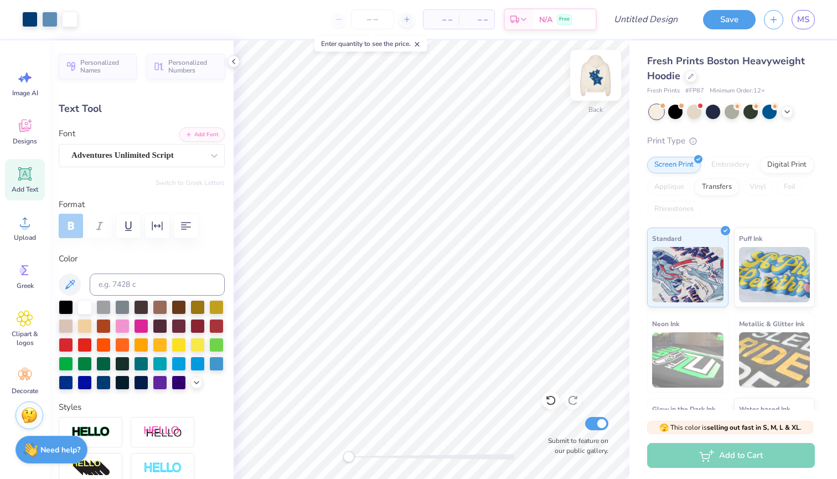
click at [600, 75] on img at bounding box center [595, 75] width 44 height 44
type textarea "Tri"
type input "2.37"
type input "1.03"
type input "11.27"
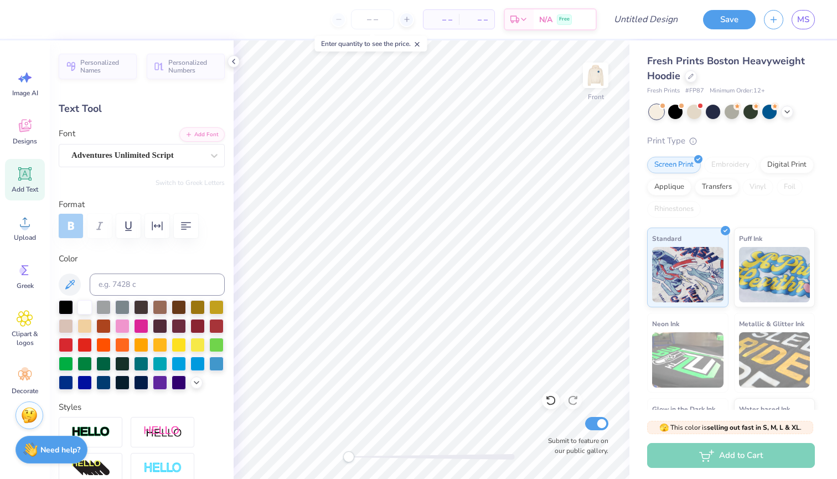
type input "-4.3"
type textarea "Sigma"
type input "0.99"
type input "1.08"
type input "8.14"
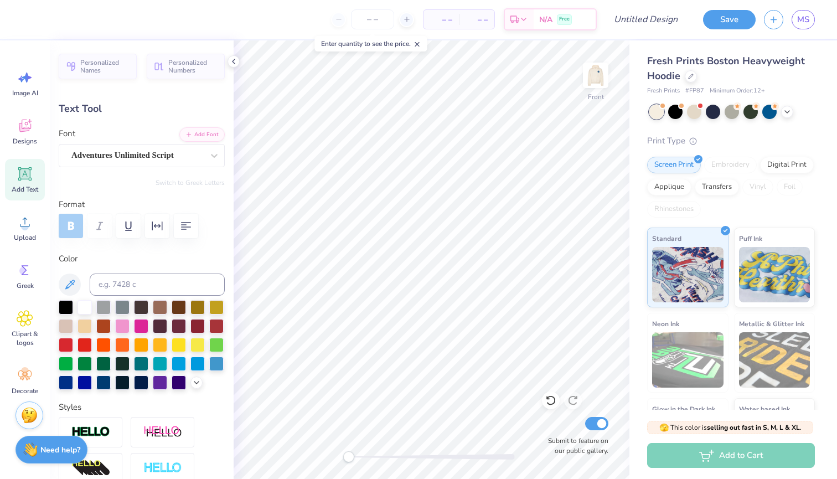
type input "-17.8"
type input "1.00"
type input "1.07"
type input "7.94"
type textarea "18"
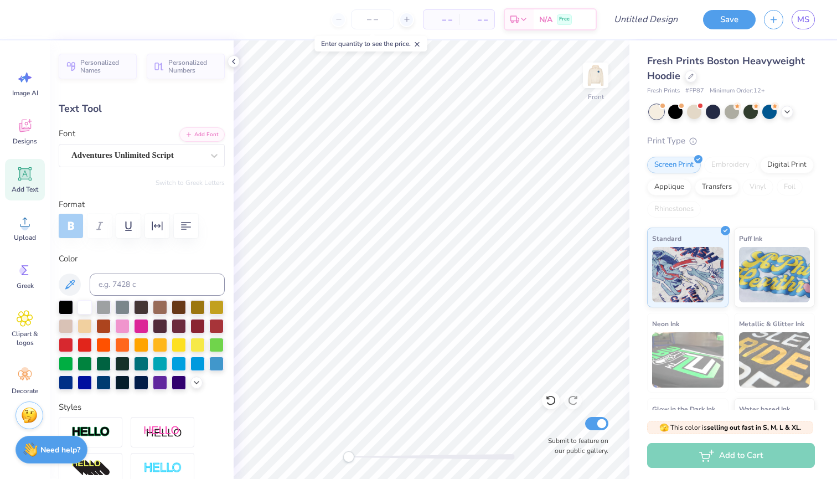
type input "0.99"
type input "1.08"
type input "8.14"
type textarea "98"
type input "4.58"
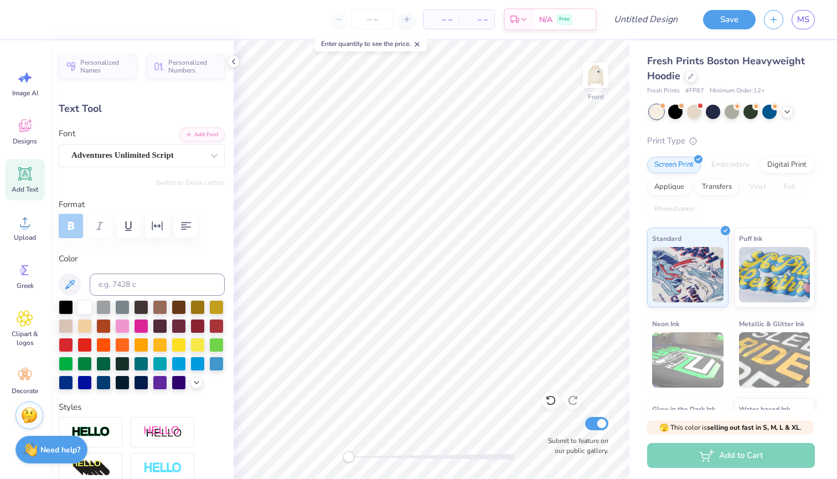
type input "1.74"
type input "14.07"
type input "-5.3"
type input "2.01"
type input "1.05"
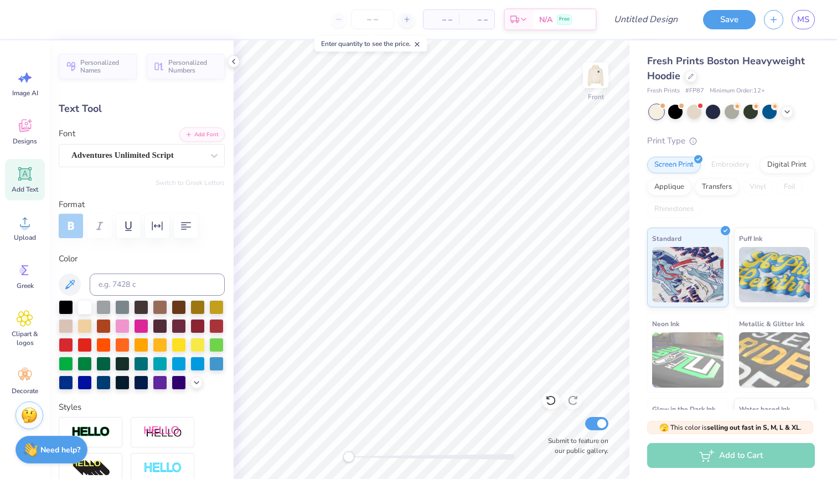
type input "15.60"
type input "2.68"
type input "0.79"
type input "16.92"
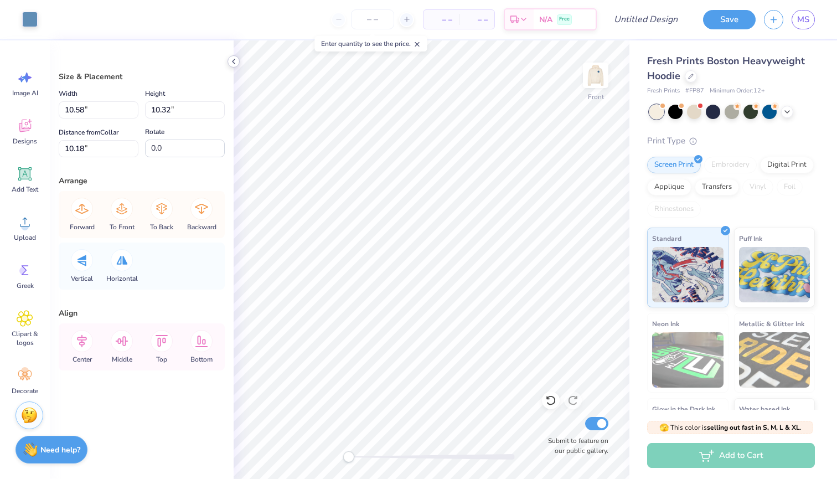
click at [235, 59] on polyline at bounding box center [233, 61] width 2 height 4
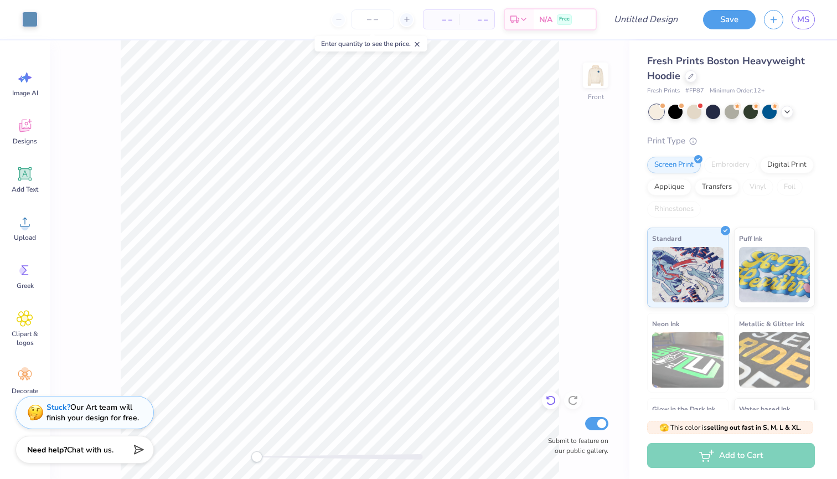
click at [549, 401] on icon at bounding box center [550, 400] width 11 height 11
click at [553, 402] on icon at bounding box center [550, 400] width 11 height 11
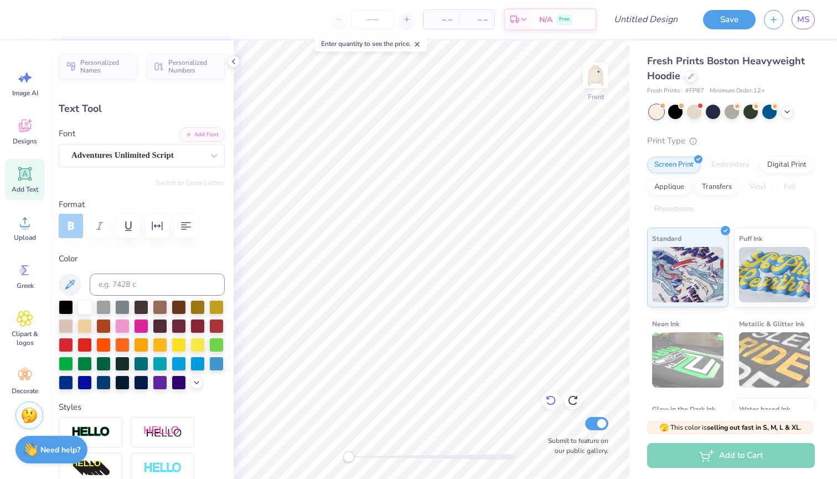
scroll to position [1, 1]
type textarea "Ever Forward"
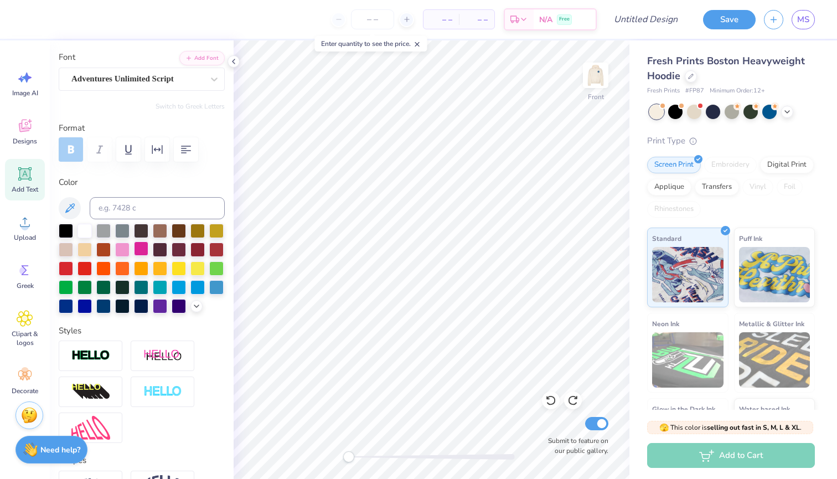
scroll to position [98, 0]
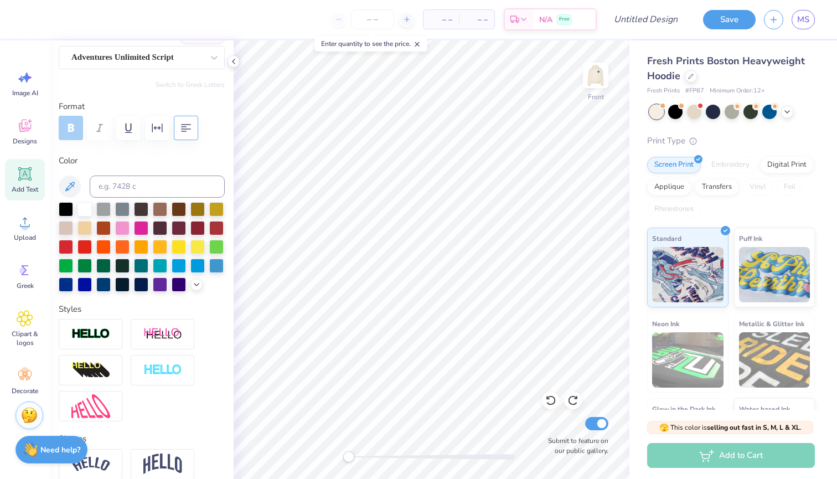
click at [188, 123] on icon "button" at bounding box center [185, 127] width 13 height 13
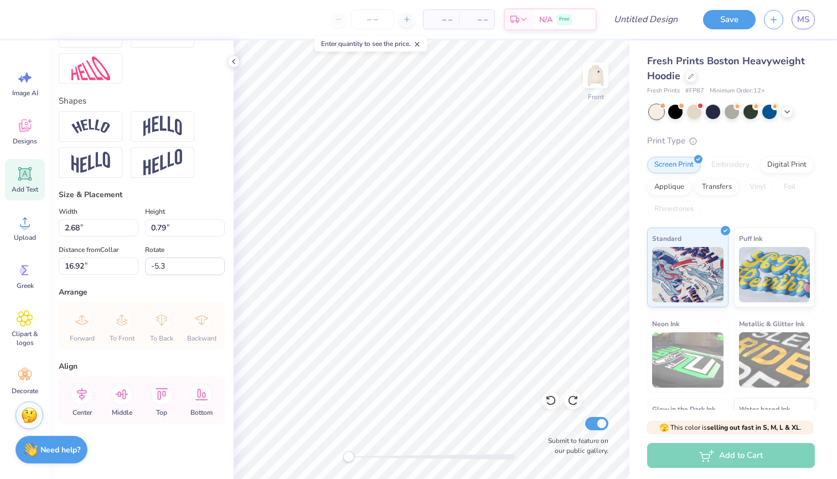
scroll to position [435, 0]
type input "0.0"
type input "6.91"
type input "5.31"
type input "14.81"
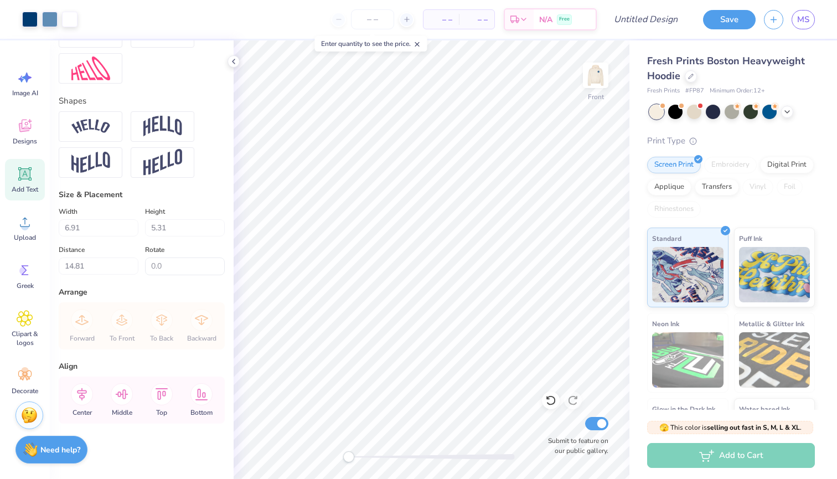
type input "-5.3"
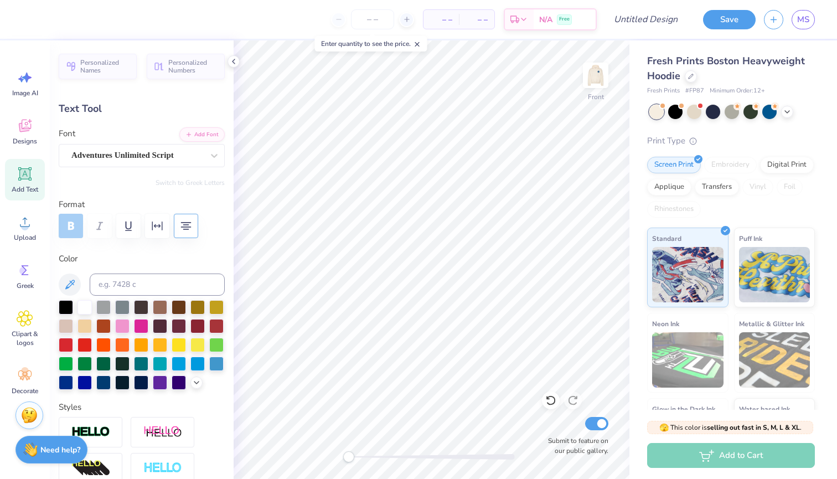
scroll to position [0, 0]
click at [199, 151] on div "Adventures Unlimited Script" at bounding box center [137, 155] width 134 height 17
click at [199, 151] on div "Adventures Unlimited Script" at bounding box center [137, 155] width 132 height 13
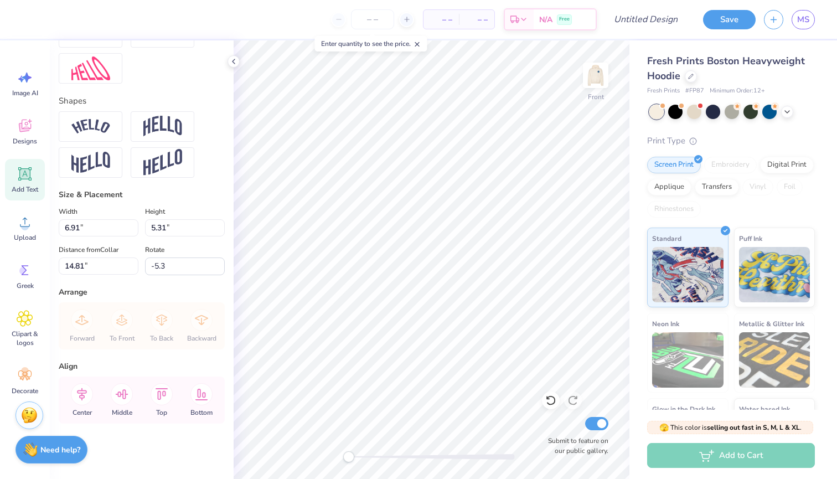
scroll to position [435, 0]
type input "5.3"
click at [220, 230] on input "5.3" at bounding box center [185, 227] width 80 height 17
type input "13.27"
type input "5.29"
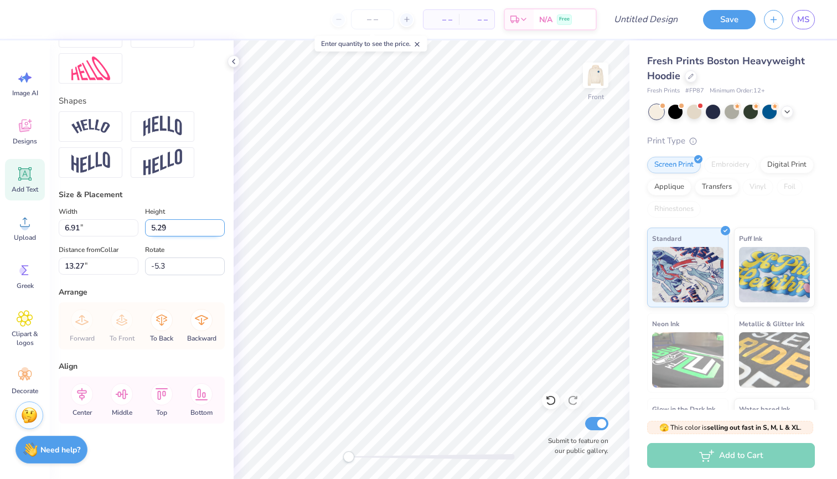
click at [220, 230] on input "5.29" at bounding box center [185, 227] width 80 height 17
type input "6.89"
type input "13.28"
type input "-5.3"
type textarea "Forward"
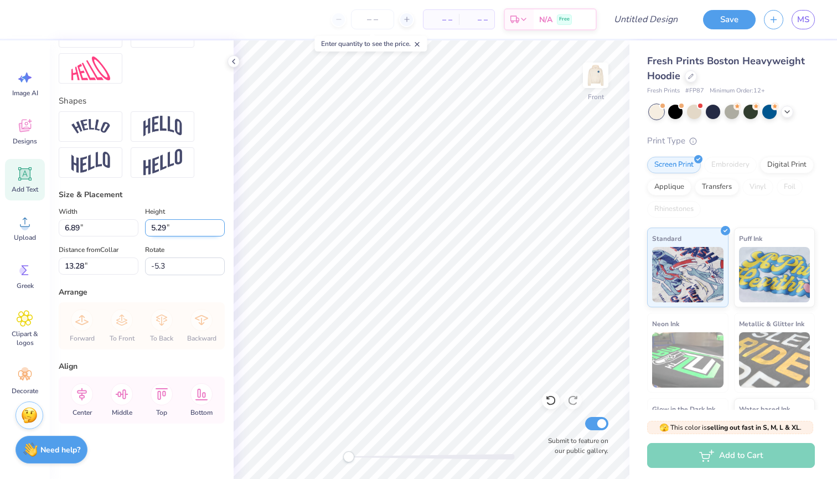
scroll to position [1, 0]
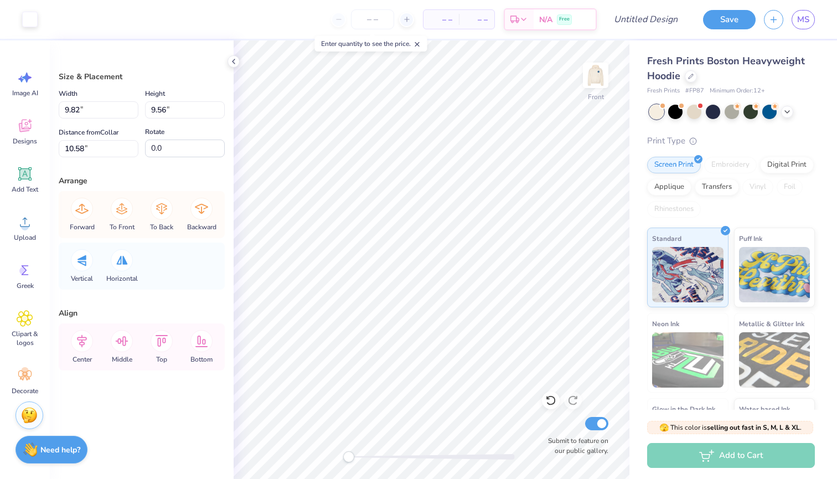
type input "10.58"
type input "10.32"
type input "10.18"
type input "9.67"
type input "9.44"
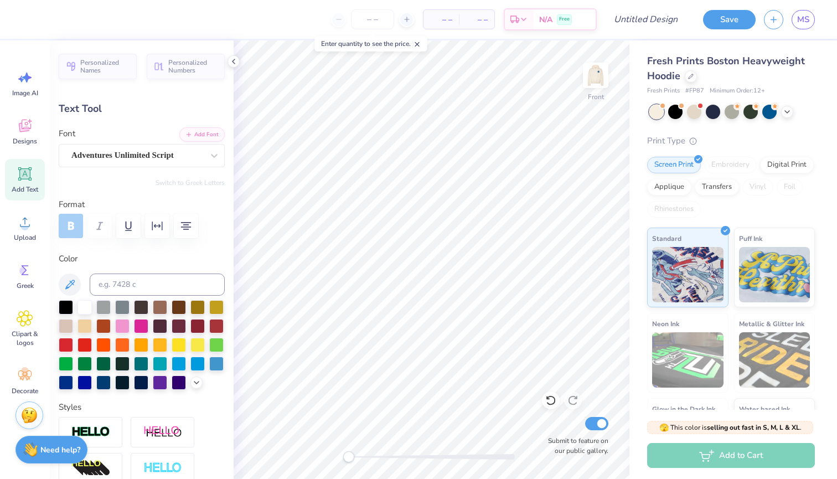
scroll to position [0, 0]
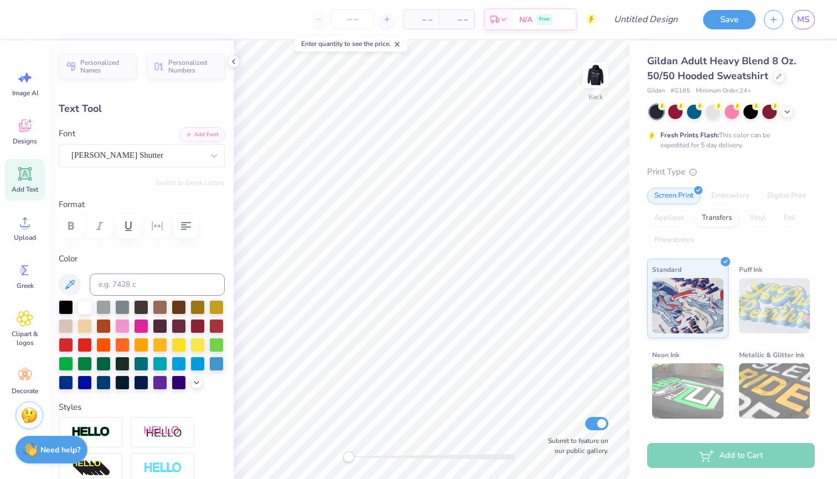
type textarea "k"
type textarea "Tri Sigma"
click at [599, 69] on img at bounding box center [595, 75] width 44 height 44
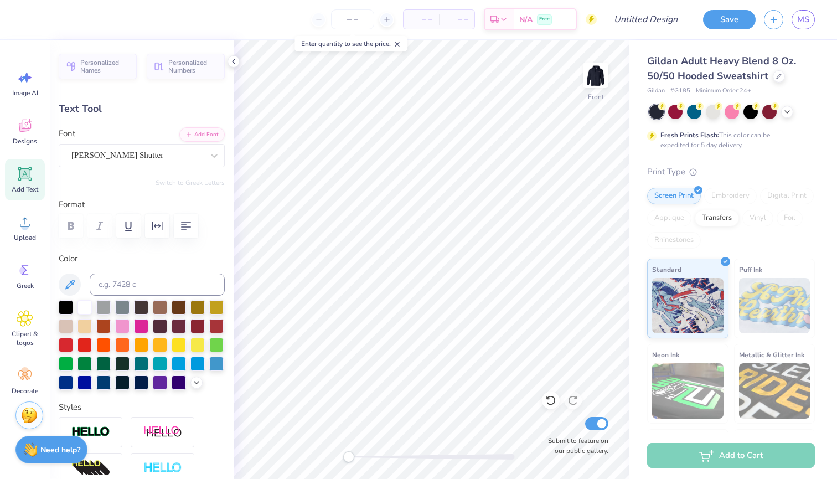
type textarea "k"
type textarea "Tri Sigma"
type input "0.0"
type input "5.31"
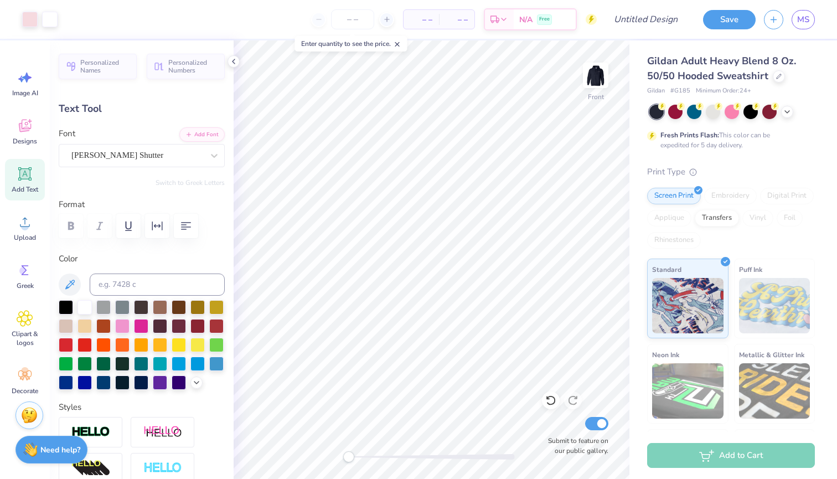
type input "1.61"
type input "12.10"
type input "0.0"
click at [592, 71] on img at bounding box center [595, 75] width 44 height 44
click at [235, 61] on icon at bounding box center [233, 61] width 9 height 9
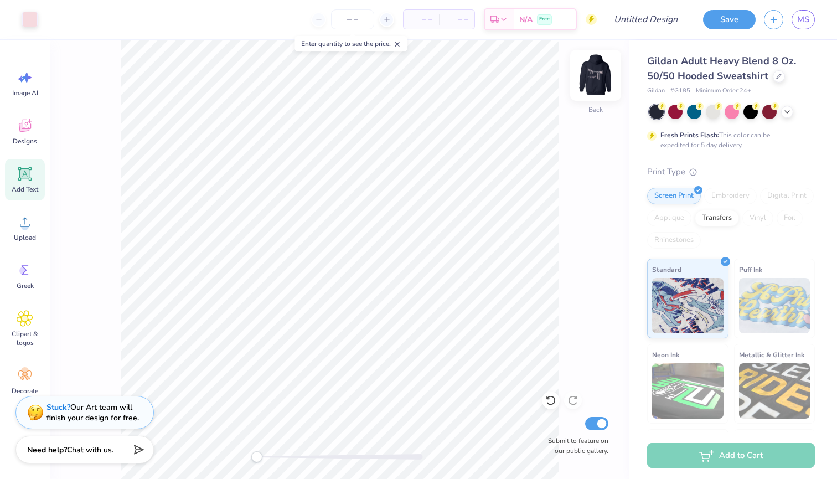
click at [598, 77] on img at bounding box center [595, 75] width 44 height 44
click at [598, 77] on img at bounding box center [595, 75] width 22 height 22
click at [640, 20] on input "Design Title" at bounding box center [659, 19] width 54 height 22
type input "Bows sigma"
click at [735, 15] on button "Save" at bounding box center [729, 17] width 53 height 19
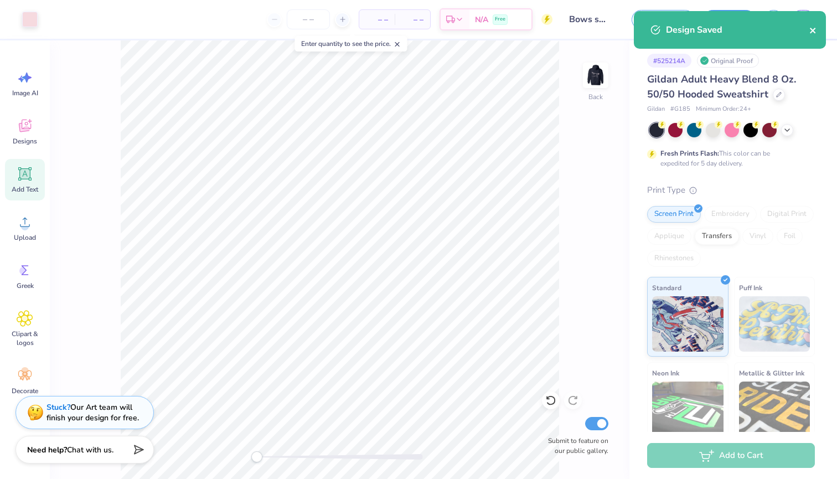
click at [812, 29] on icon "close" at bounding box center [813, 30] width 8 height 9
